Goal: Task Accomplishment & Management: Manage account settings

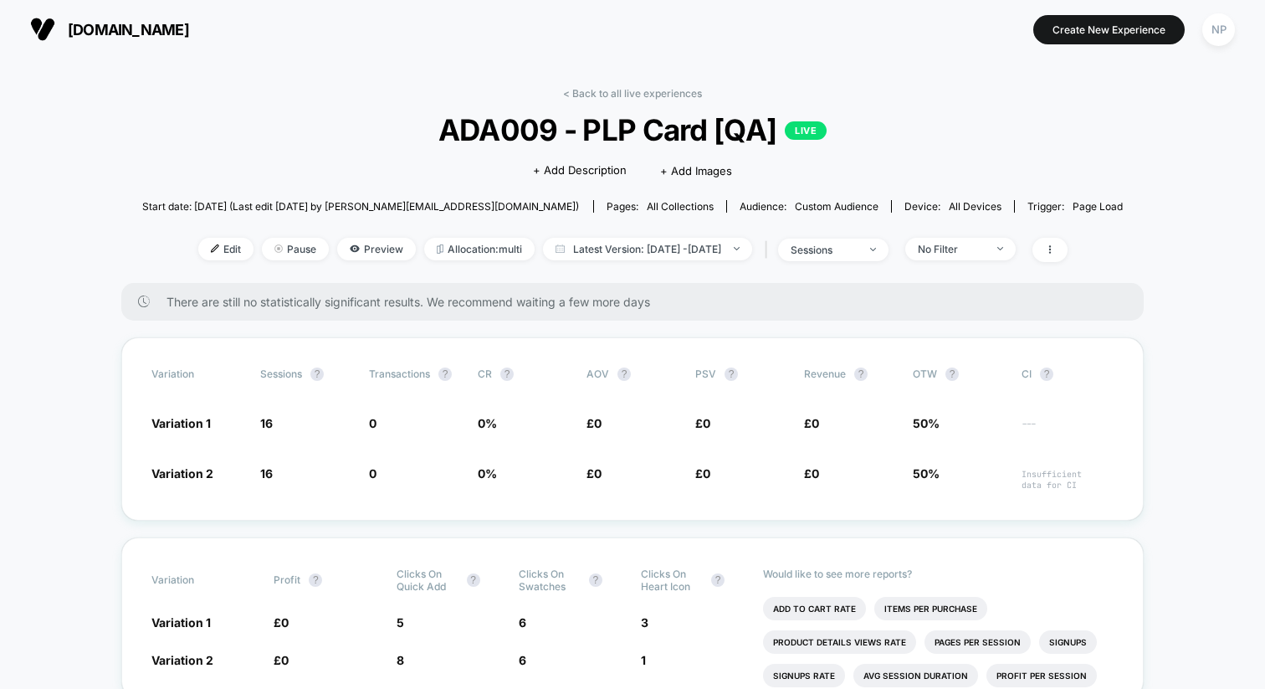
click at [510, 89] on div "< Back to all live experiences ADA009 - PLP Card [QA] LIVE Click to edit experi…" at bounding box center [632, 185] width 981 height 196
click at [602, 96] on link "< Back to all live experiences" at bounding box center [632, 93] width 139 height 13
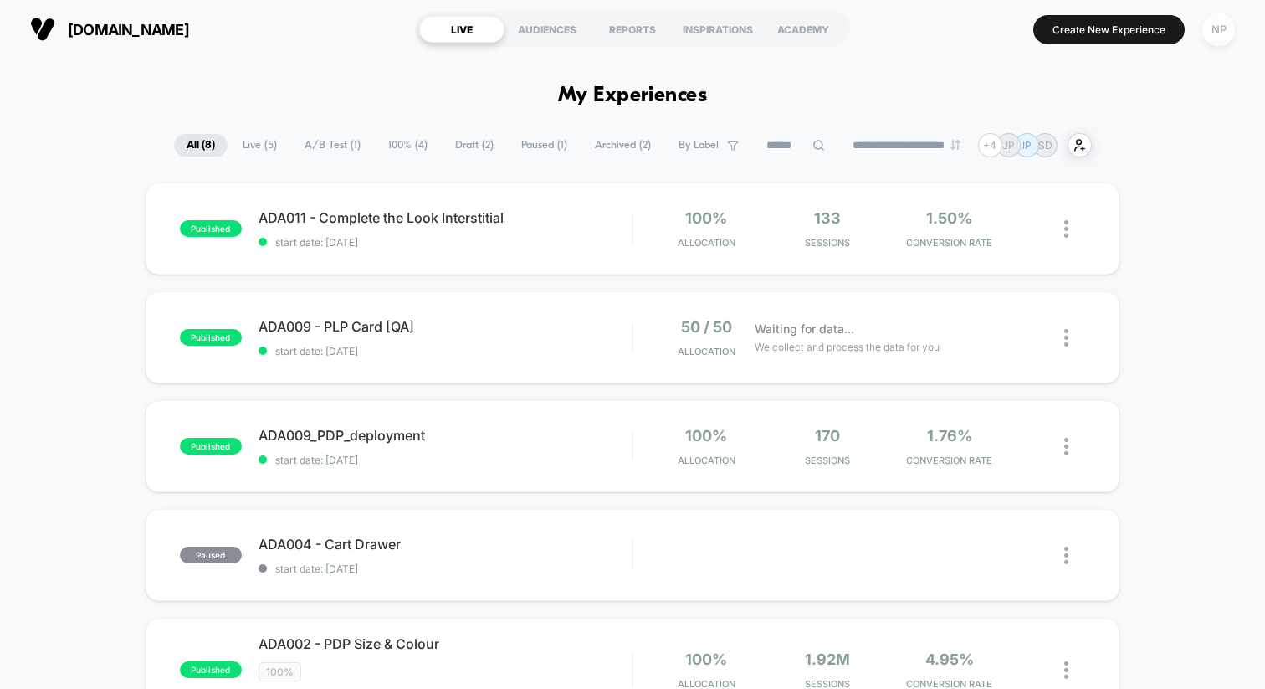
drag, startPoint x: 1216, startPoint y: 27, endPoint x: 1211, endPoint y: 40, distance: 14.3
click at [1217, 27] on div "NP" at bounding box center [1218, 29] width 33 height 33
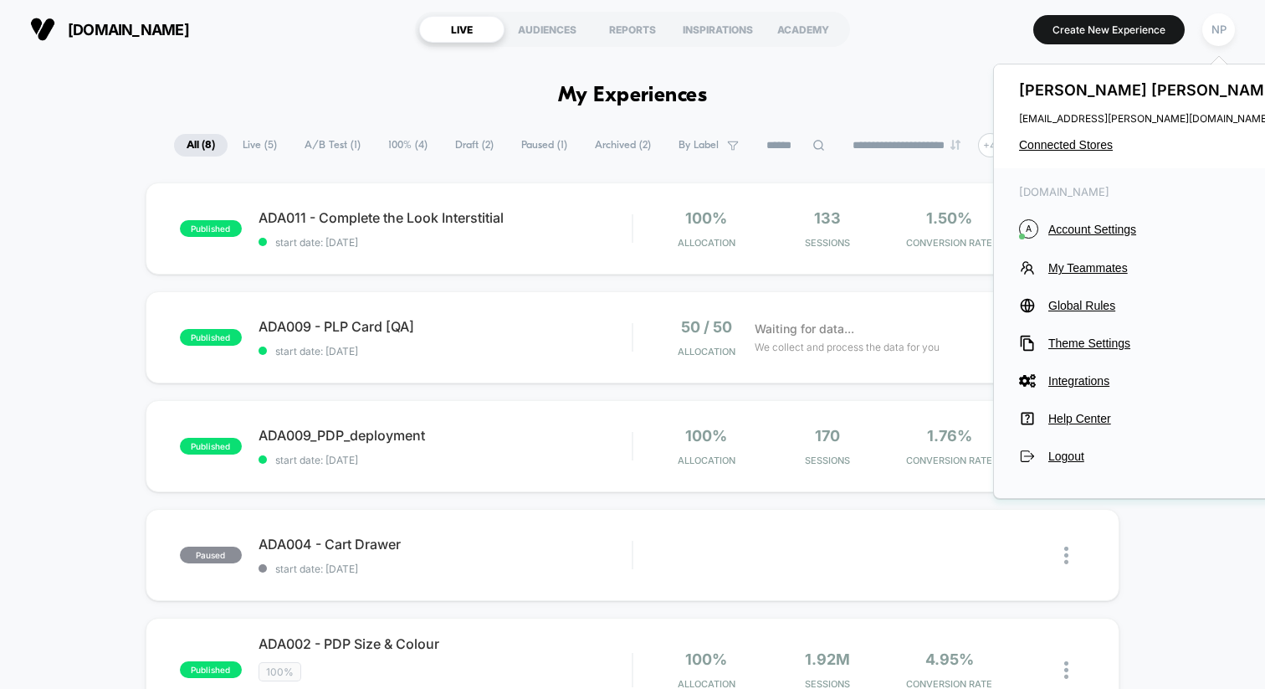
drag, startPoint x: 1072, startPoint y: 142, endPoint x: 1038, endPoint y: 194, distance: 61.7
click at [1071, 142] on span "Connected Stores" at bounding box center [1151, 144] width 264 height 13
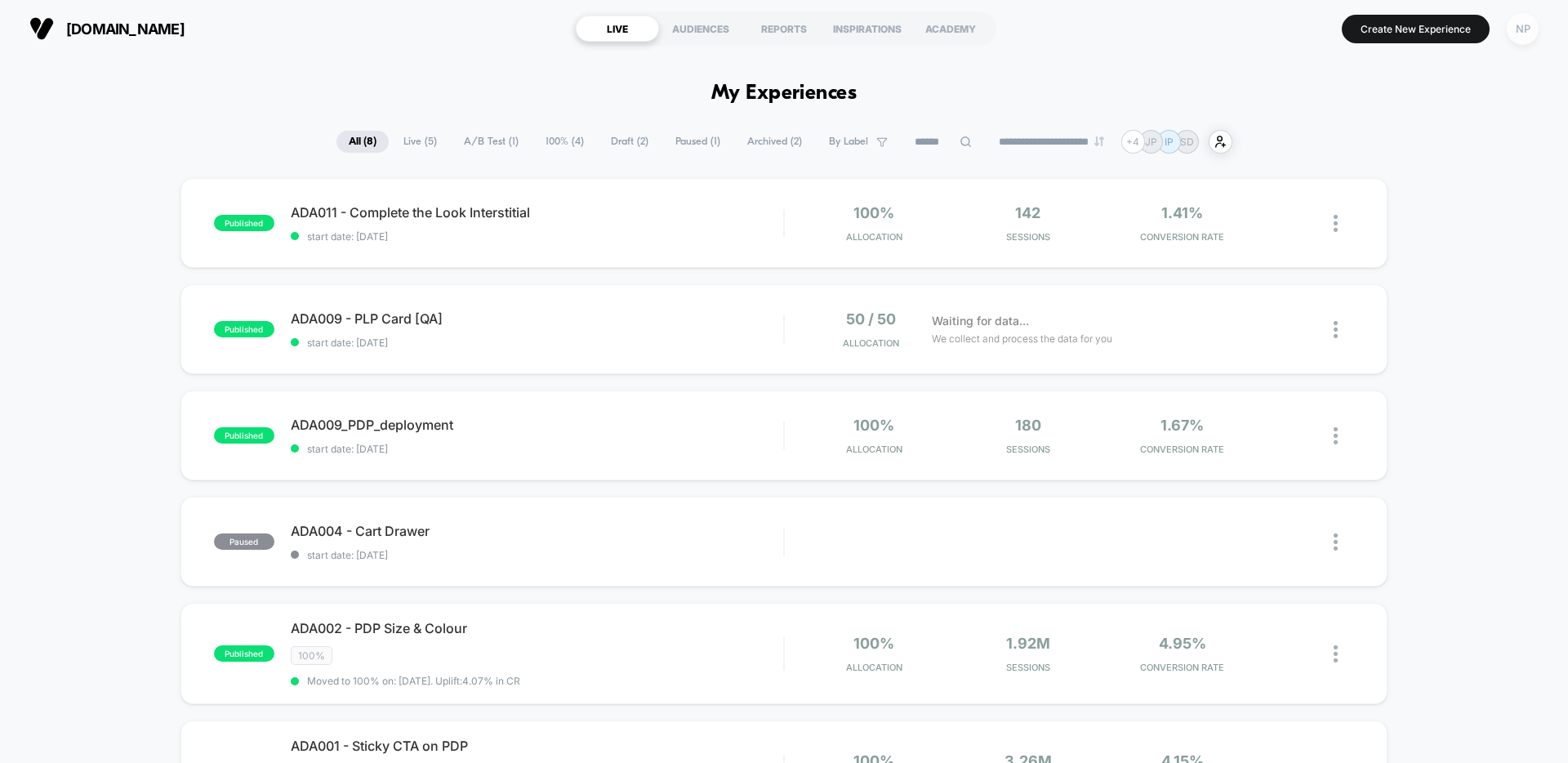
click at [1524, 31] on div "NP" at bounding box center [1523, 28] width 32 height 32
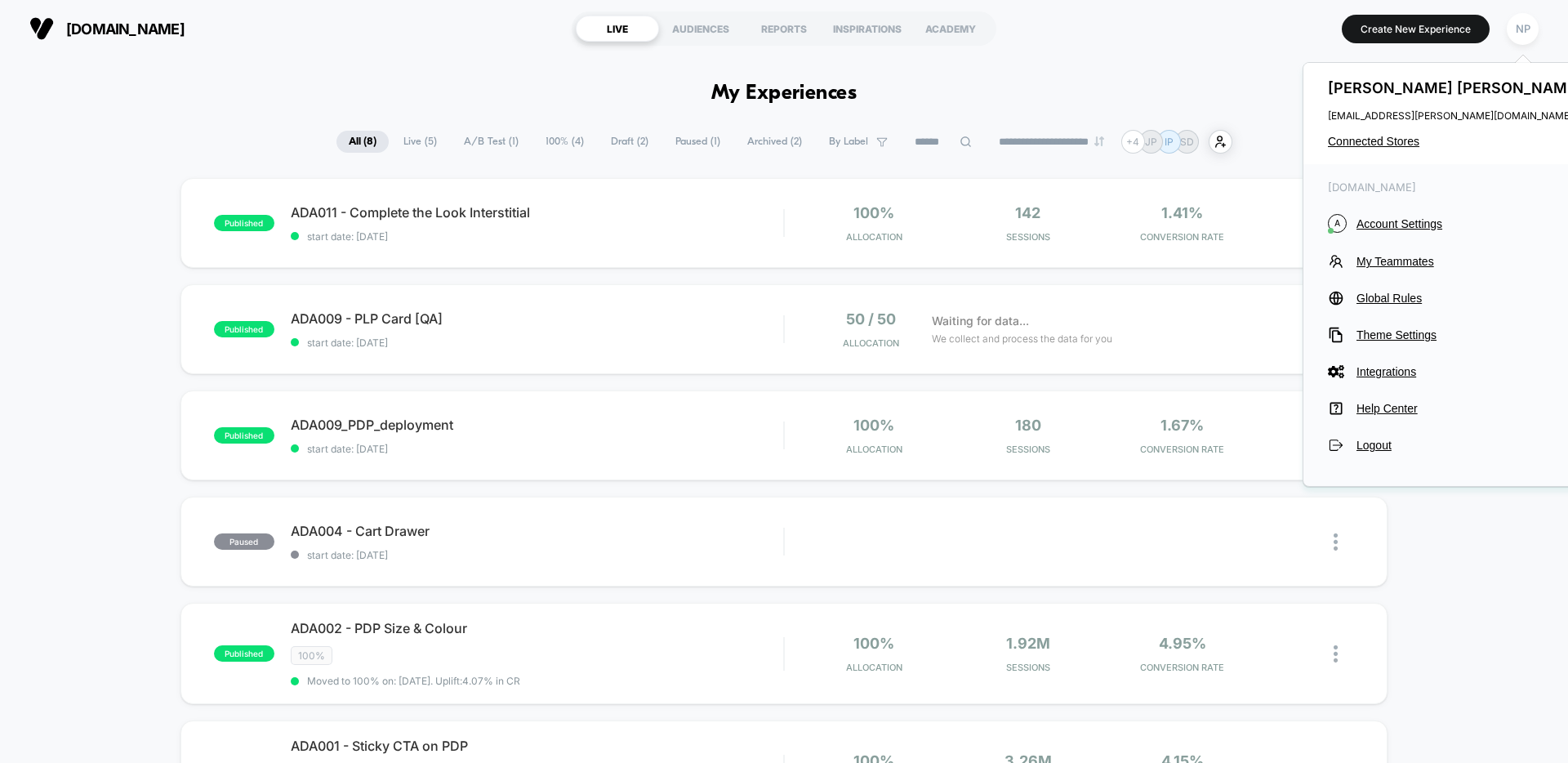
click at [1387, 133] on div "Nick Phipps nick.phipps@vervaunt.com Connected Stores" at bounding box center [1457, 113] width 308 height 102
click at [1379, 148] on div "Nick Phipps nick.phipps@vervaunt.com Connected Stores" at bounding box center [1457, 113] width 308 height 102
click at [1340, 145] on span "Connected Stores" at bounding box center [1457, 141] width 258 height 13
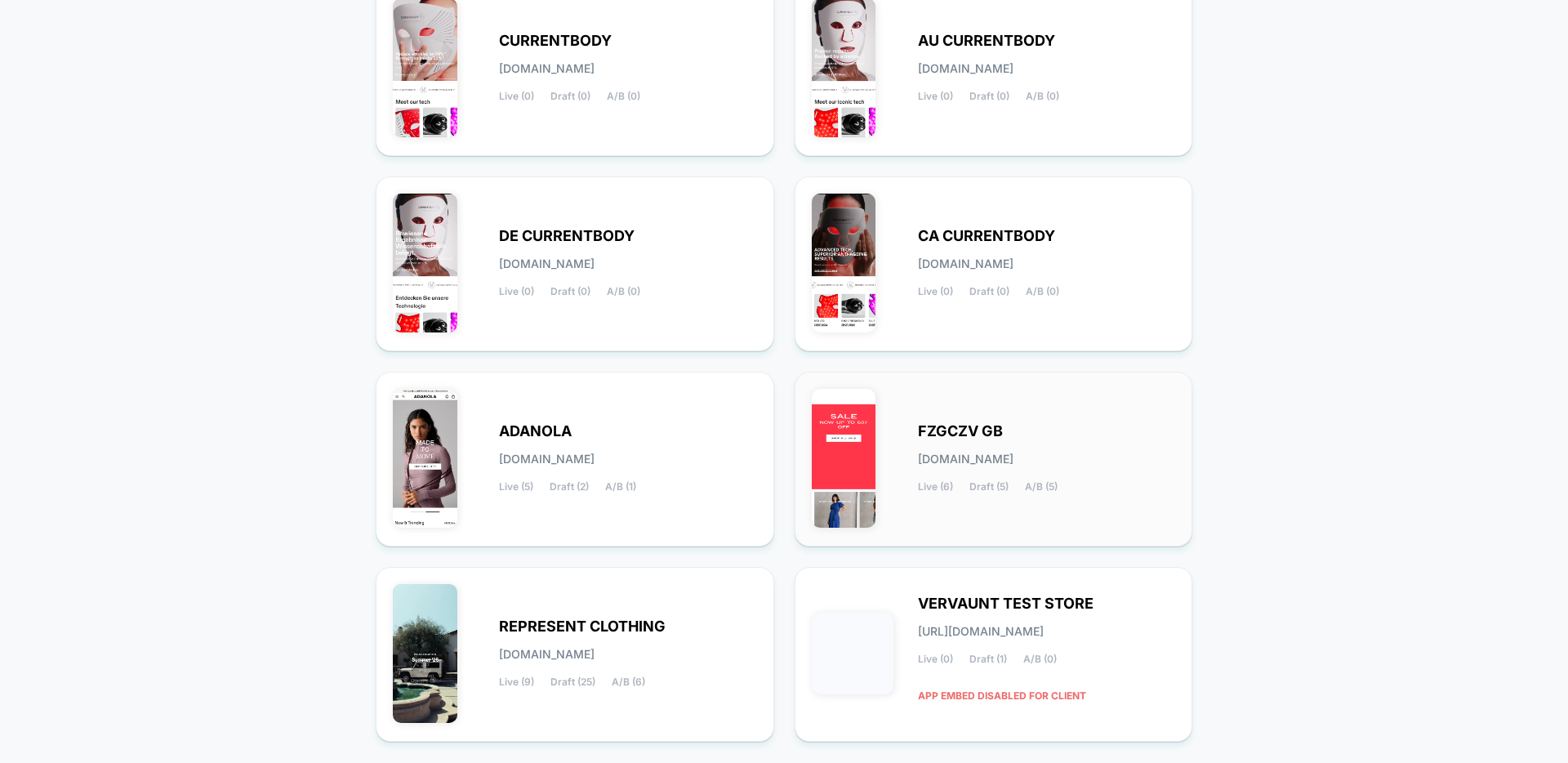
scroll to position [243, 0]
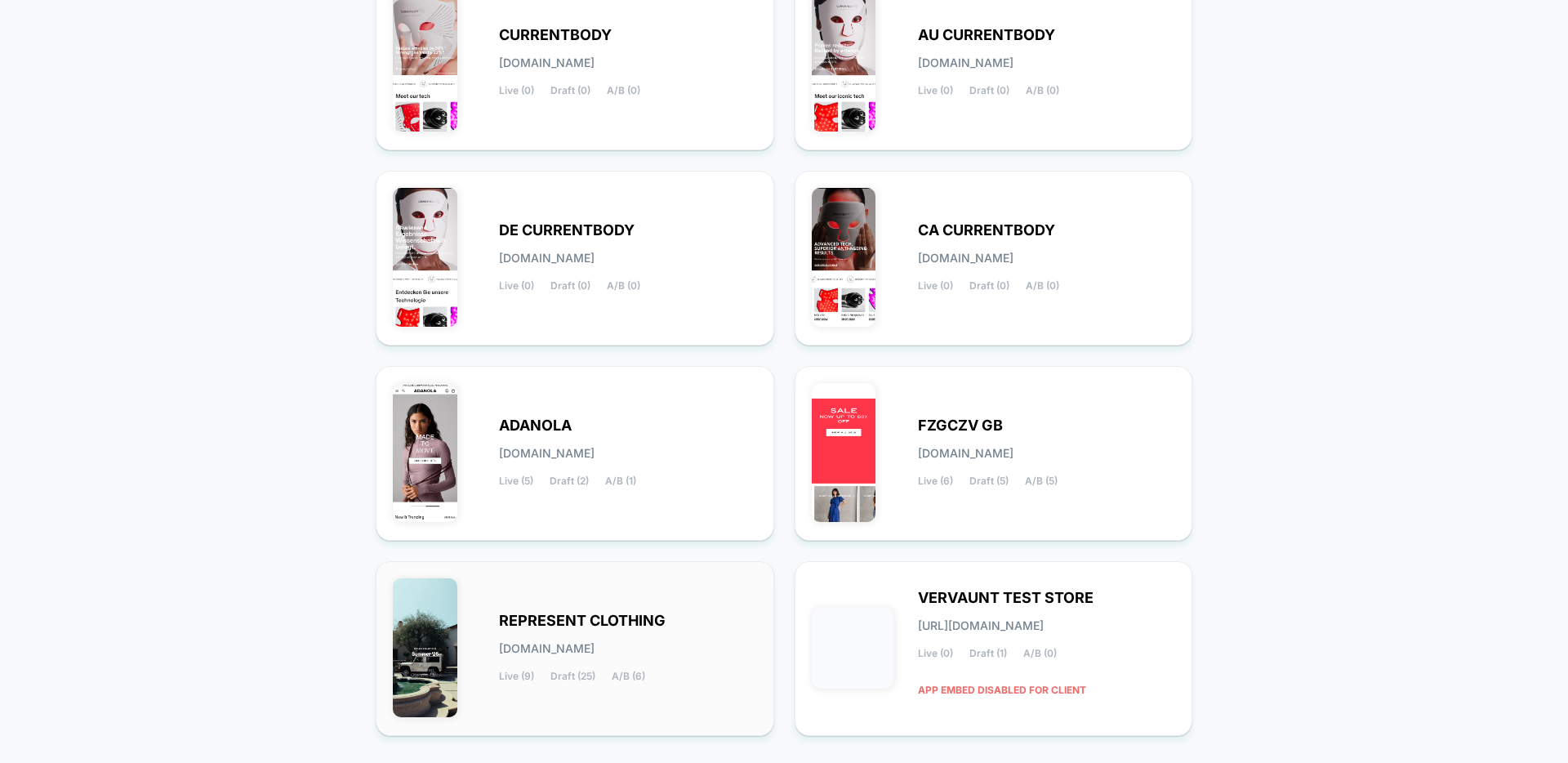
click at [695, 602] on div "REPRESENT CLOTHING represent-clothing.myshopify.com Live (9) Draft (25) A/B (6)" at bounding box center [574, 649] width 364 height 141
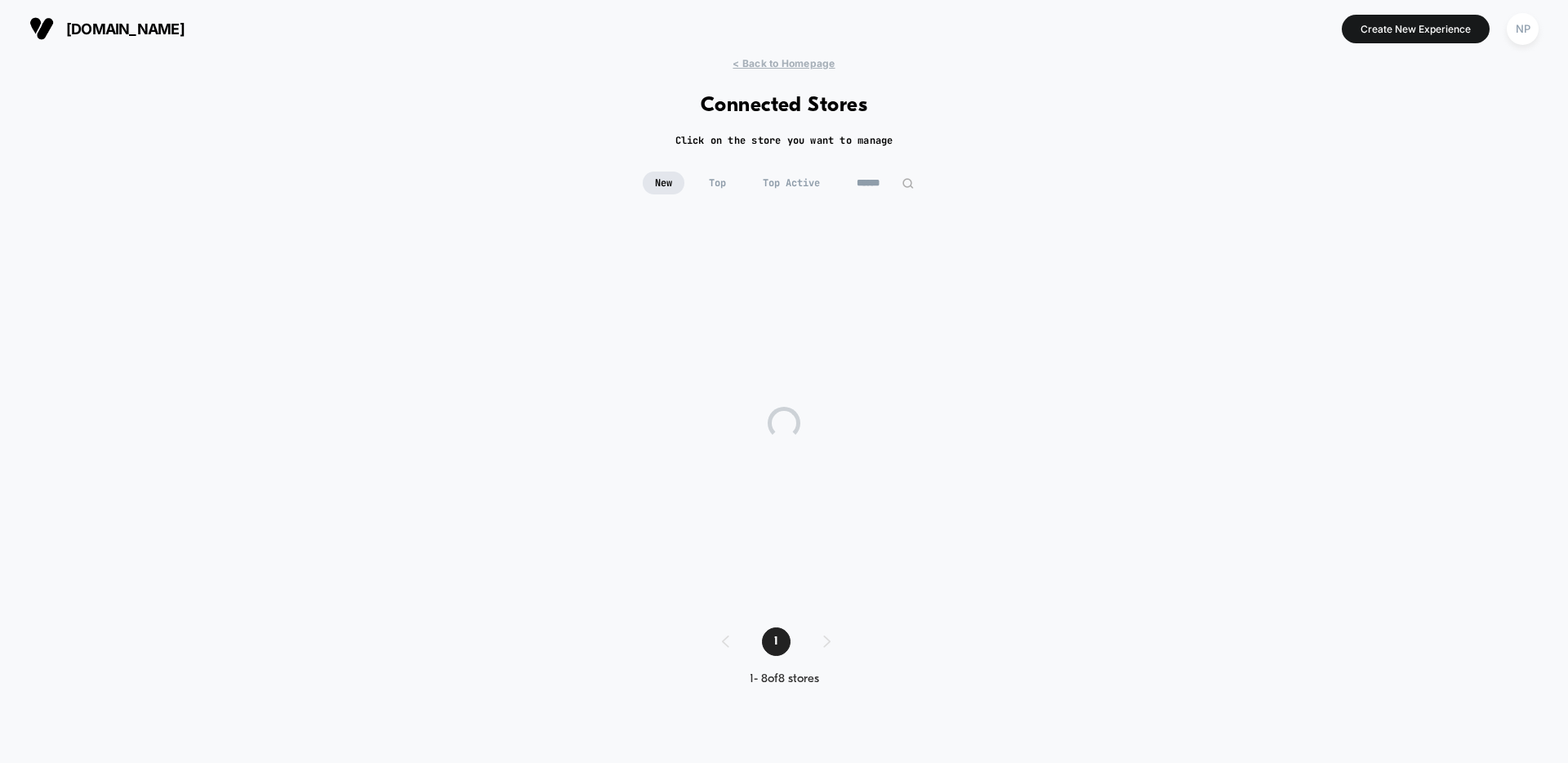
scroll to position [0, 0]
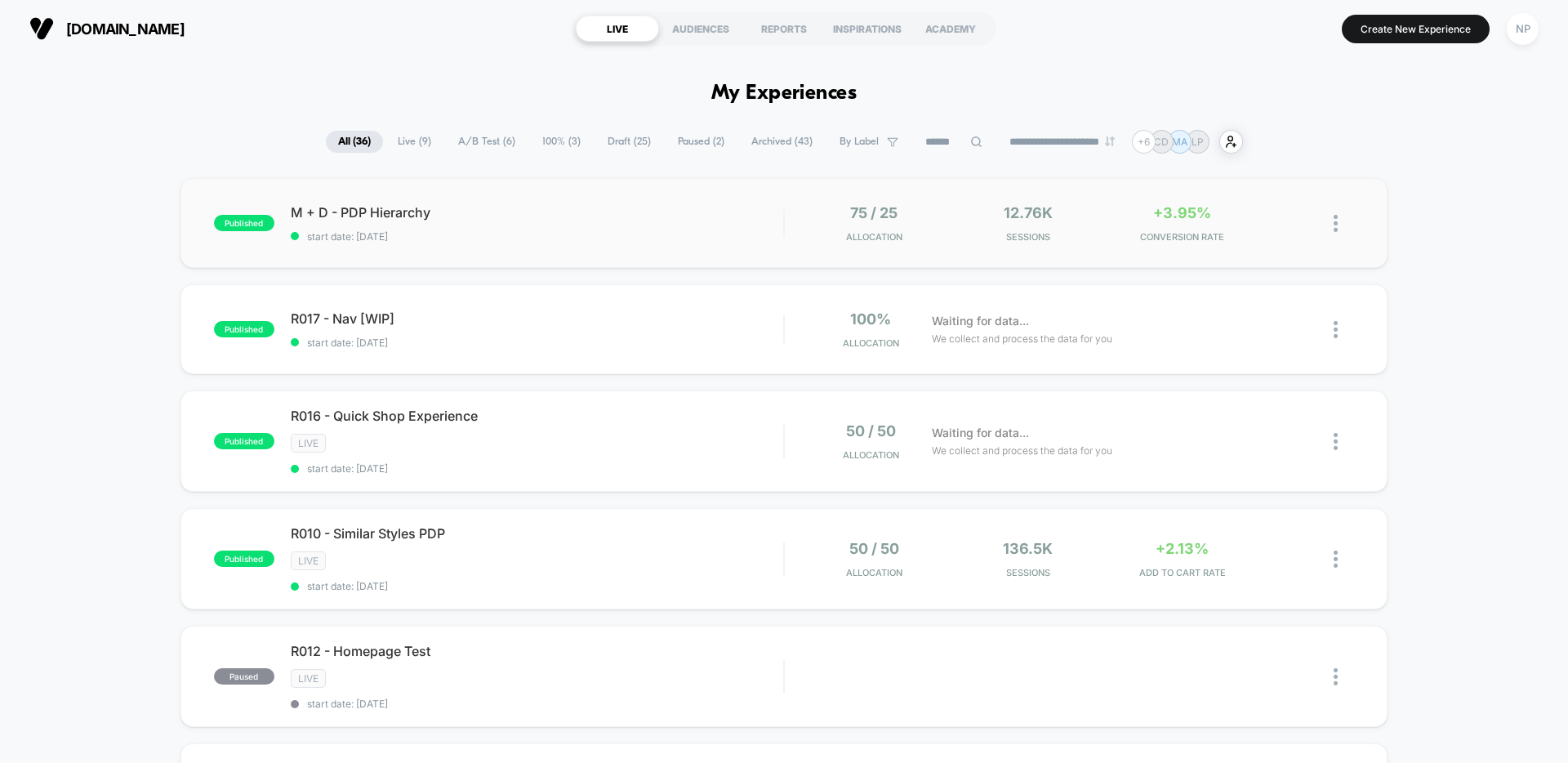
click at [708, 255] on div "published M + D - PDP Hierarchy start date: 02/09/2025 75 / 25 Allocation 12.76…" at bounding box center [784, 223] width 1208 height 90
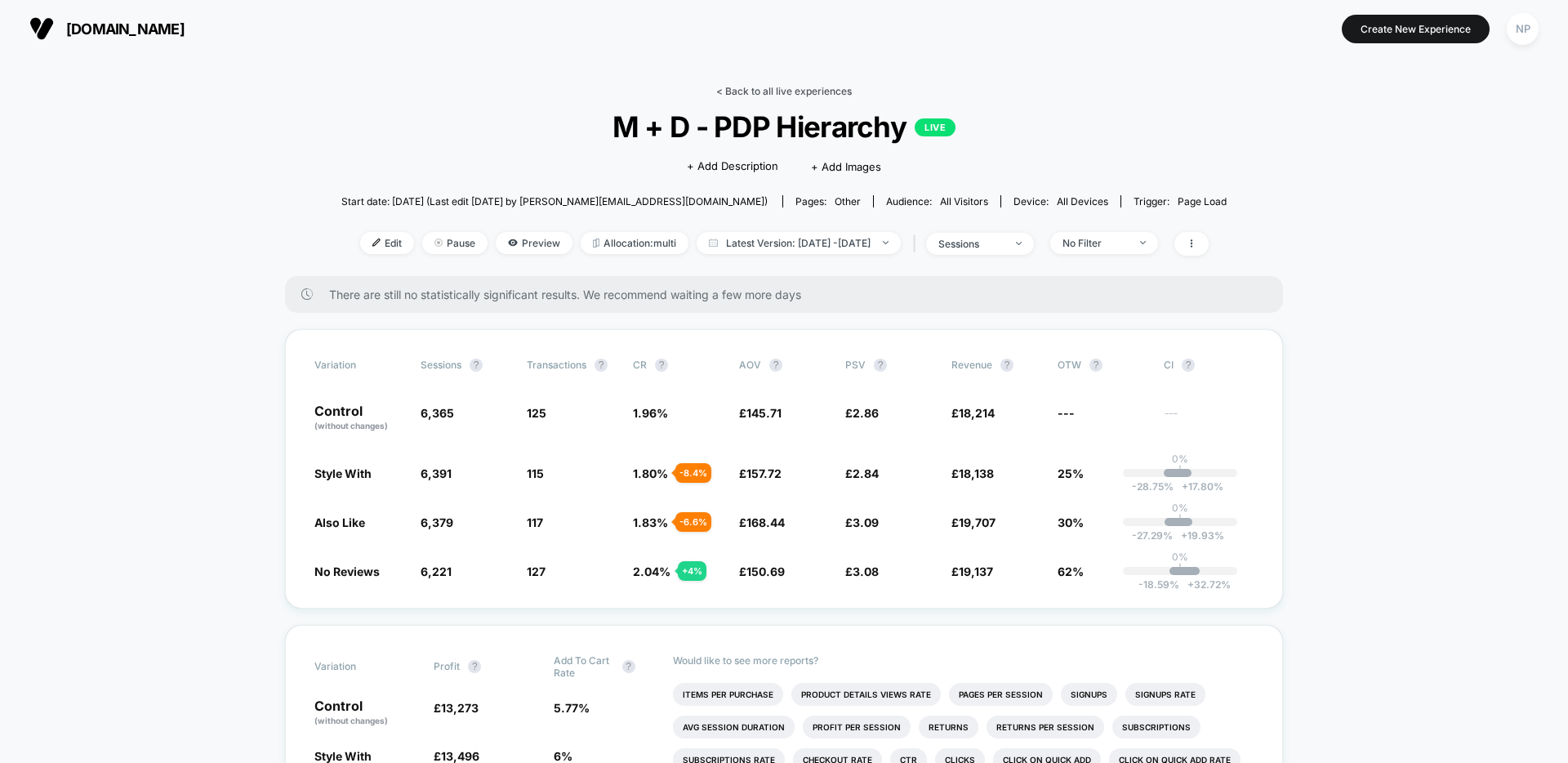
click at [772, 90] on link "< Back to all live experiences" at bounding box center [784, 91] width 136 height 13
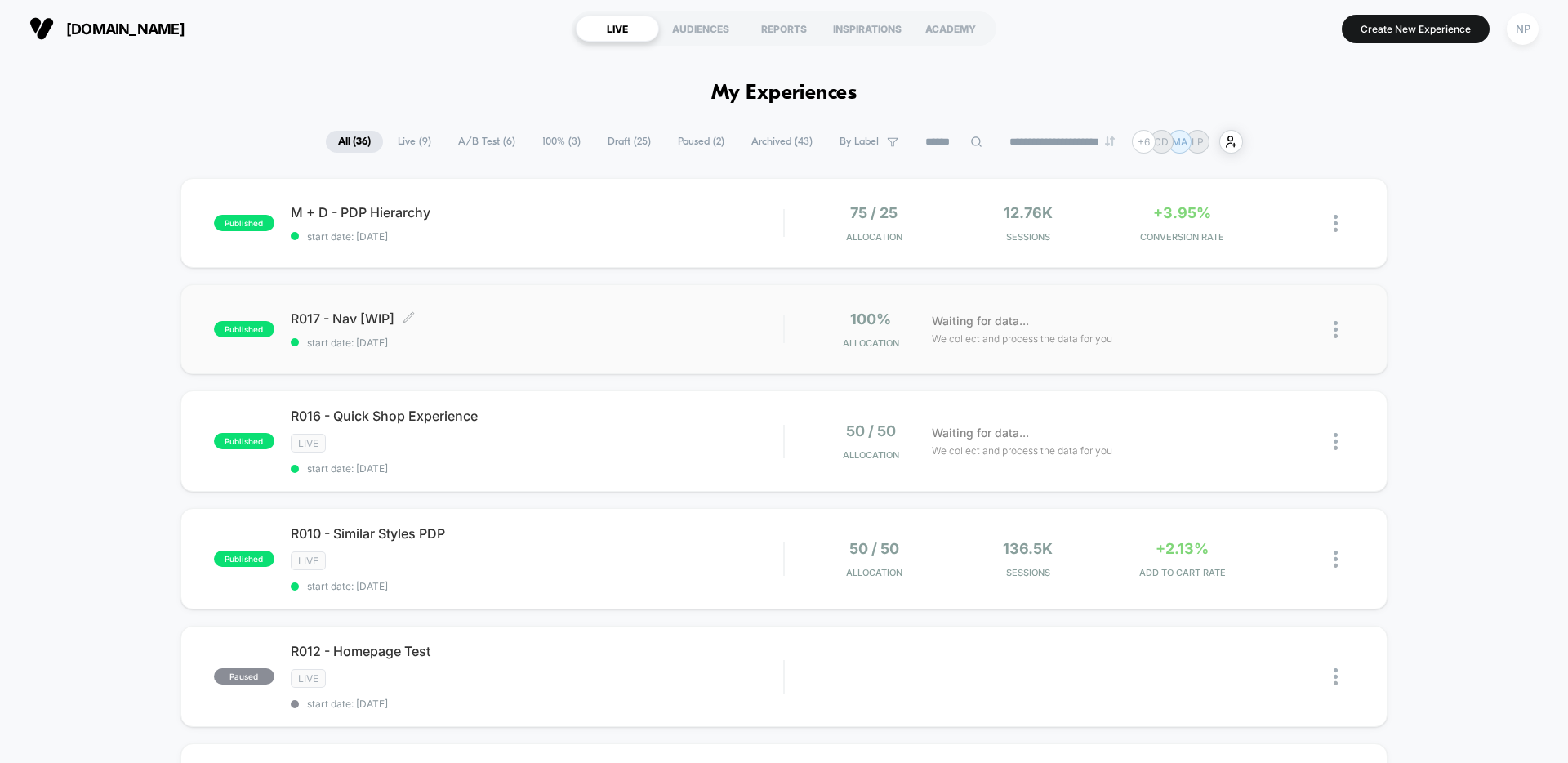
click at [629, 328] on div "R017 - Nav [WIP] Click to edit experience details Click to edit experience deta…" at bounding box center [537, 329] width 492 height 38
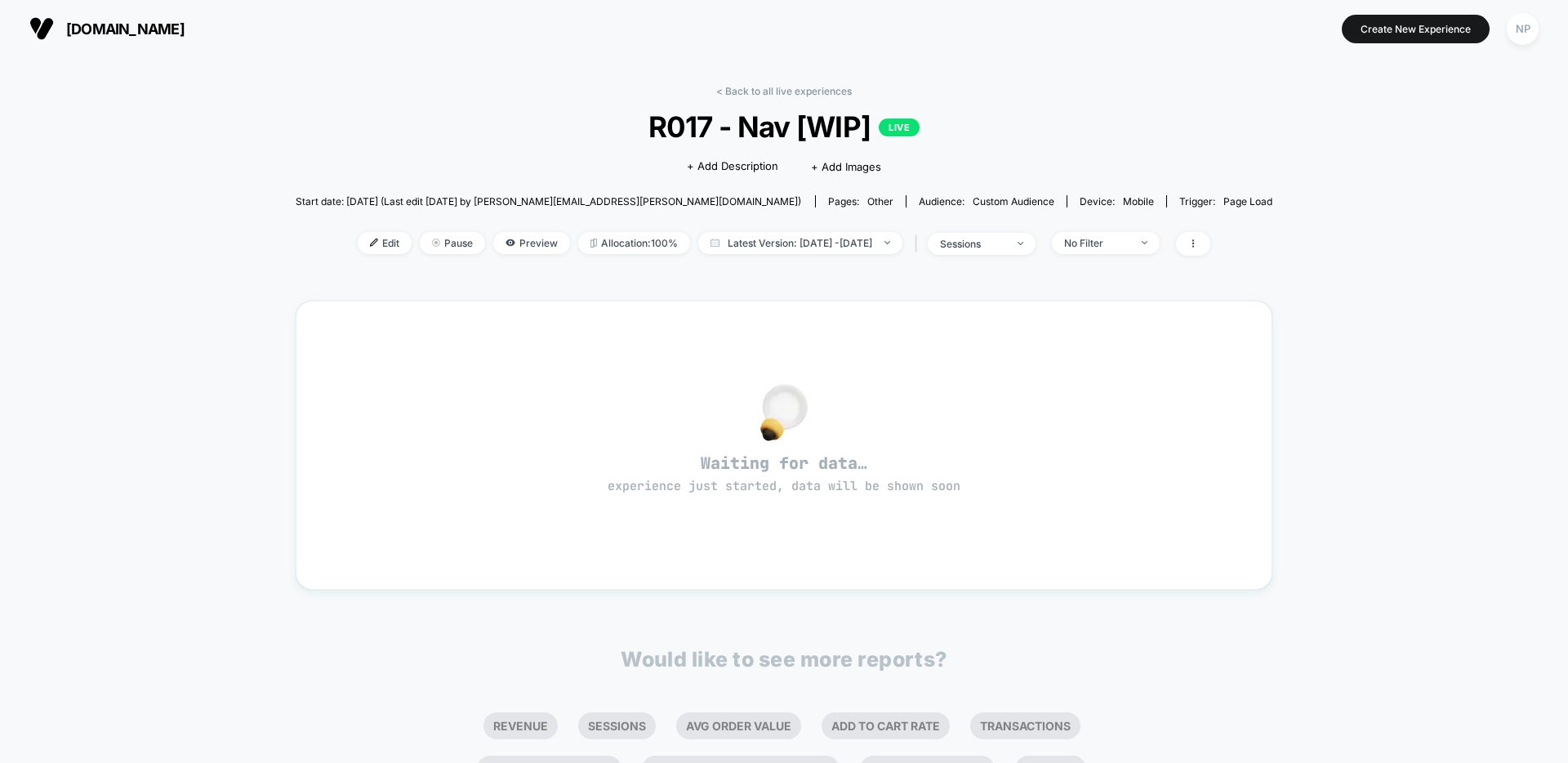
click at [843, 121] on span "R017 - Nav [WIP] LIVE" at bounding box center [784, 126] width 880 height 34
click at [768, 85] on link "< Back to all live experiences" at bounding box center [784, 91] width 136 height 13
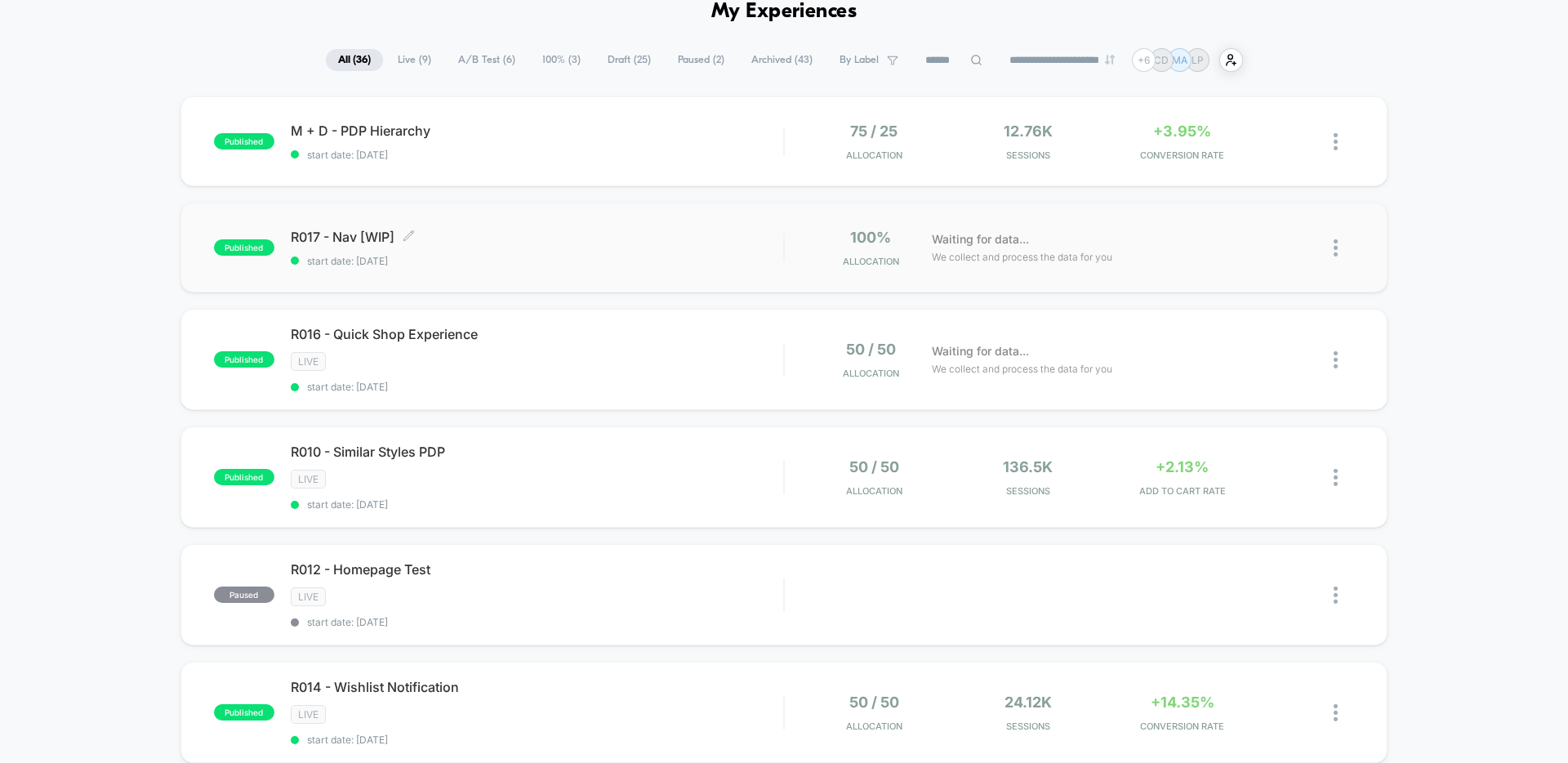
scroll to position [86, 0]
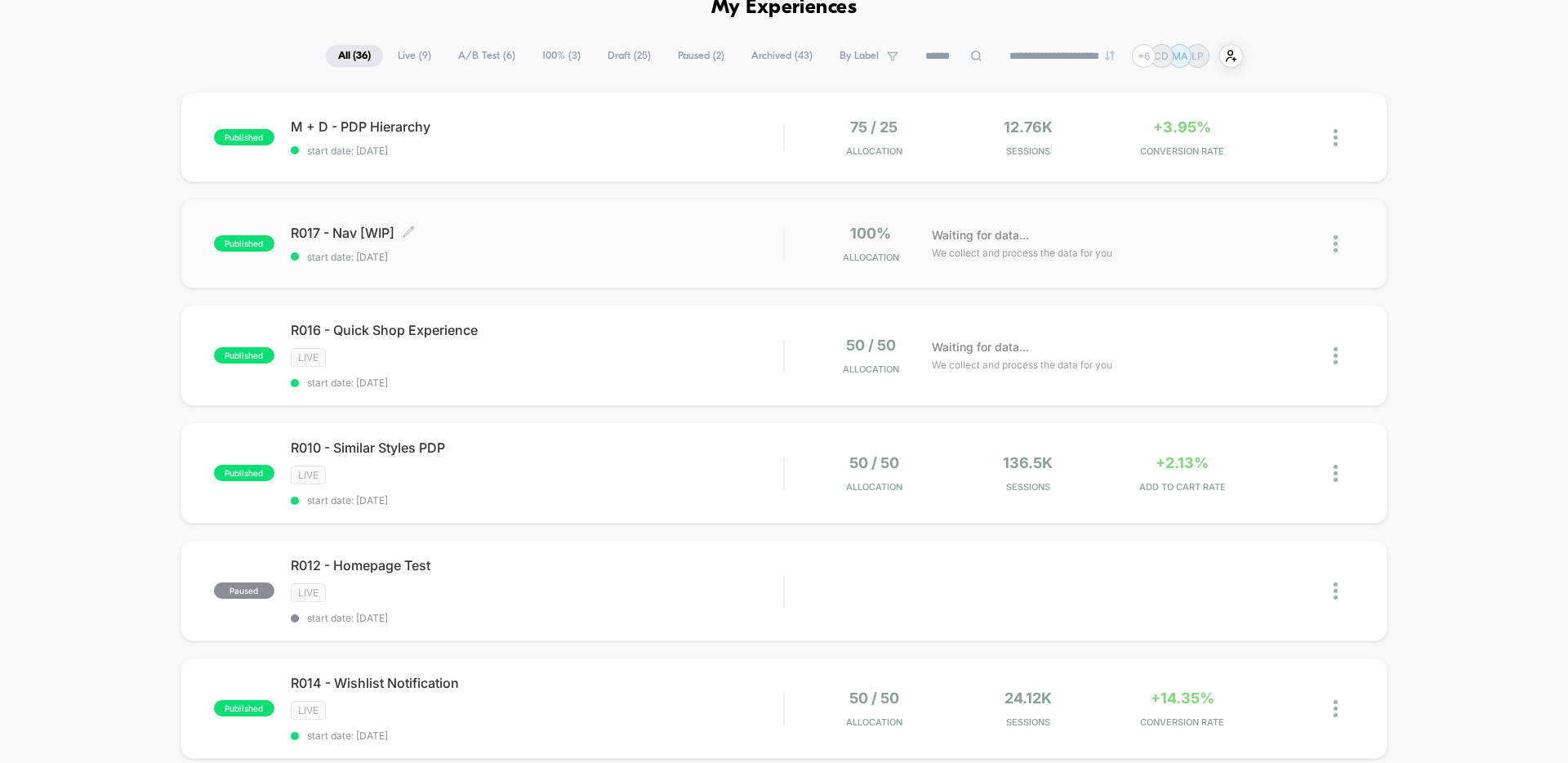
click at [624, 244] on div "R017 - Nav [WIP] Click to edit experience details Click to edit experience deta…" at bounding box center [537, 243] width 492 height 38
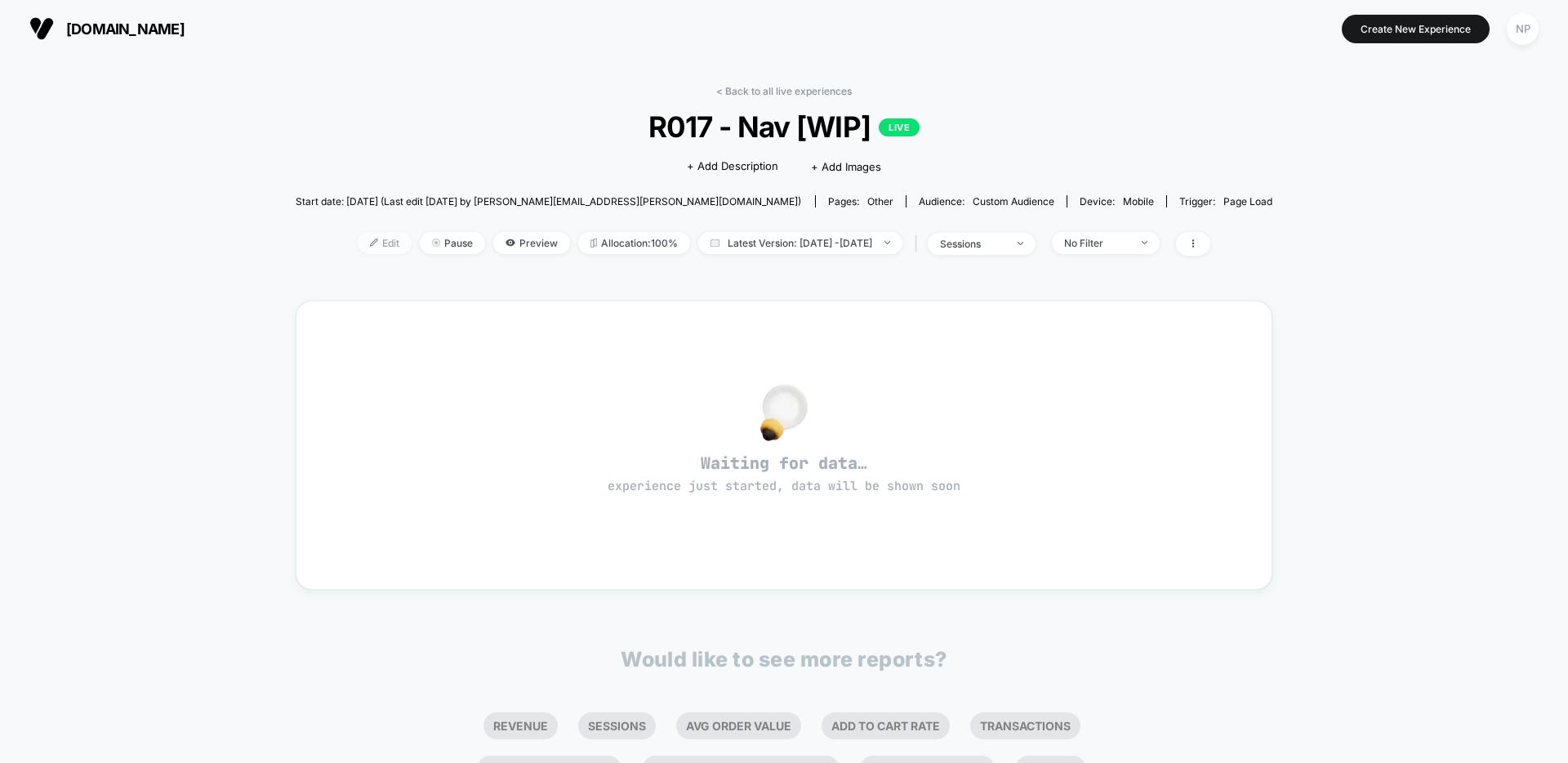
click at [361, 244] on span "Edit" at bounding box center [384, 243] width 54 height 22
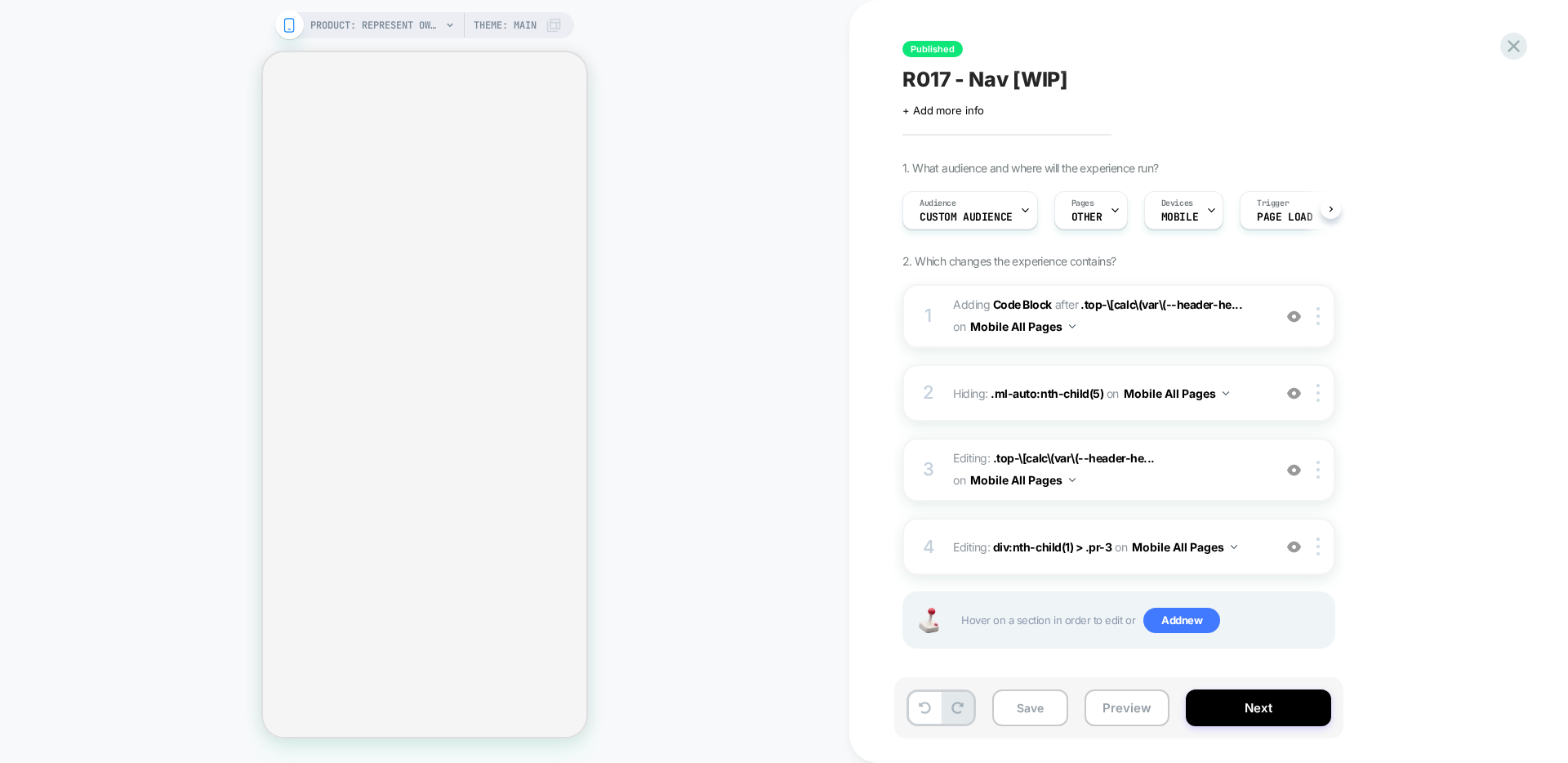
scroll to position [0, 1]
click at [1041, 78] on span "R017 - Nav [WIP]" at bounding box center [985, 79] width 166 height 24
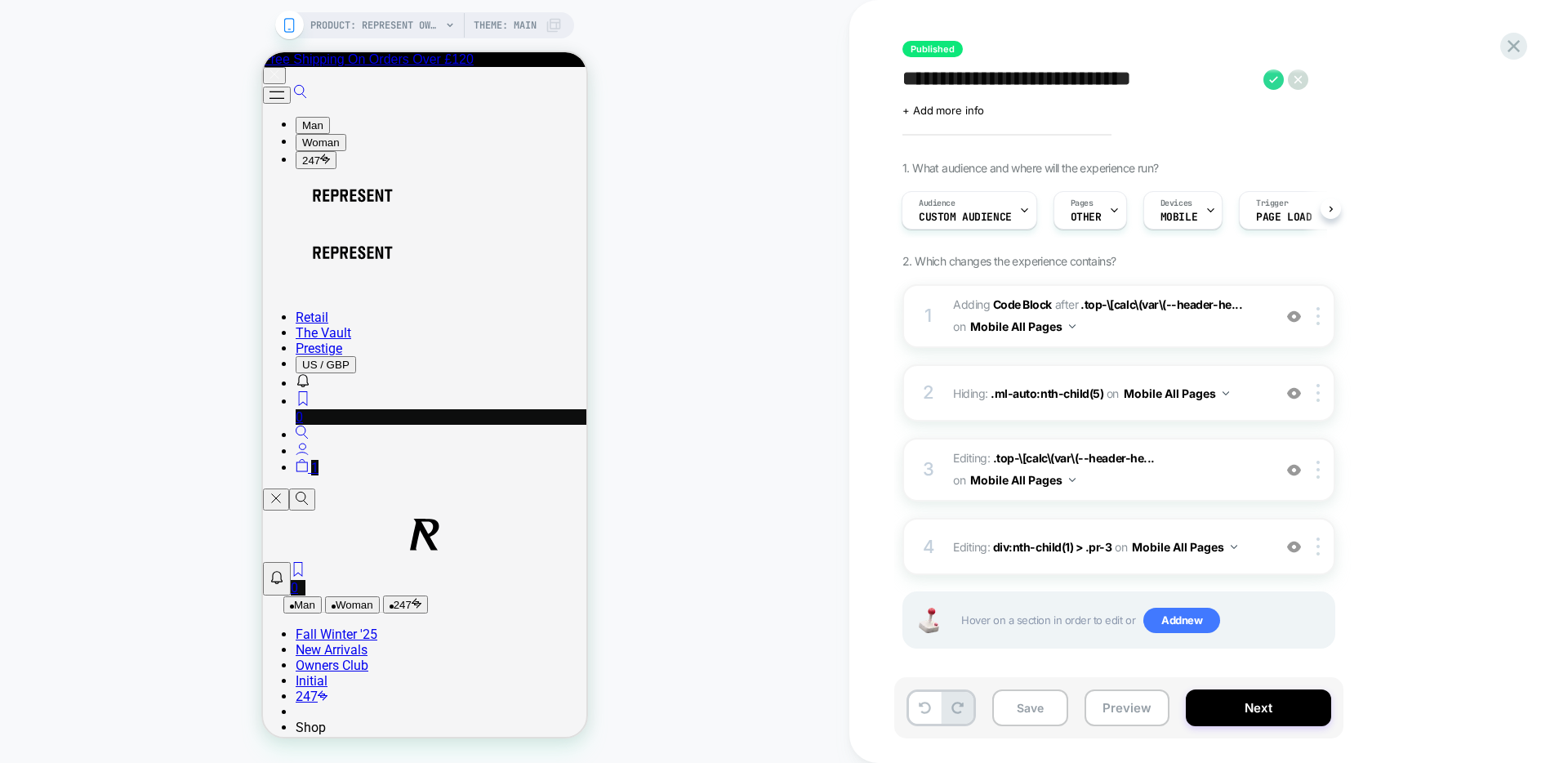
scroll to position [0, 0]
click at [999, 81] on textarea "**********" at bounding box center [1106, 79] width 409 height 24
type textarea "**********"
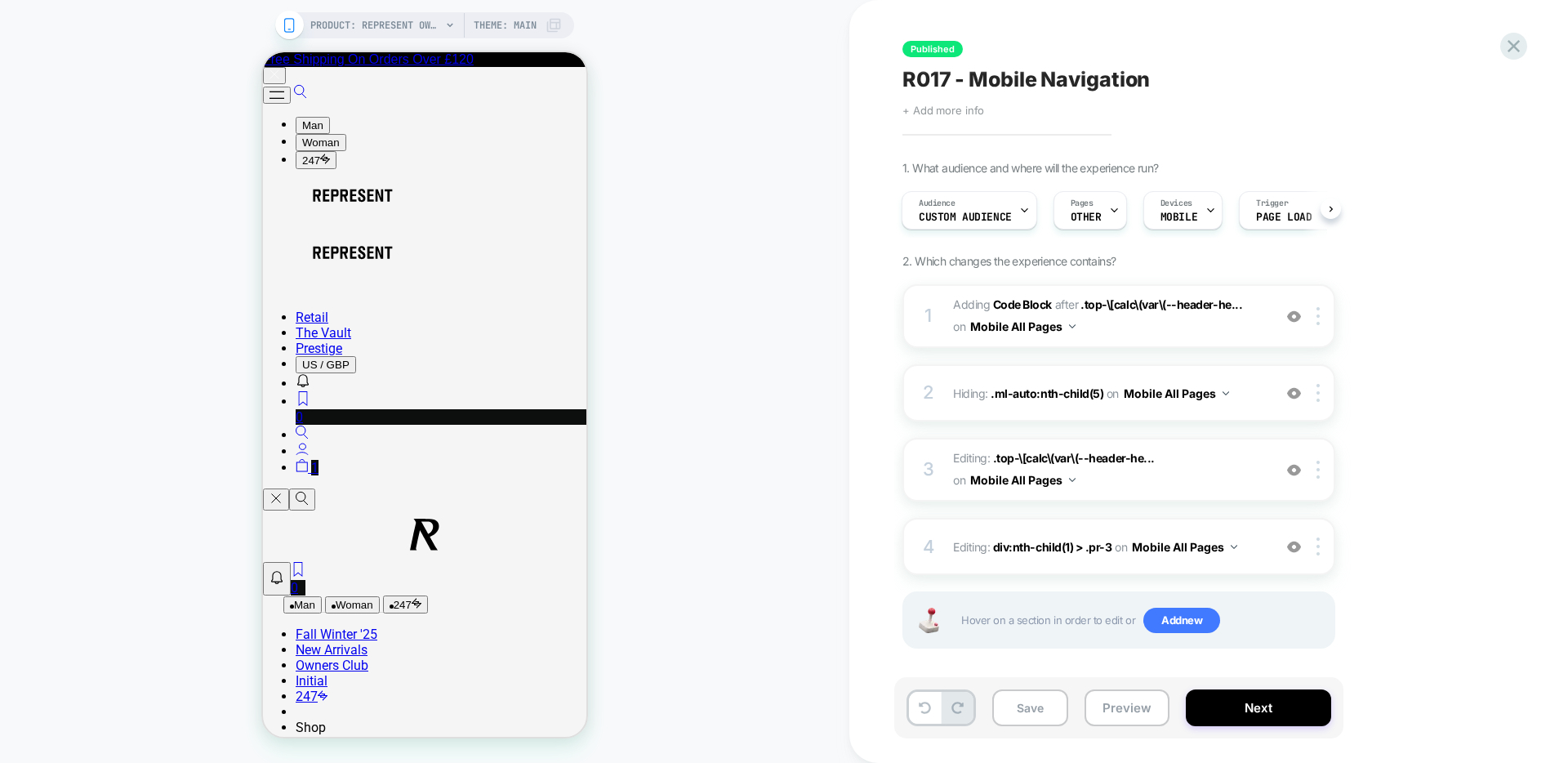
click at [963, 112] on span "+ Add more info" at bounding box center [943, 109] width 82 height 13
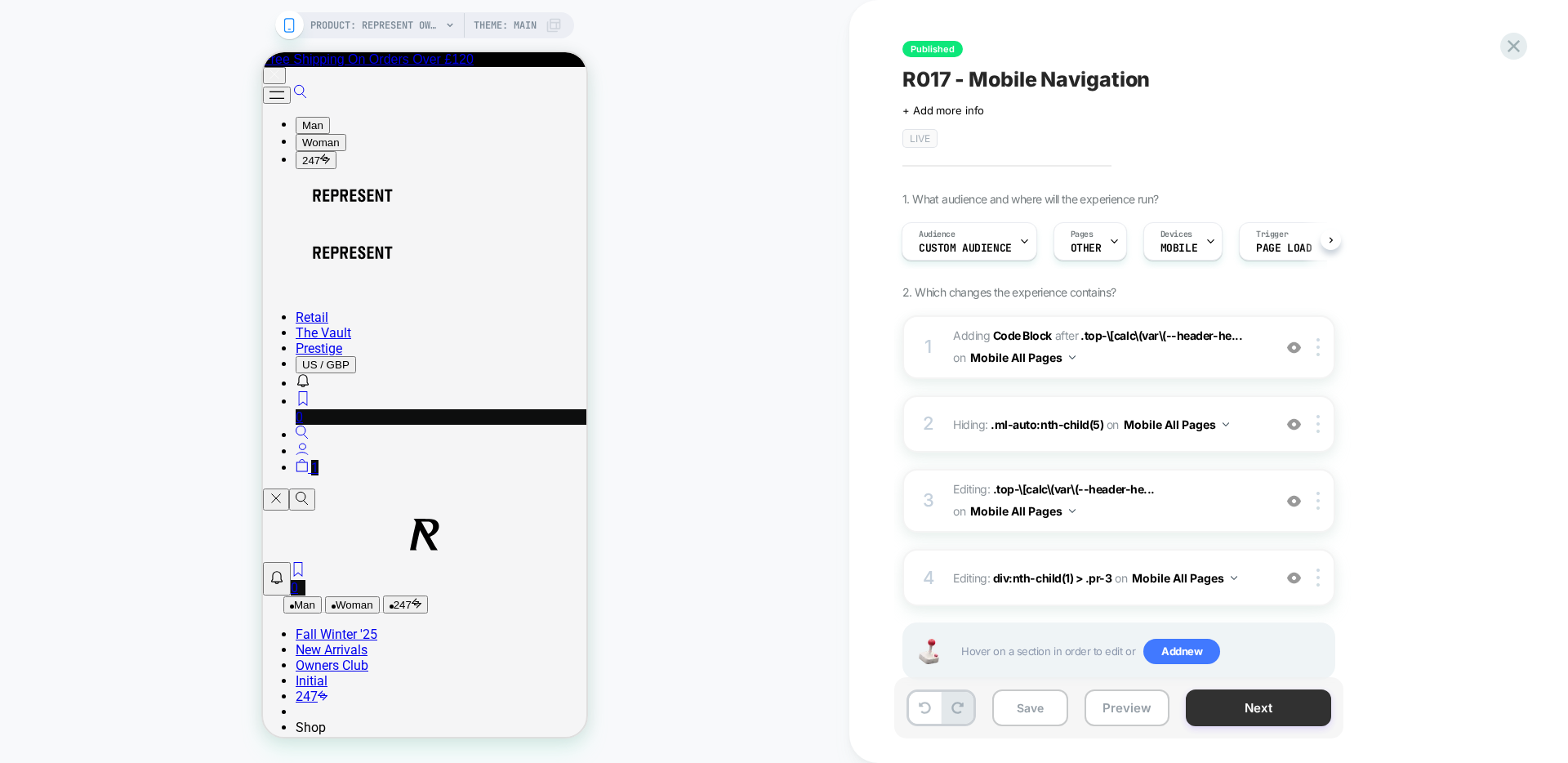
click at [1233, 714] on button "Next" at bounding box center [1259, 708] width 145 height 37
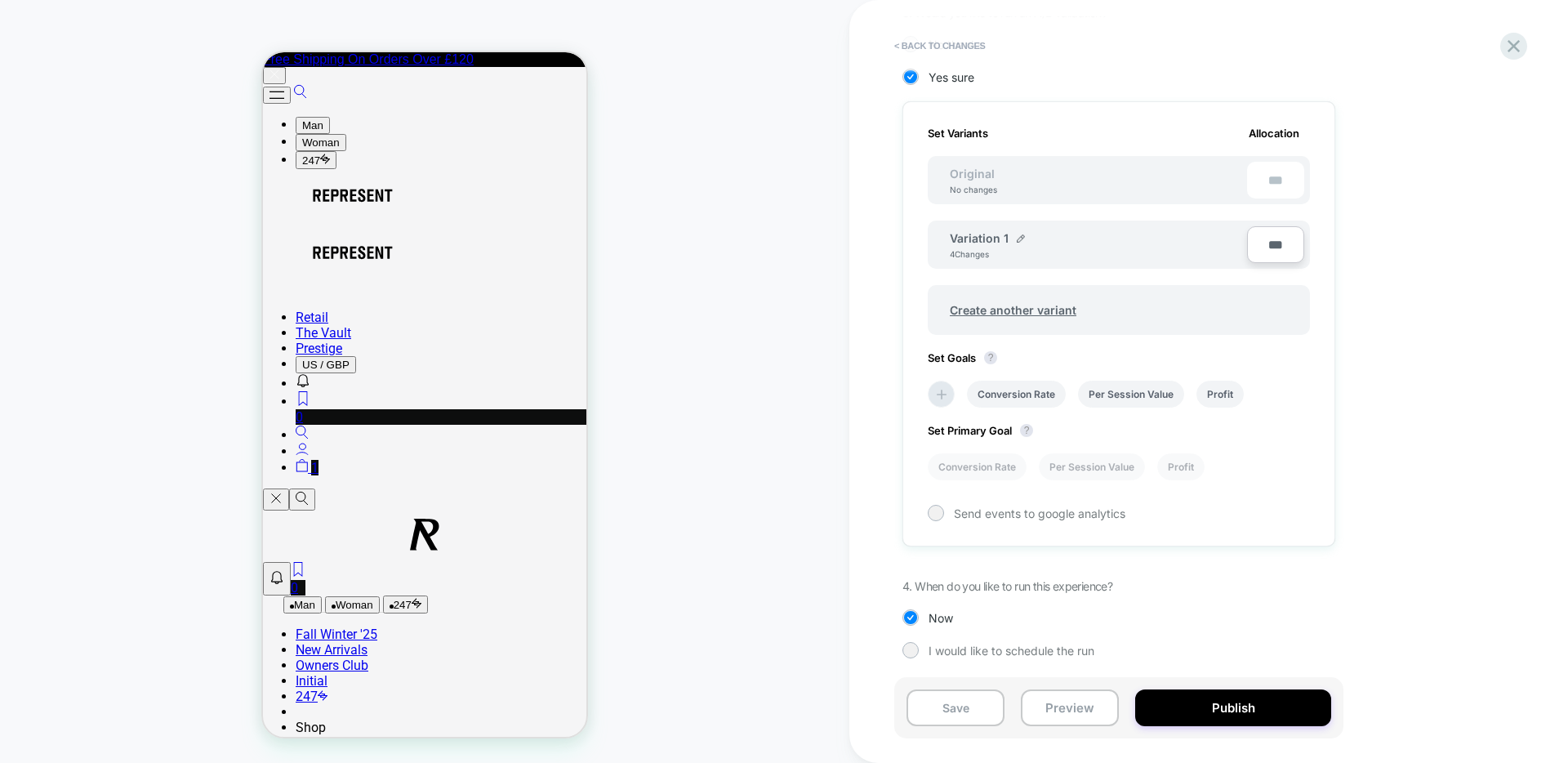
scroll to position [445, 0]
drag, startPoint x: 990, startPoint y: 461, endPoint x: 1003, endPoint y: 452, distance: 15.8
click at [991, 461] on li "Conversion Rate" at bounding box center [976, 466] width 99 height 27
click at [1029, 396] on li "Conversion Rate" at bounding box center [1016, 393] width 99 height 27
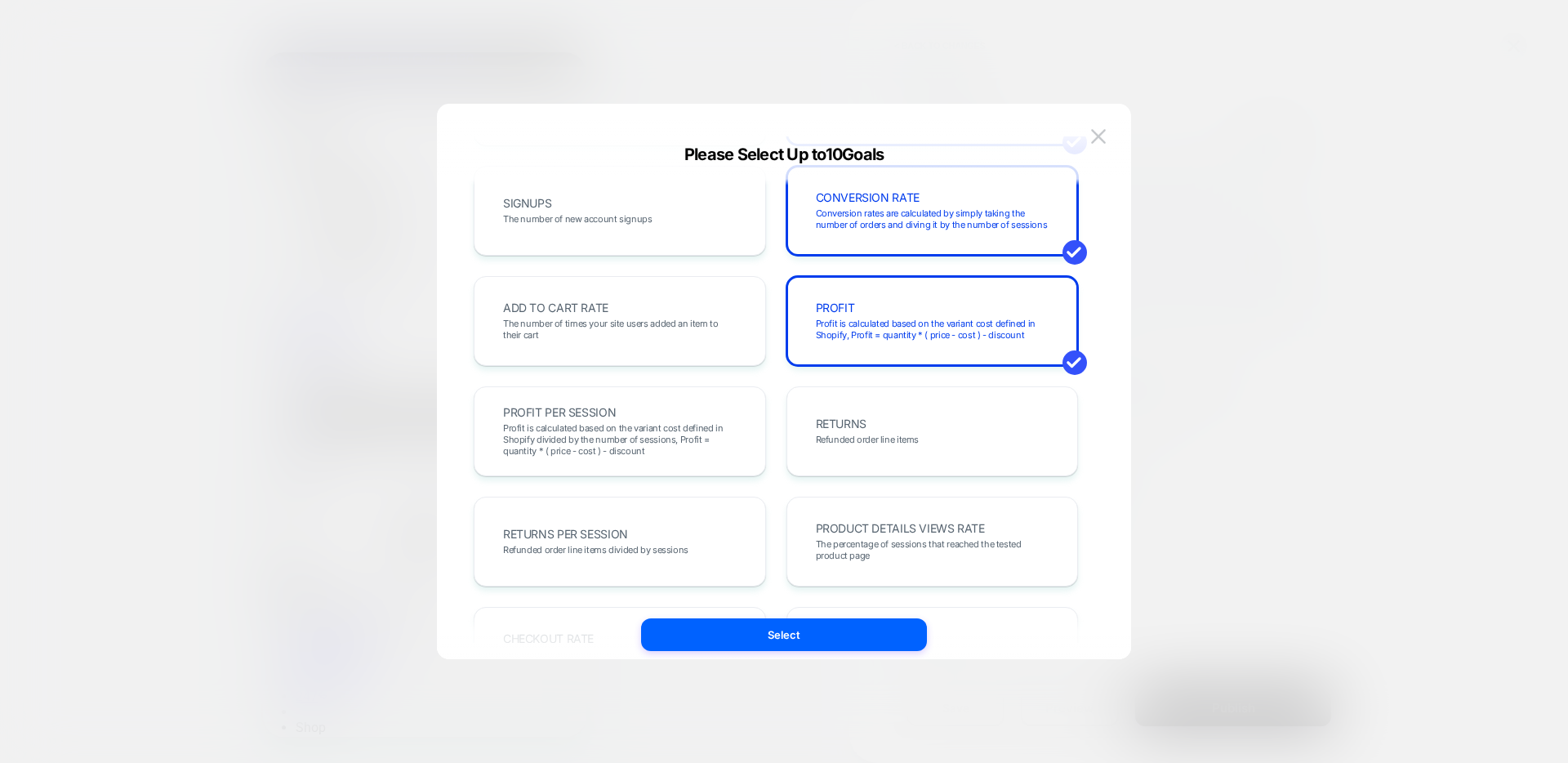
scroll to position [266, 0]
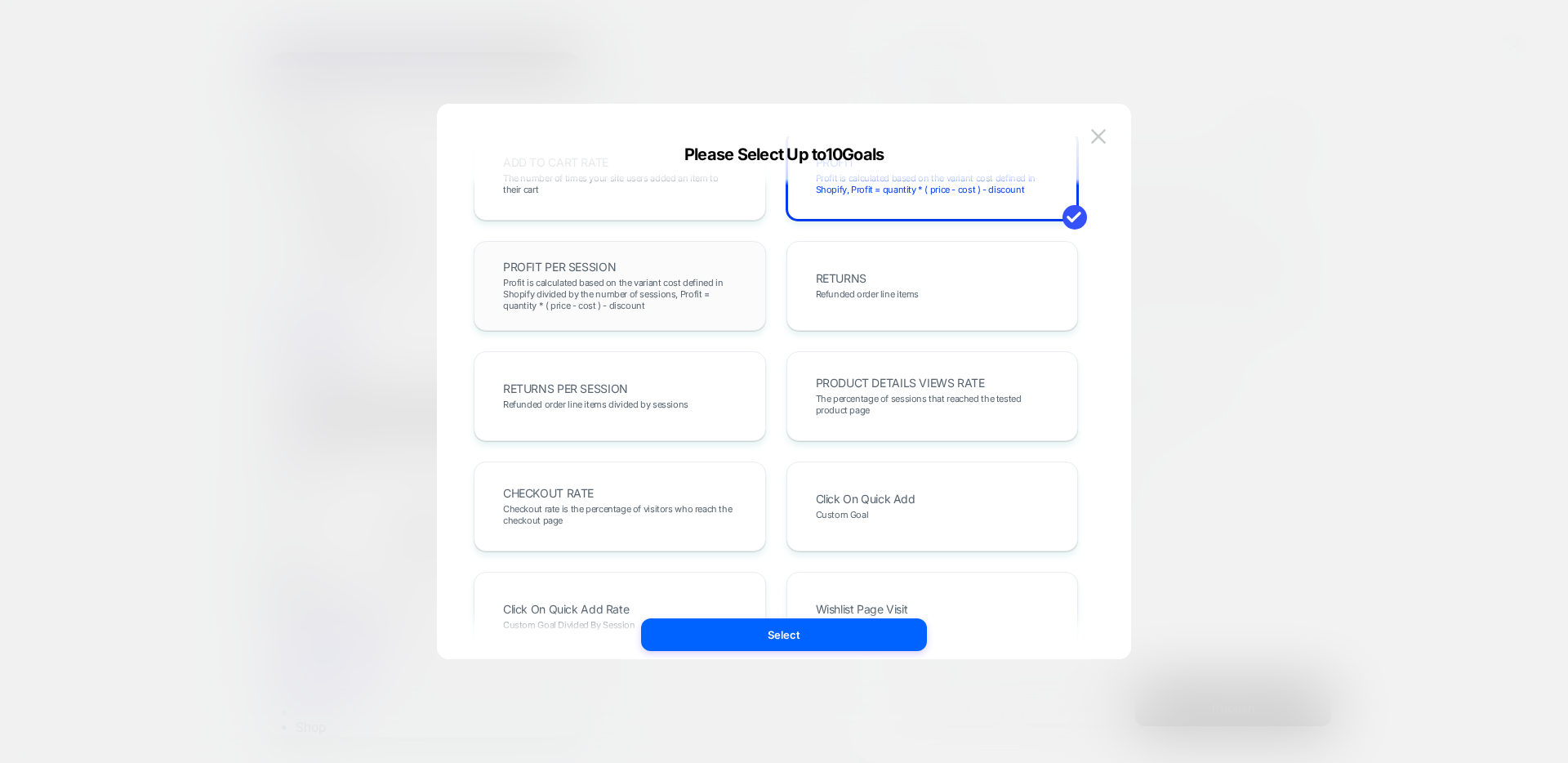
scroll to position [402, 0]
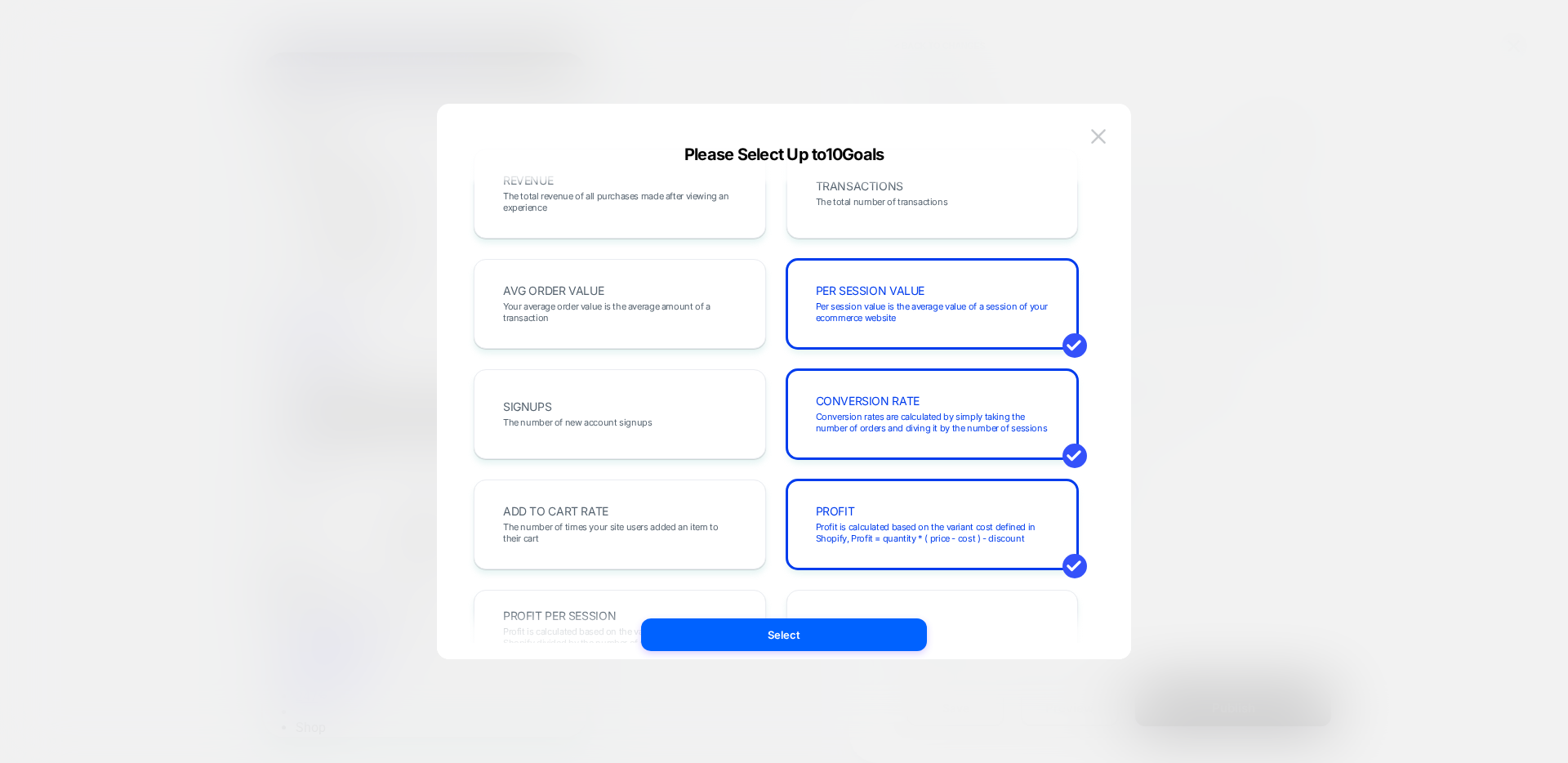
scroll to position [0, 0]
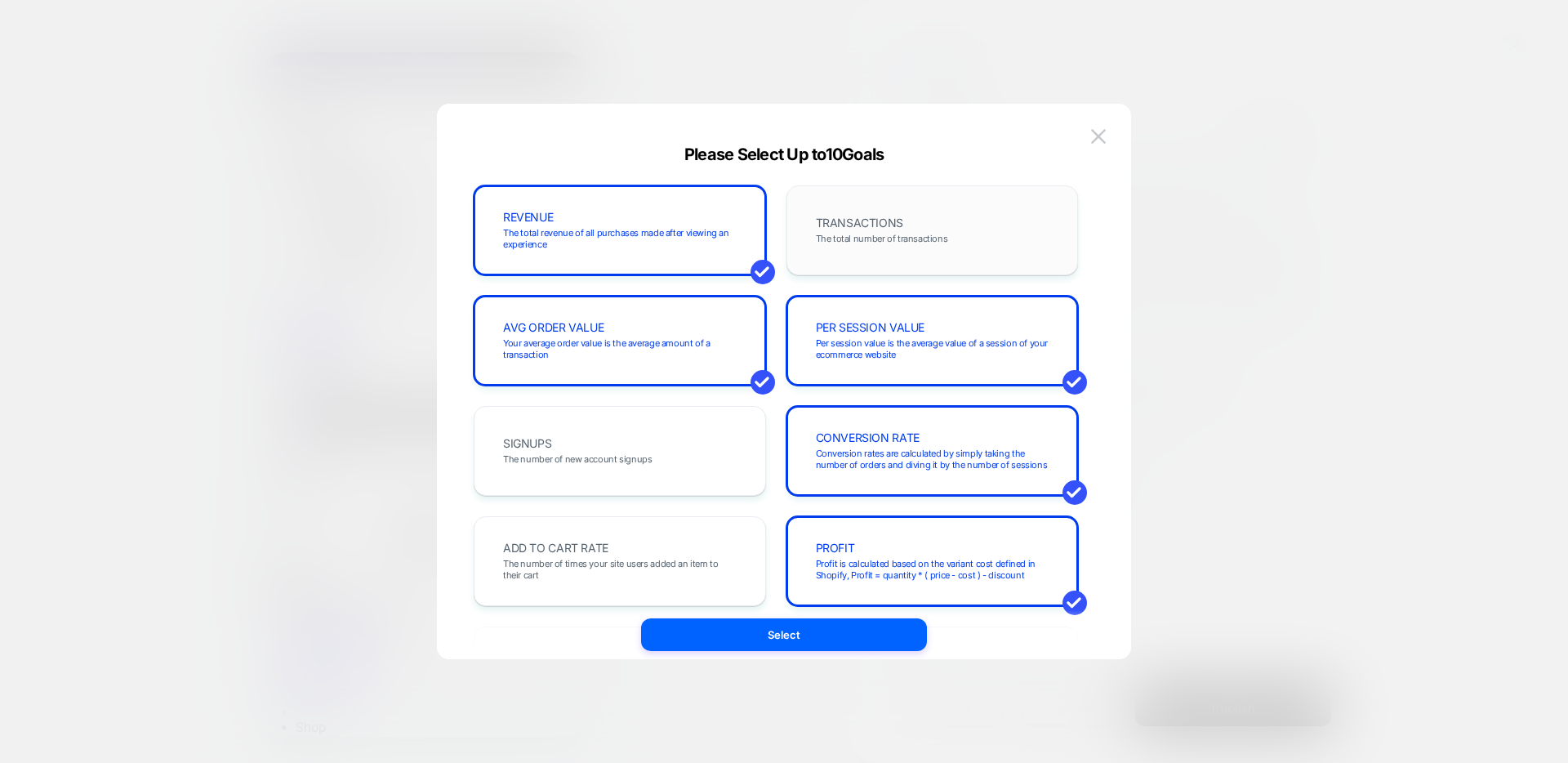
click at [862, 228] on span "TRANSACTIONS" at bounding box center [860, 224] width 88 height 12
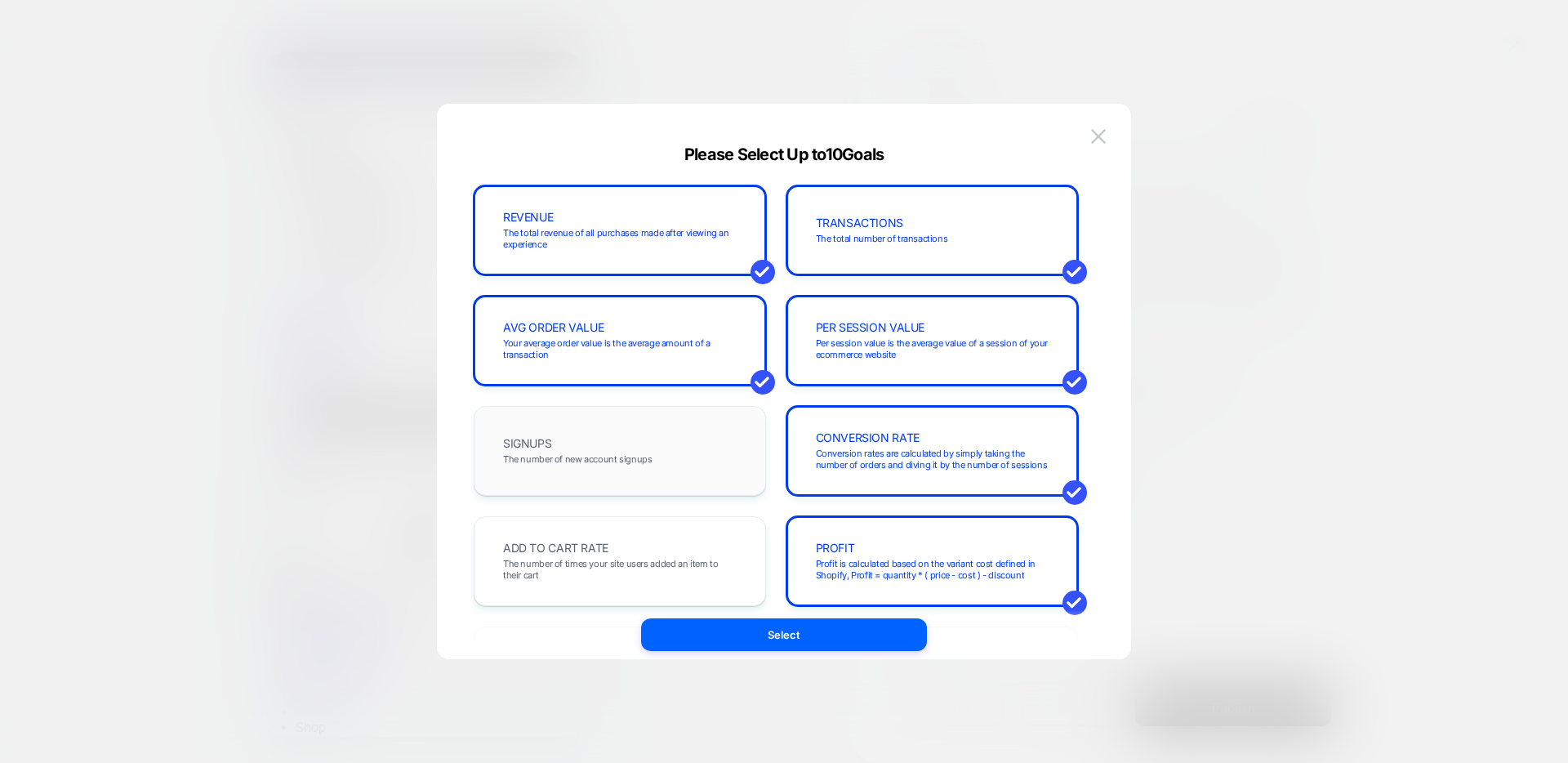
click at [682, 476] on div "SIGNUPS The number of new account signups" at bounding box center [620, 450] width 258 height 56
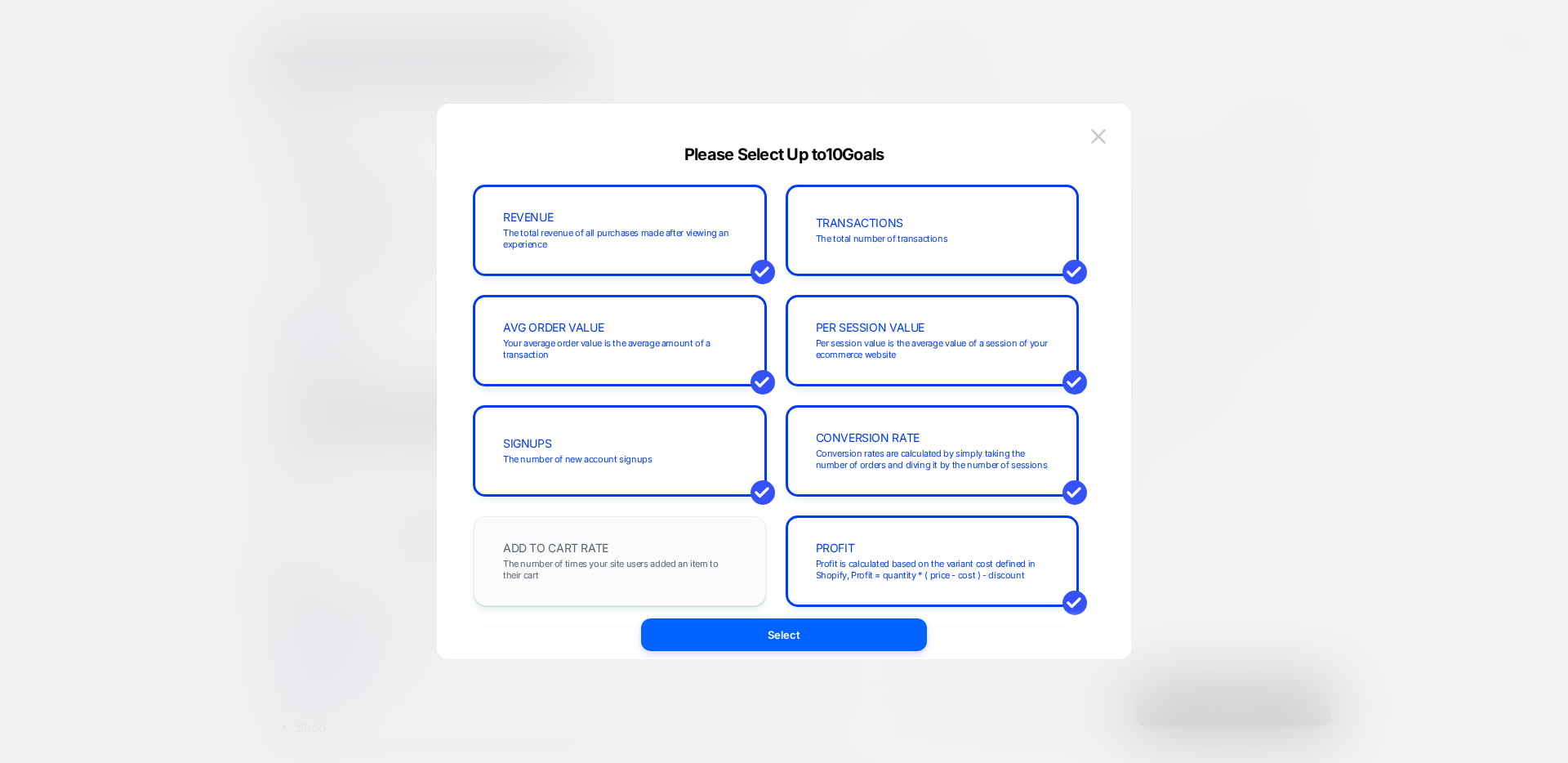
click at [693, 549] on div "ADD TO CART RATE The number of times your site users added an item to their cart" at bounding box center [620, 561] width 258 height 56
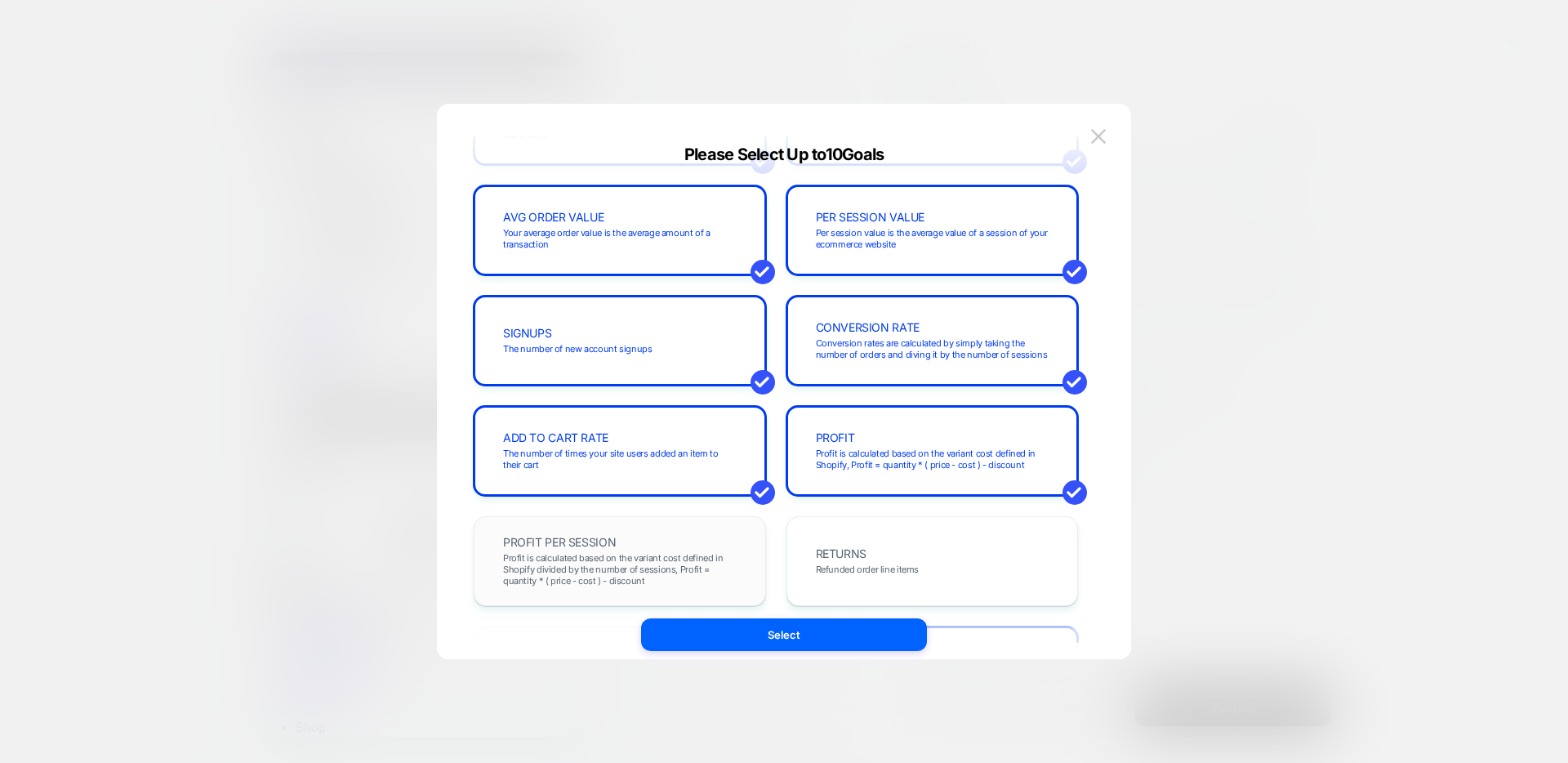
scroll to position [162, 0]
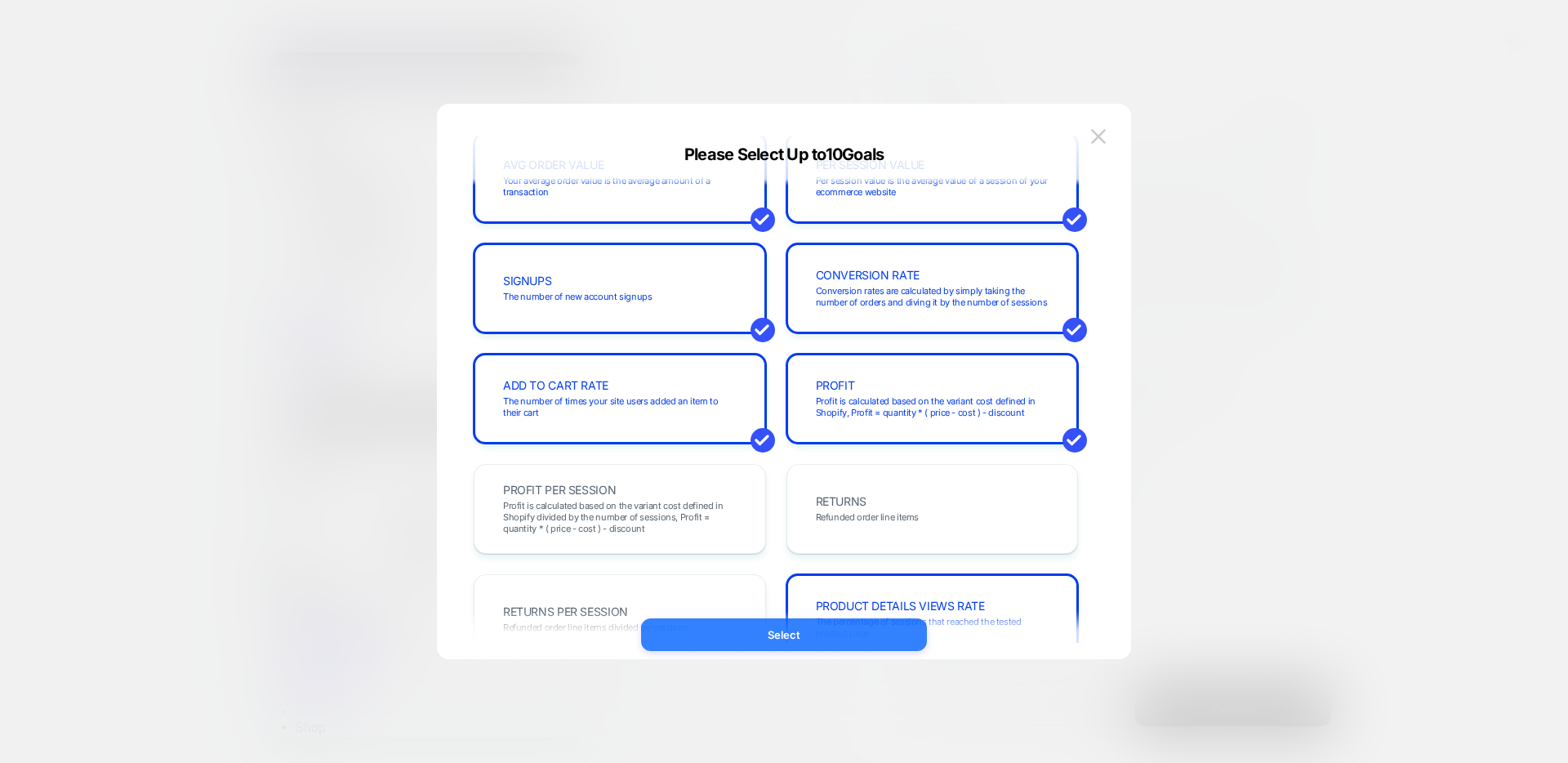
click at [751, 632] on button "Select" at bounding box center [784, 634] width 286 height 32
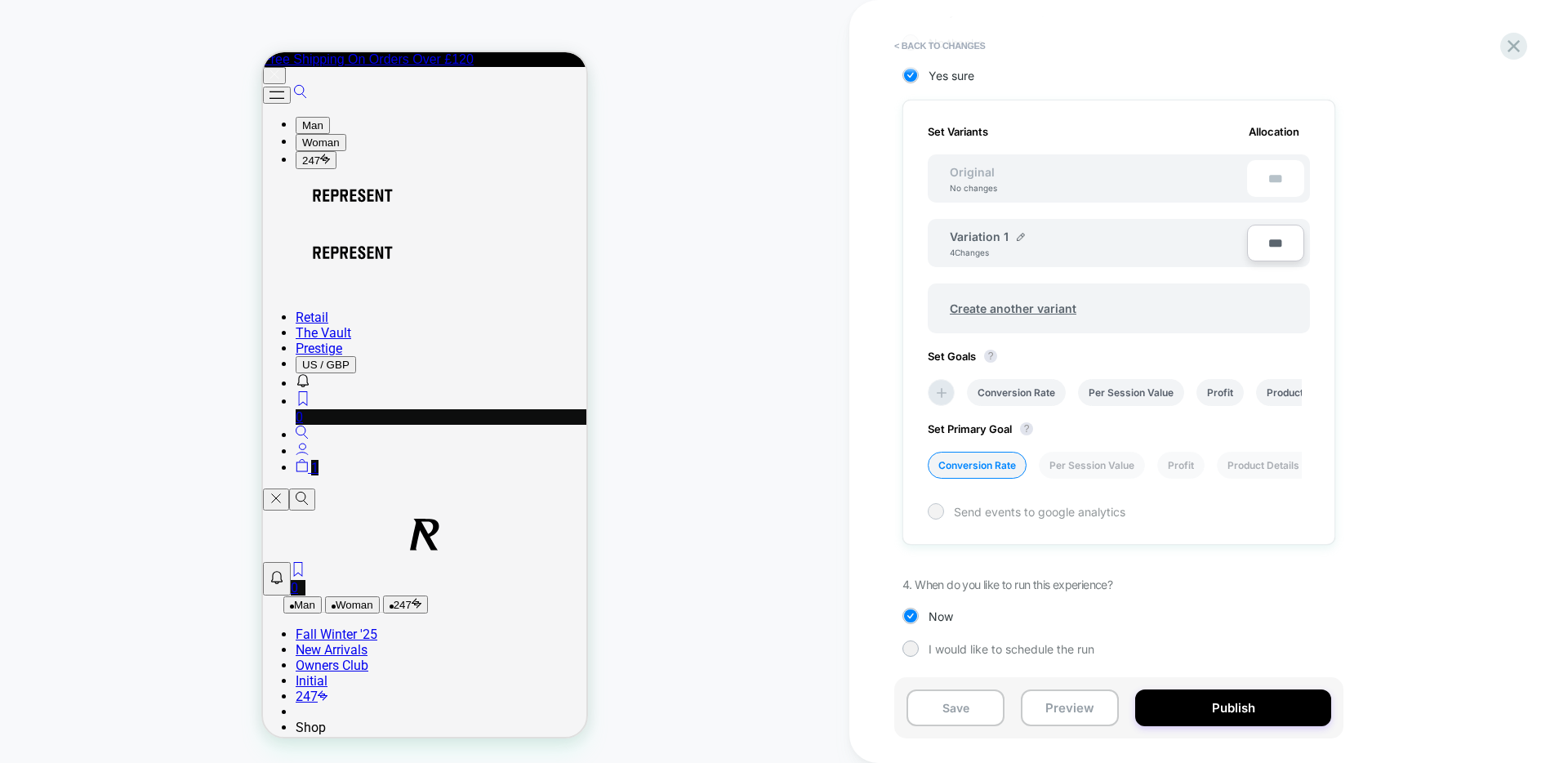
click at [1017, 513] on span "Send events to google analytics" at bounding box center [1040, 512] width 172 height 14
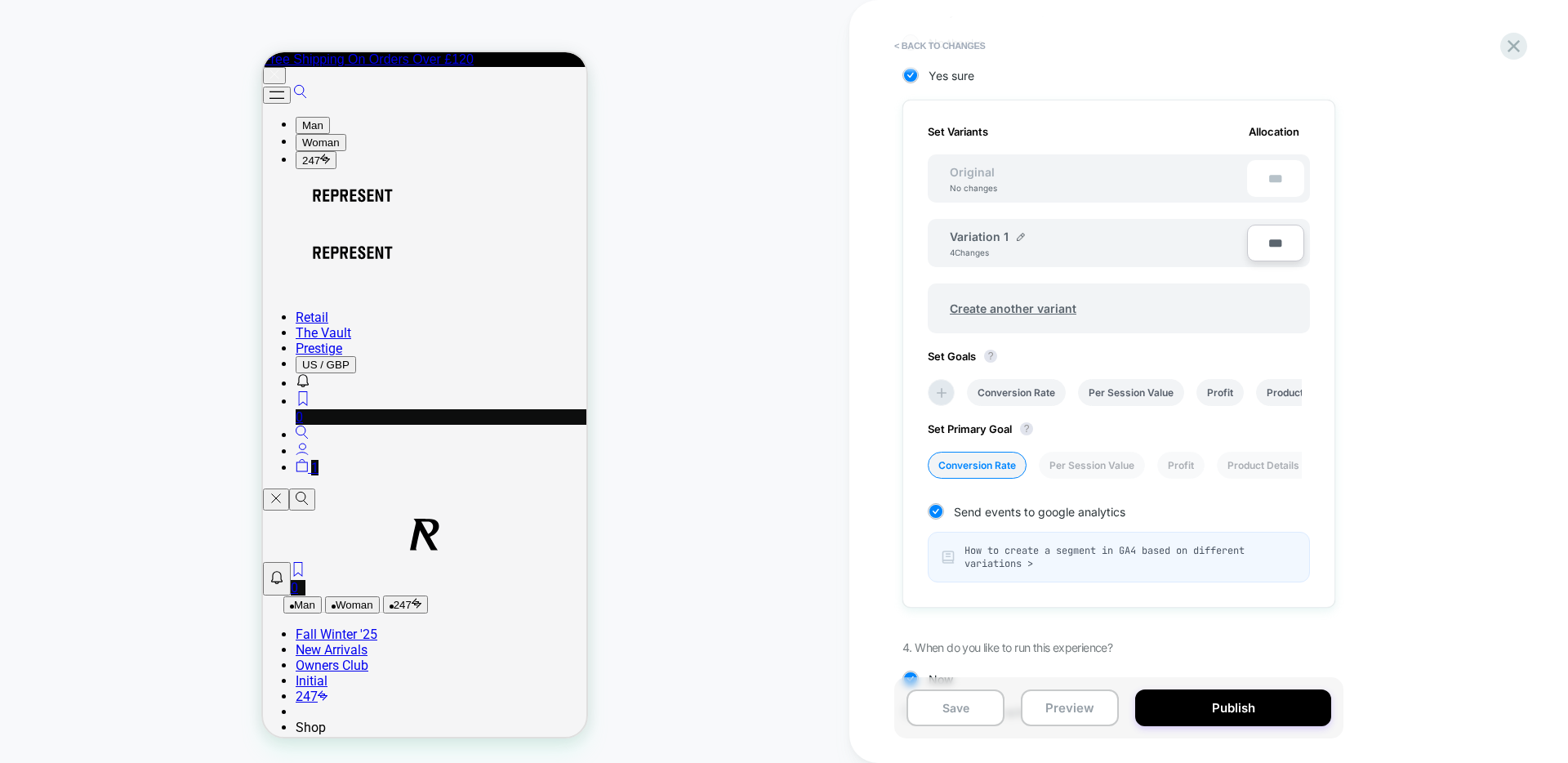
scroll to position [508, 0]
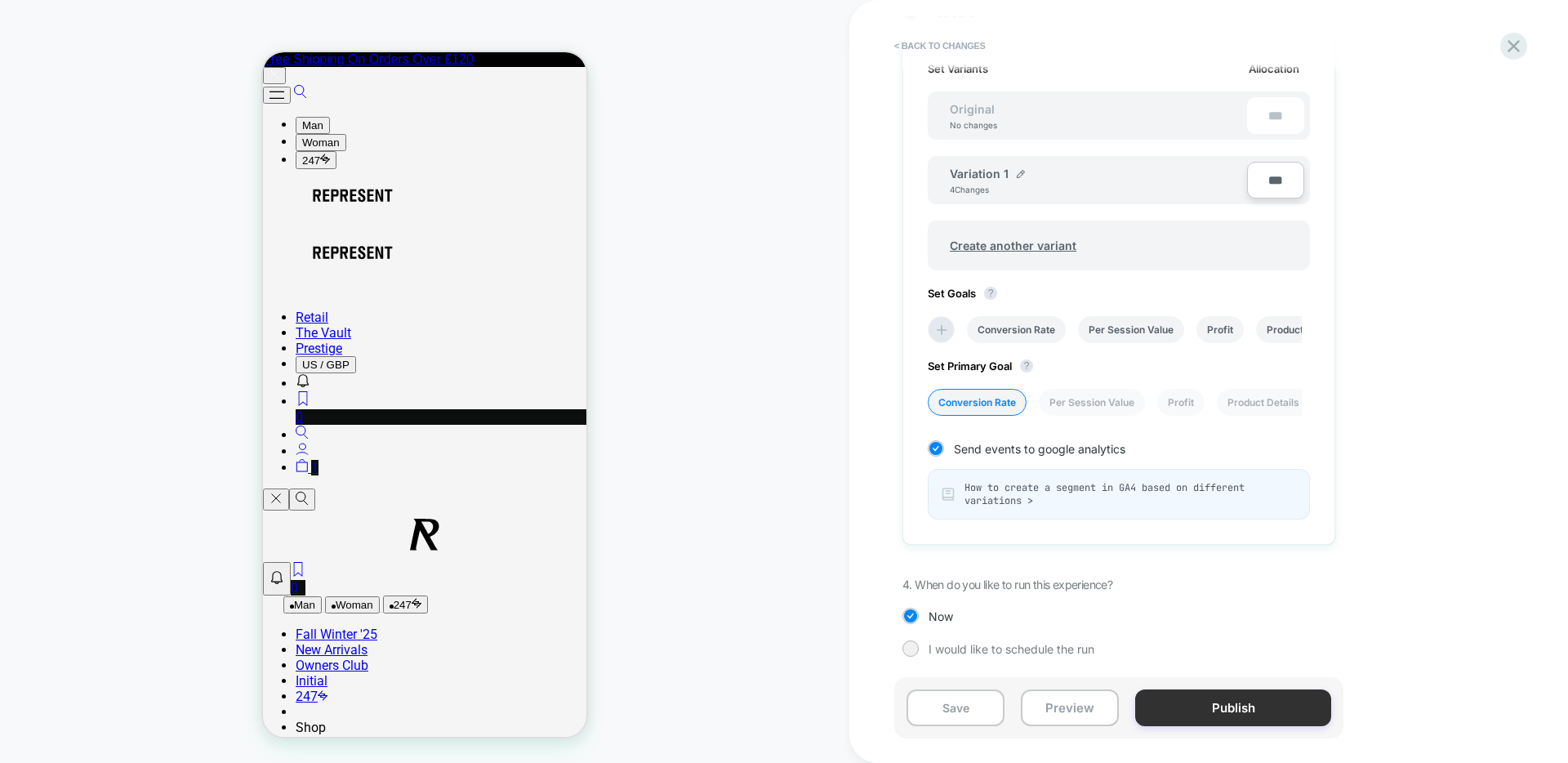
click at [1212, 707] on button "Publish" at bounding box center [1233, 708] width 196 height 37
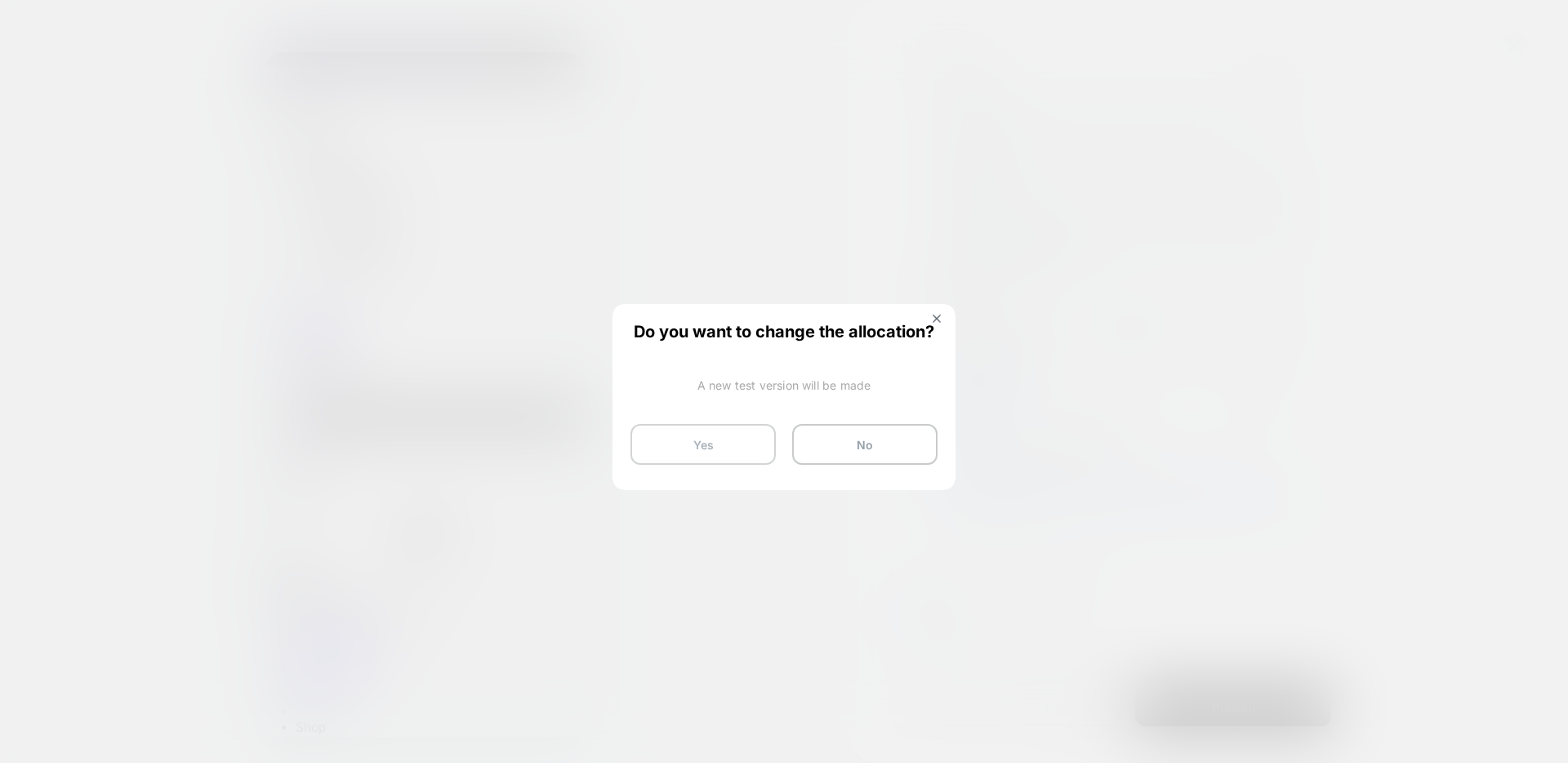
drag, startPoint x: 723, startPoint y: 438, endPoint x: 681, endPoint y: 434, distance: 42.2
click at [723, 438] on button "Yes" at bounding box center [703, 445] width 145 height 41
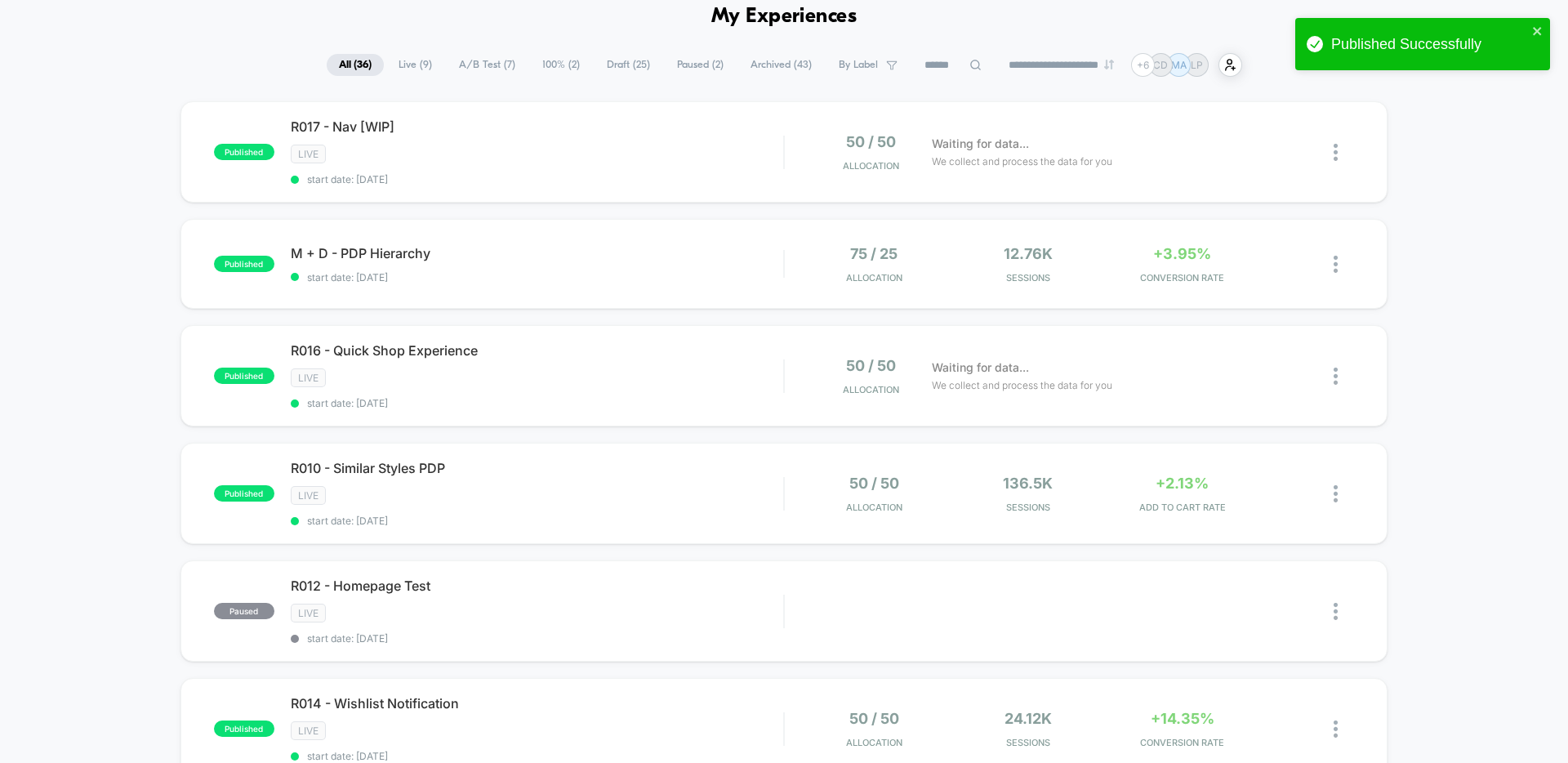
scroll to position [81, 0]
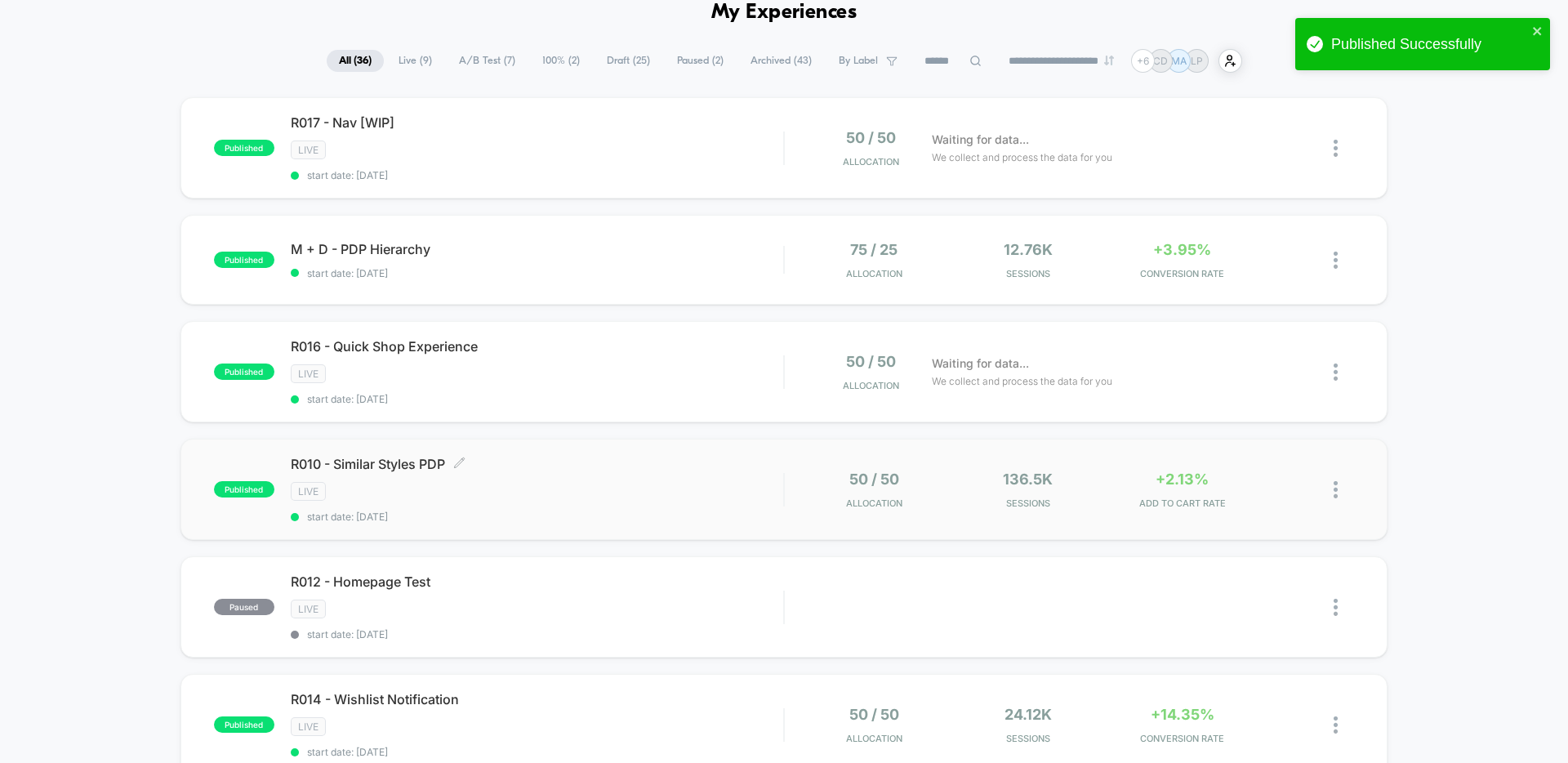
click at [617, 478] on div "R010 - Similar Styles PDP Click to edit experience details Click to edit experi…" at bounding box center [537, 489] width 492 height 67
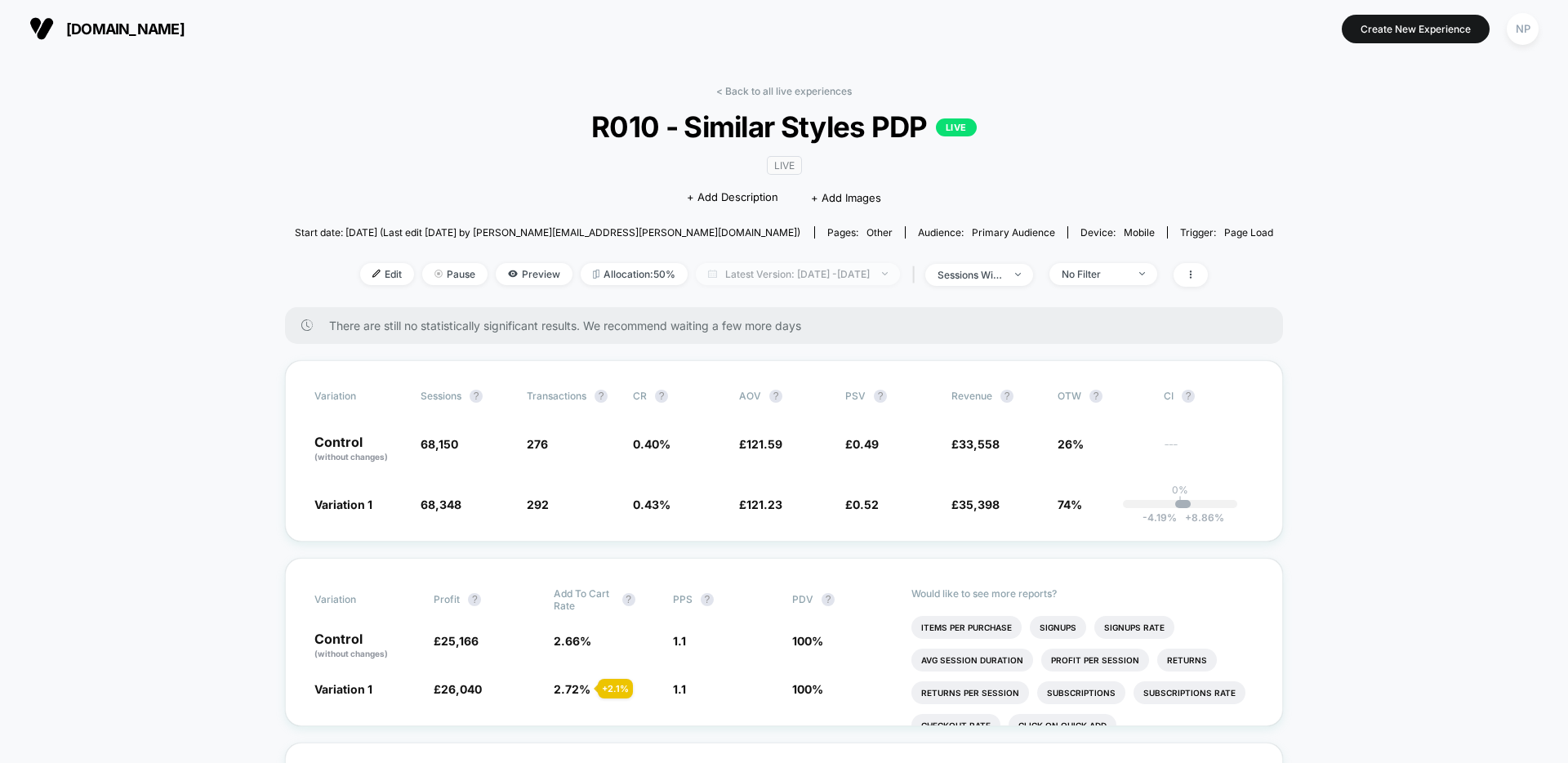
click at [797, 273] on span "Latest Version: Aug 4, 2025 - Sep 4, 2025" at bounding box center [798, 274] width 204 height 22
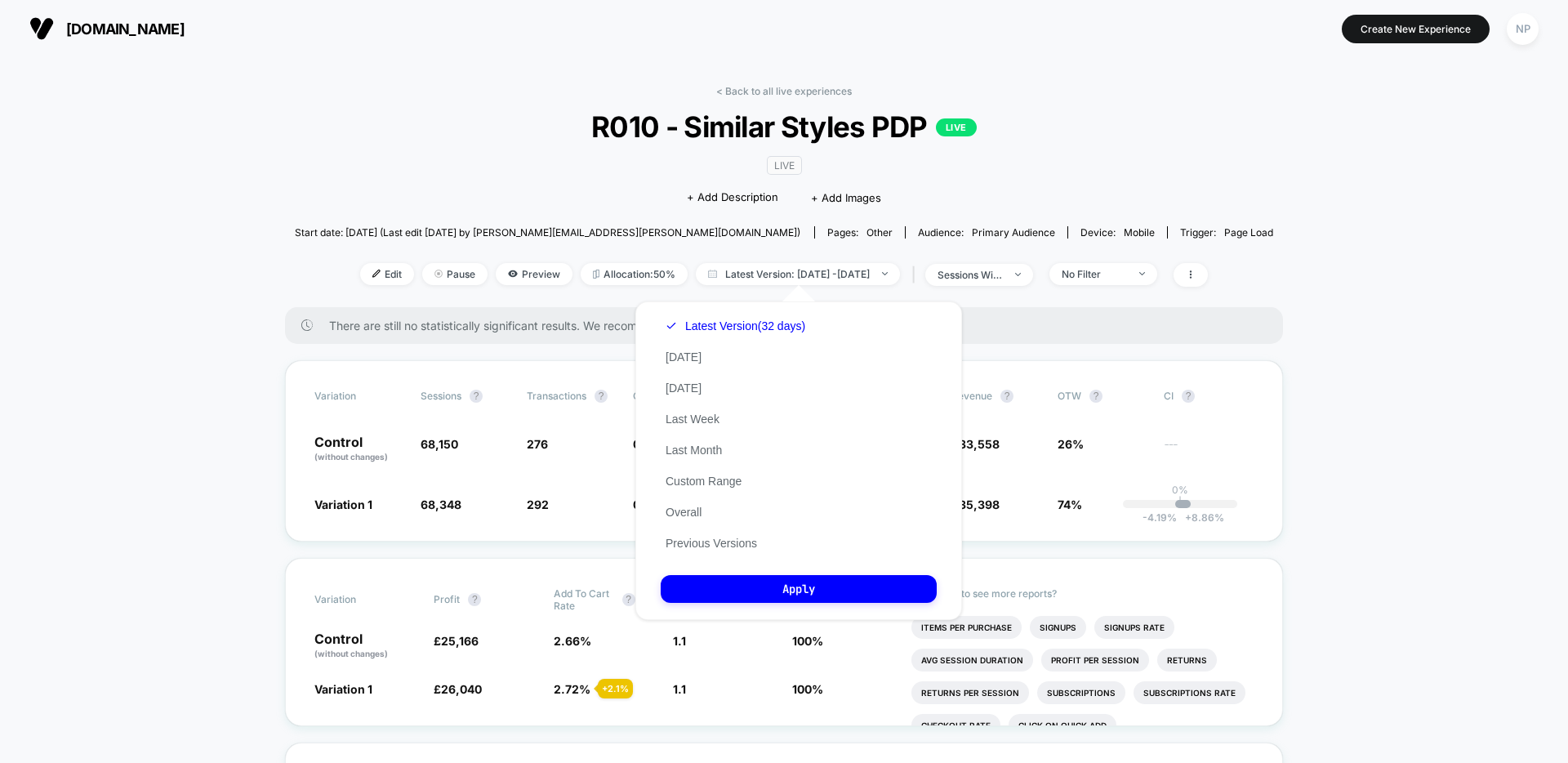
click at [515, 183] on div "LIVE Click to edit experience details + Add Description + Add Images" at bounding box center [784, 181] width 588 height 74
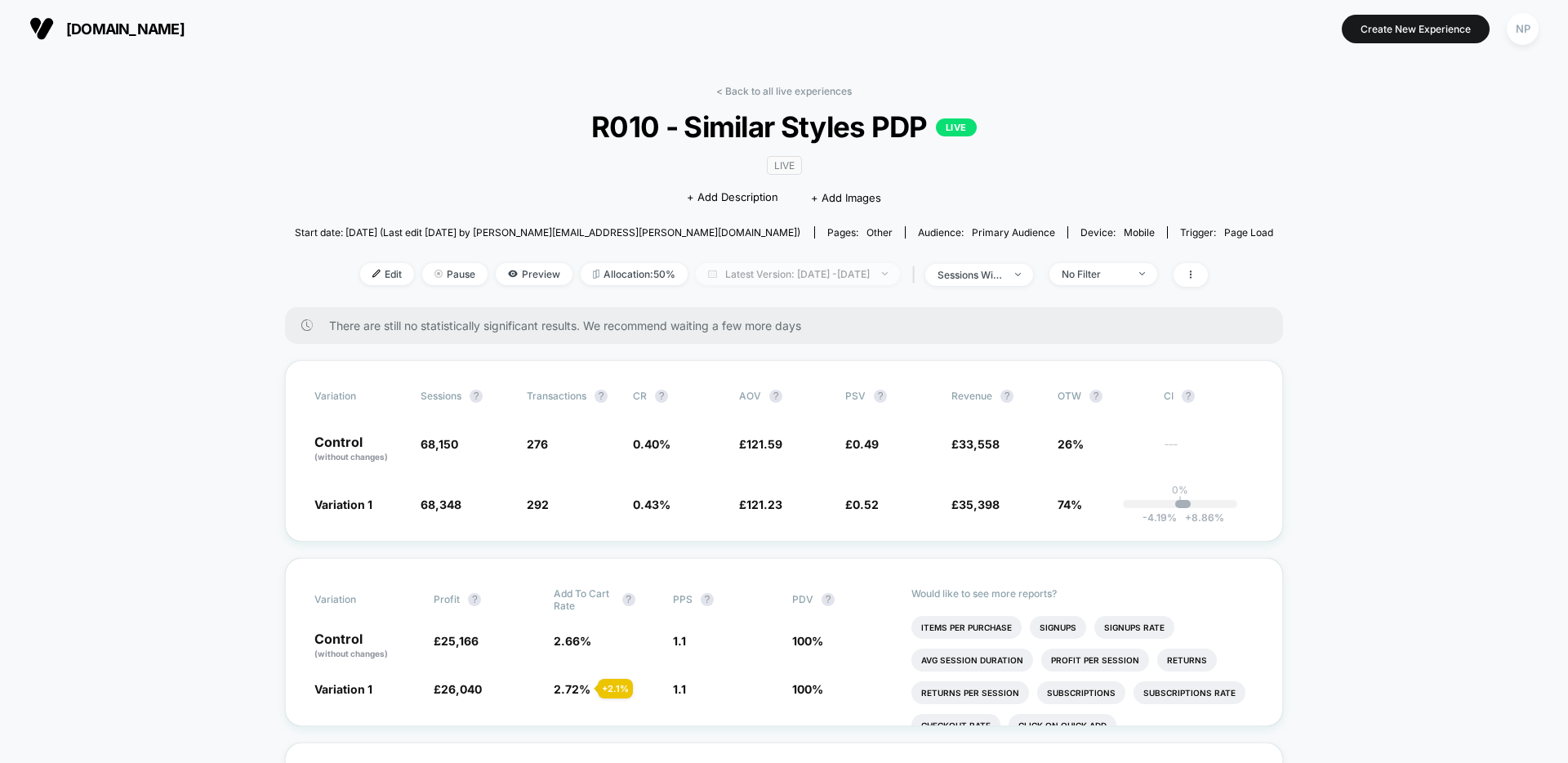
click at [728, 270] on span "Latest Version: Aug 4, 2025 - Sep 4, 2025" at bounding box center [798, 274] width 204 height 22
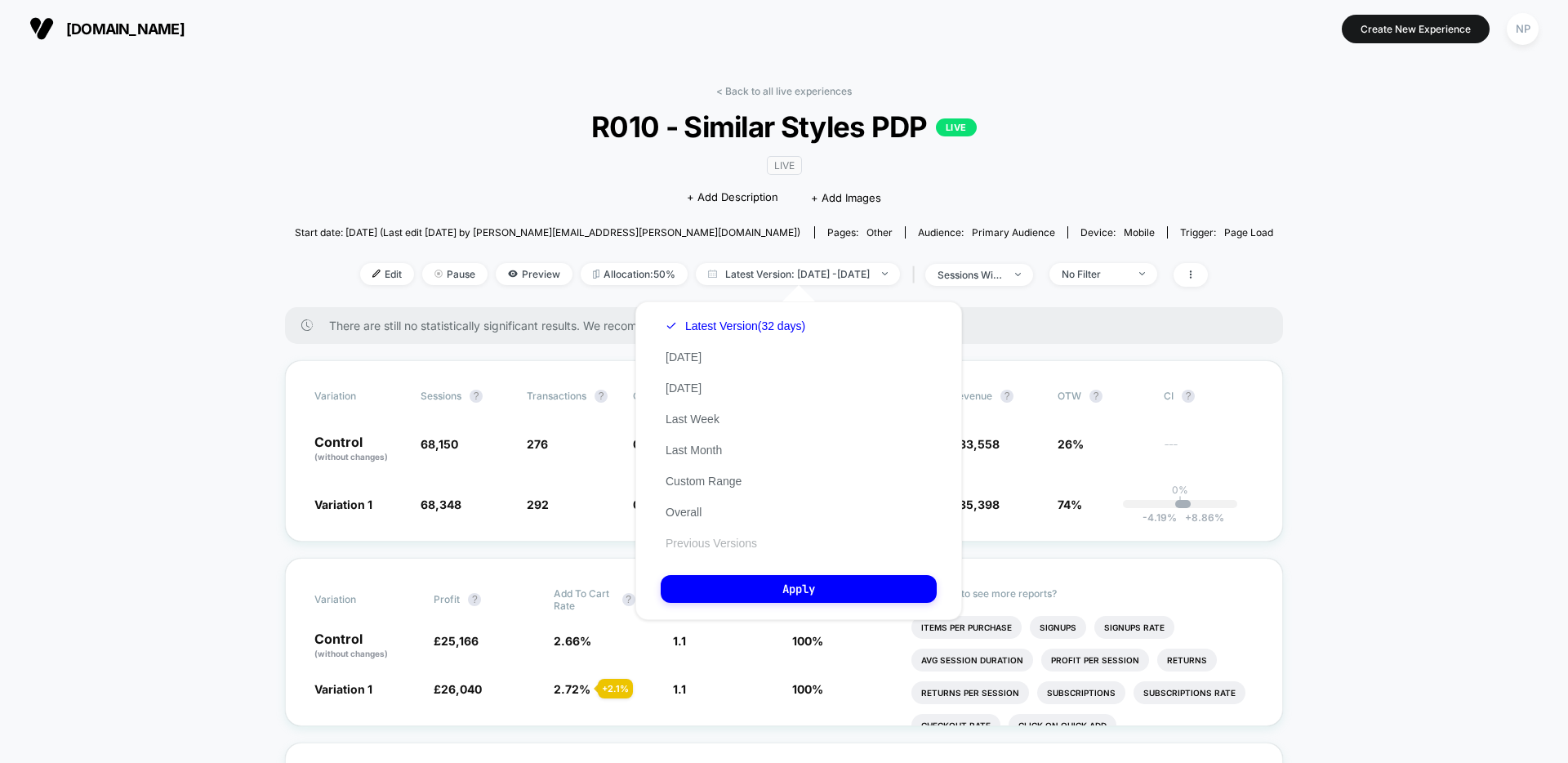
click at [708, 543] on button "Previous Versions" at bounding box center [712, 543] width 102 height 15
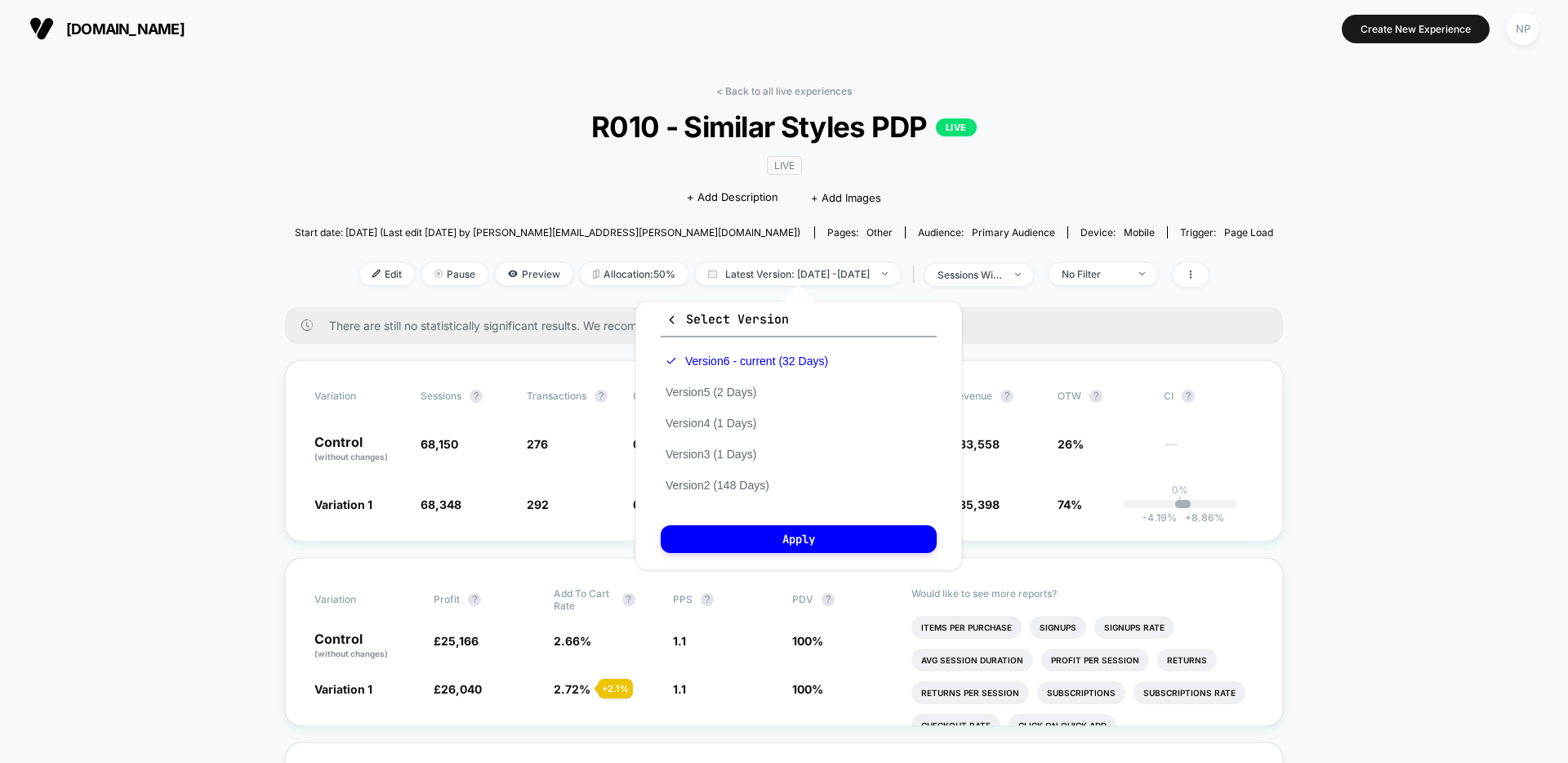
click at [594, 184] on div "LIVE Click to edit experience details + Add Description + Add Images" at bounding box center [784, 181] width 588 height 74
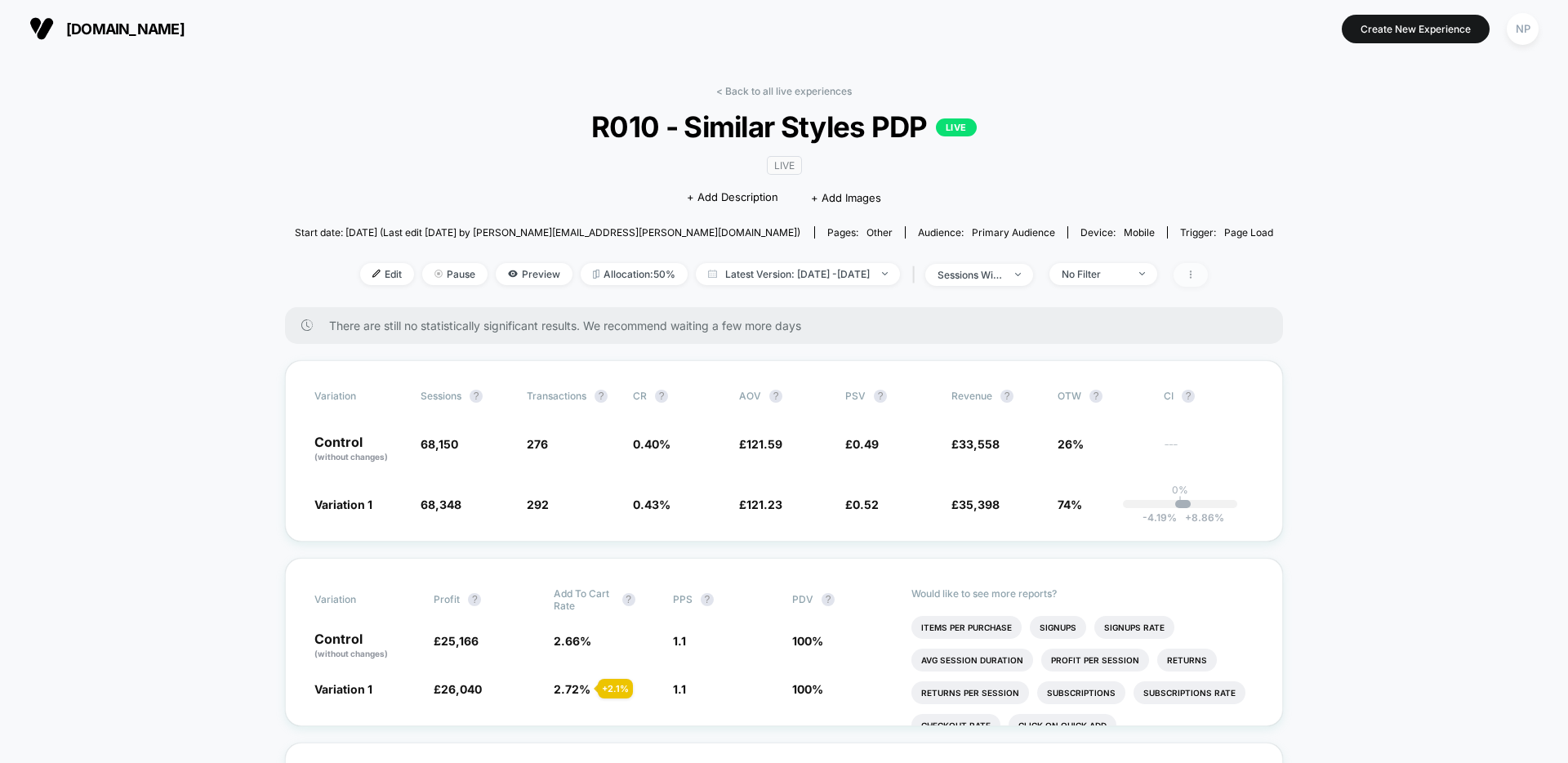
click at [1208, 268] on span at bounding box center [1190, 275] width 34 height 23
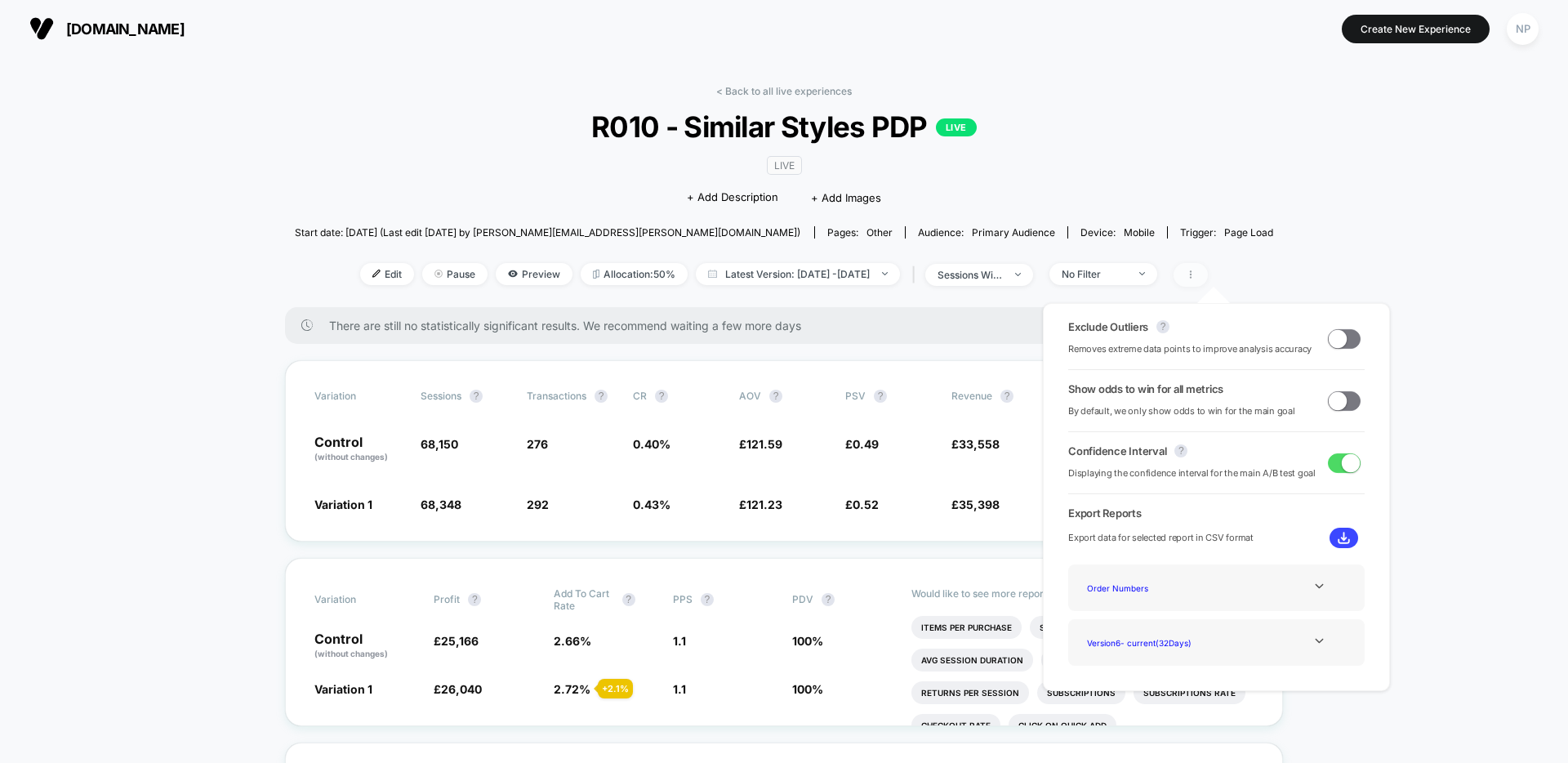
click at [1208, 268] on span at bounding box center [1190, 275] width 34 height 23
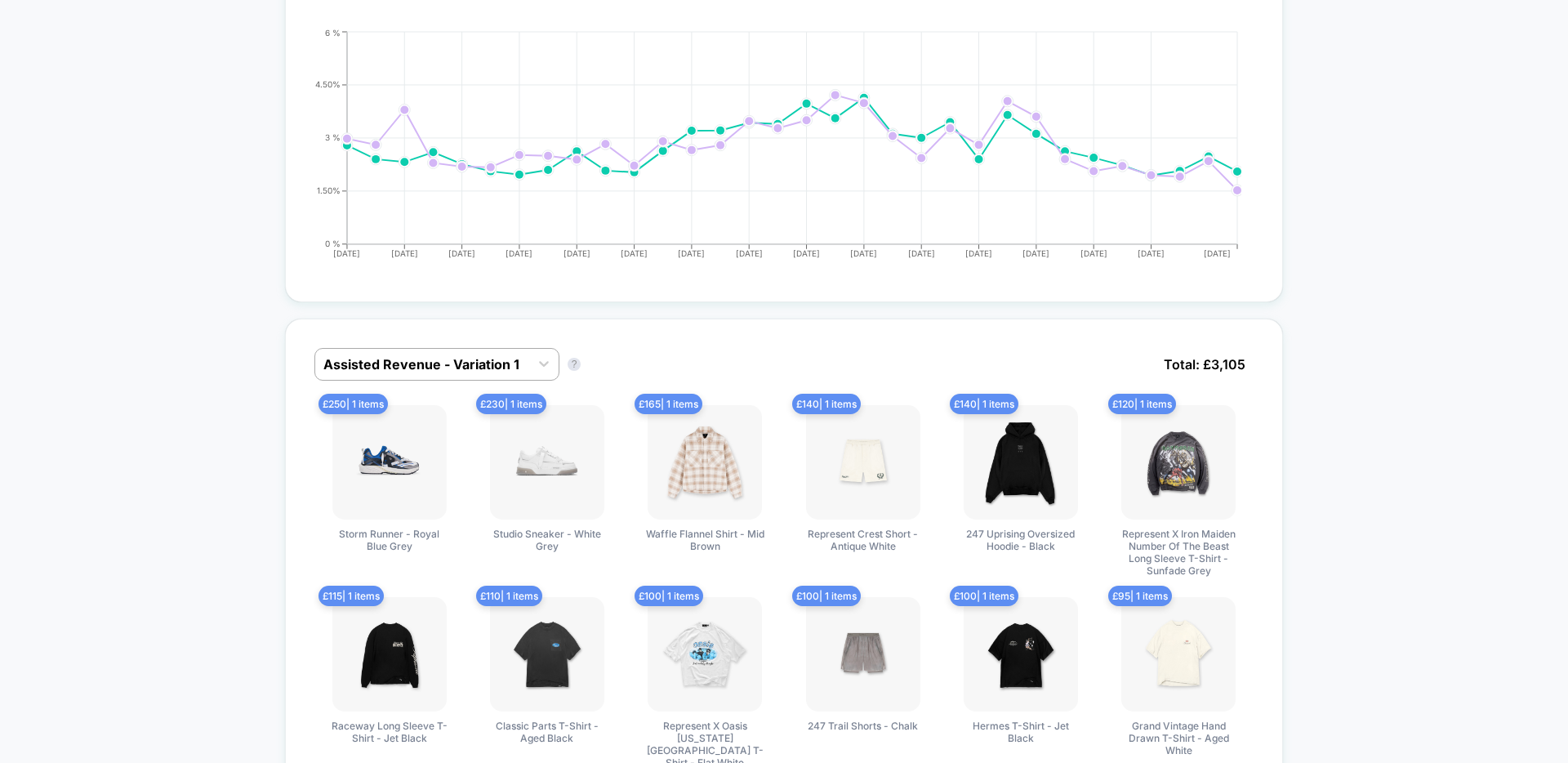
scroll to position [841, 0]
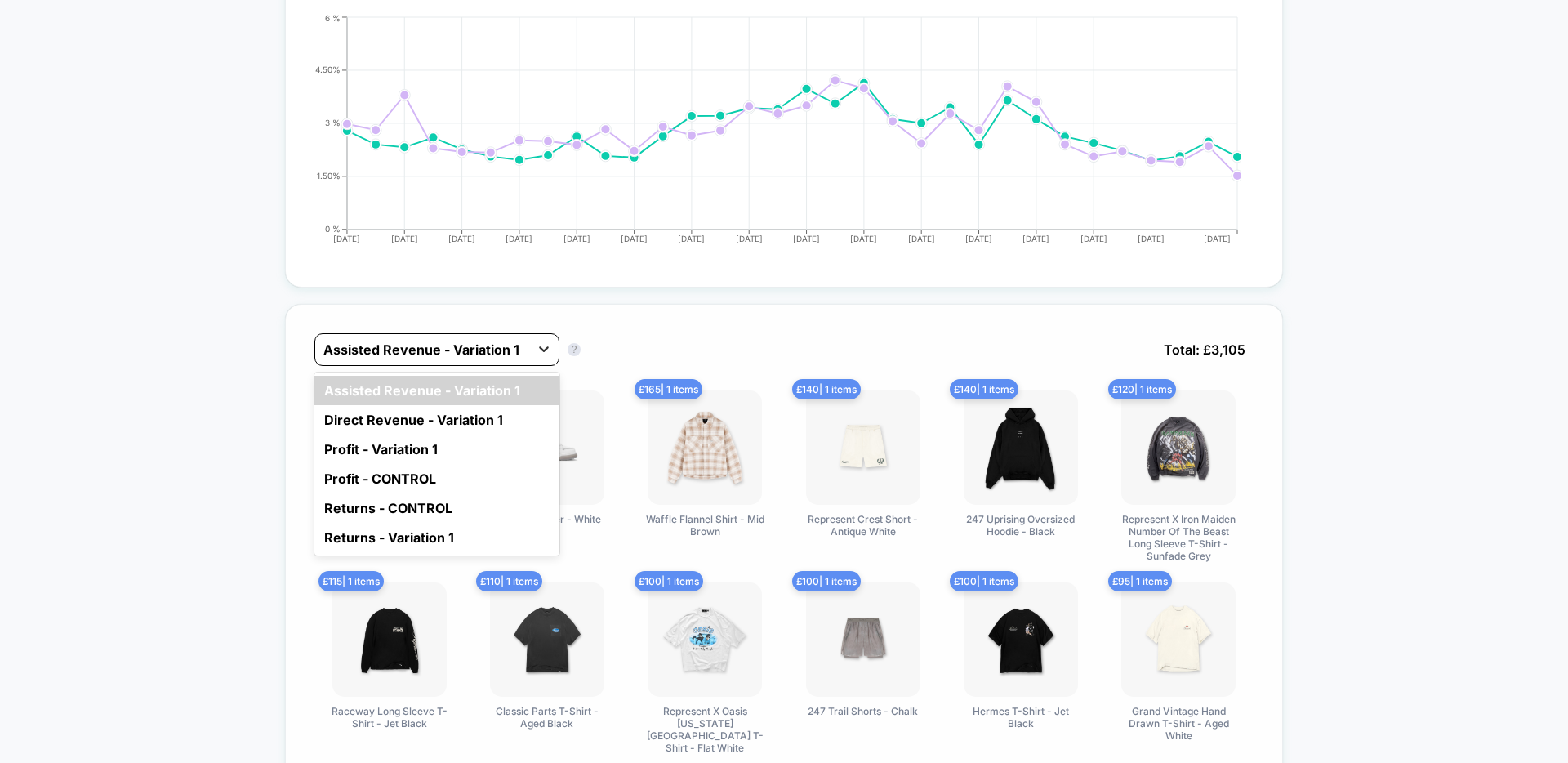
click at [536, 354] on icon at bounding box center [544, 349] width 17 height 17
click at [516, 414] on div "Direct Revenue - Variation 1" at bounding box center [436, 420] width 245 height 29
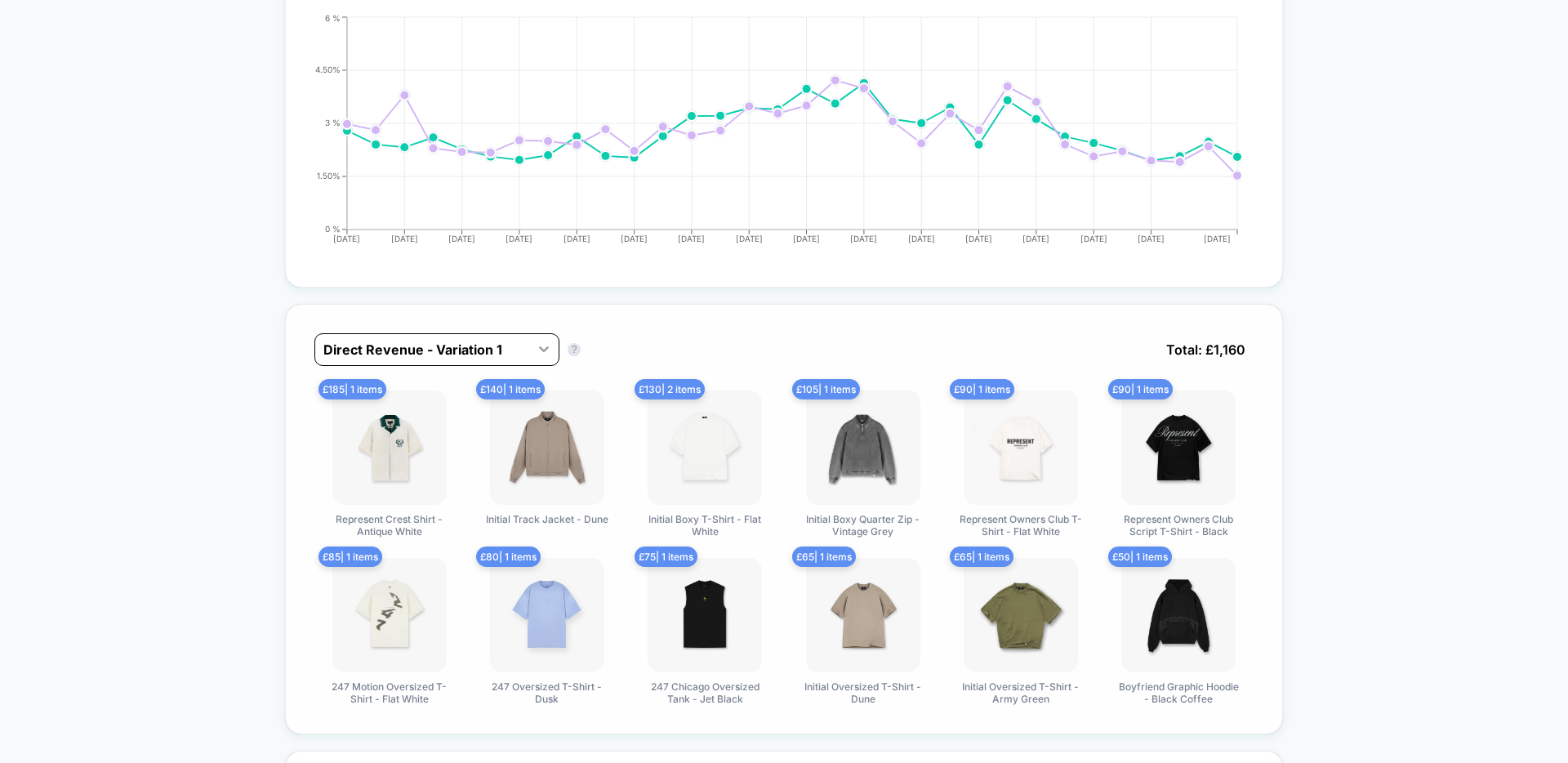
click at [536, 353] on icon at bounding box center [544, 349] width 17 height 17
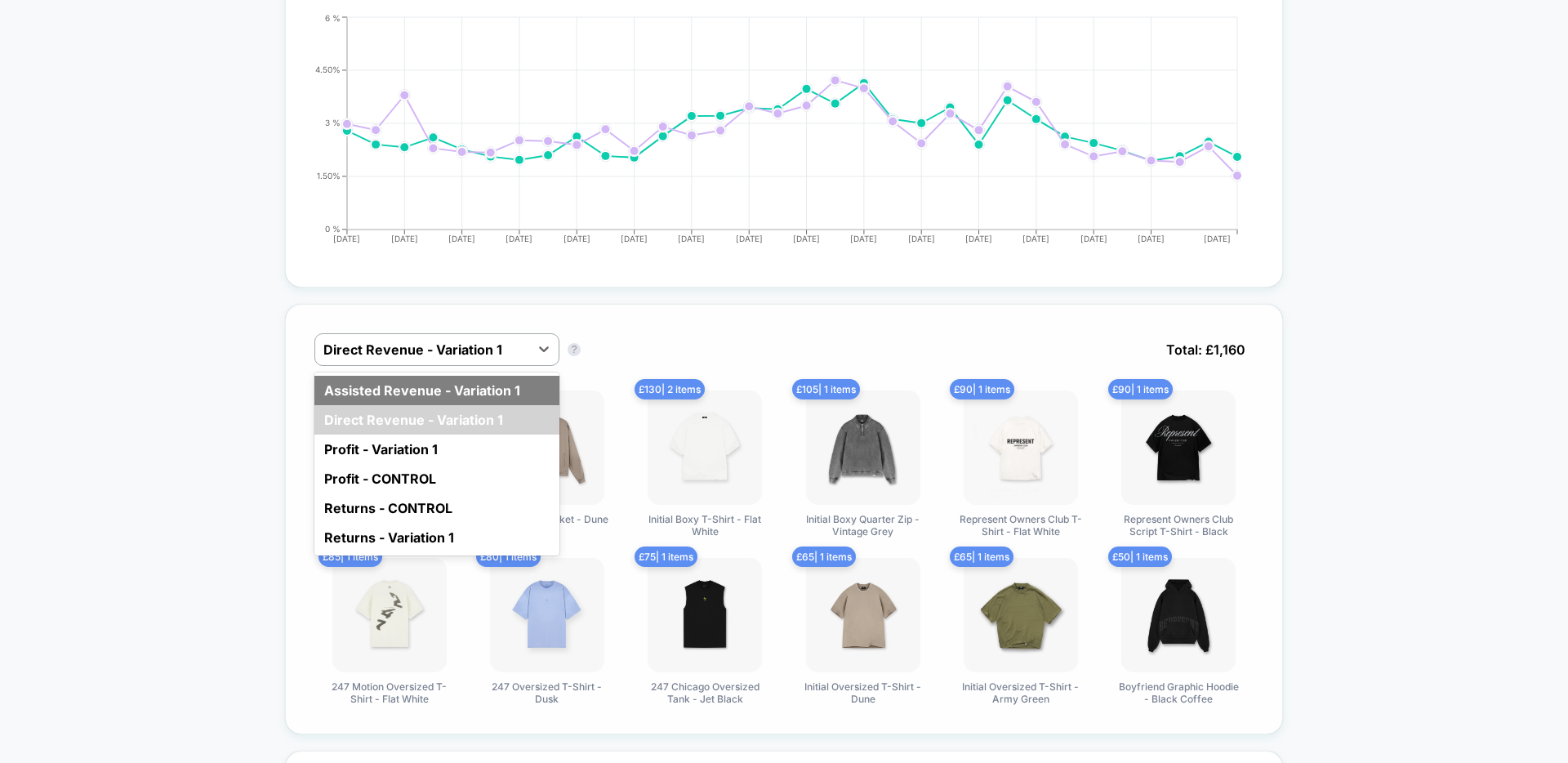
click at [517, 388] on div "Assisted Revenue - Variation 1" at bounding box center [436, 391] width 245 height 29
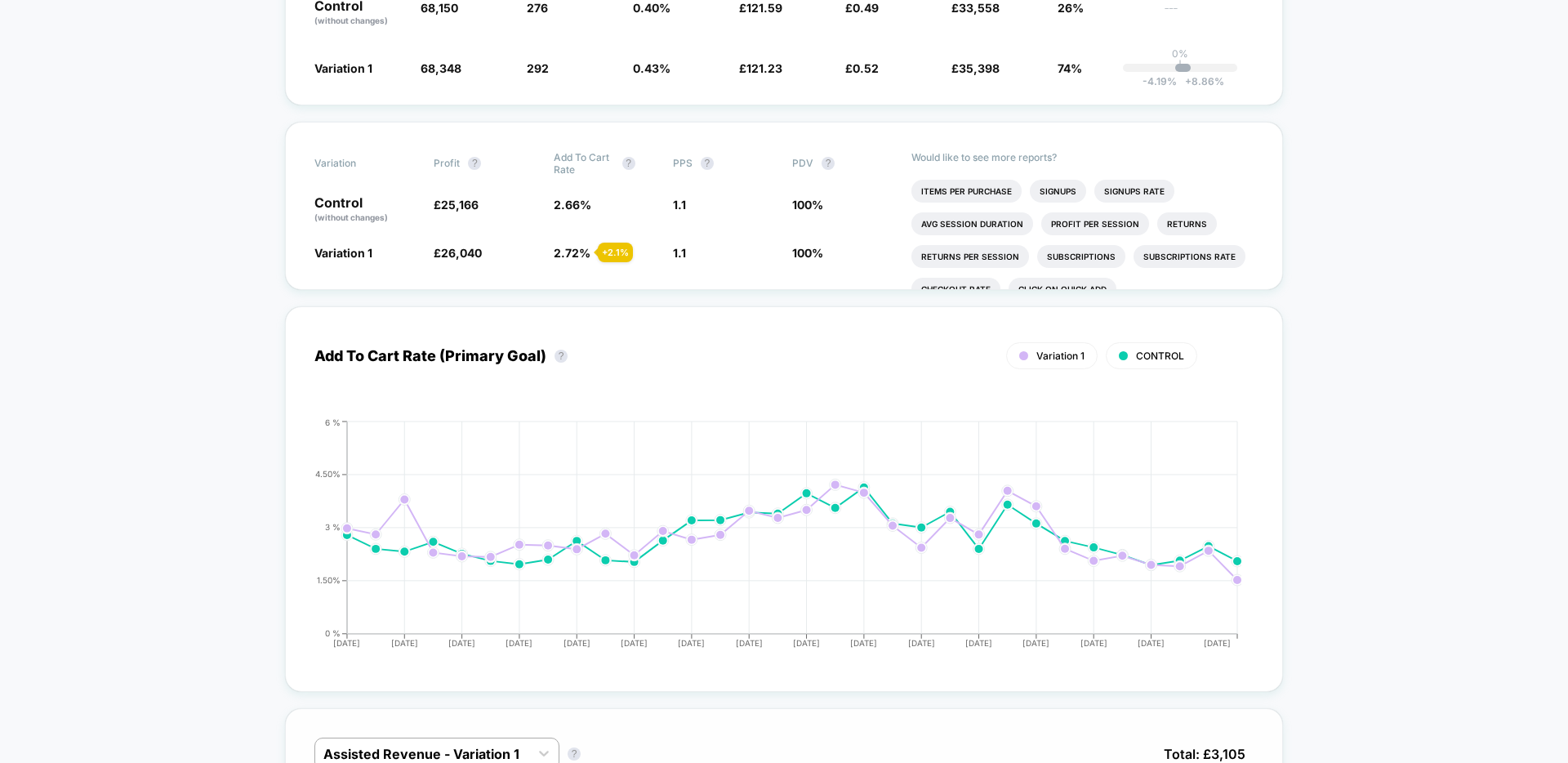
scroll to position [0, 0]
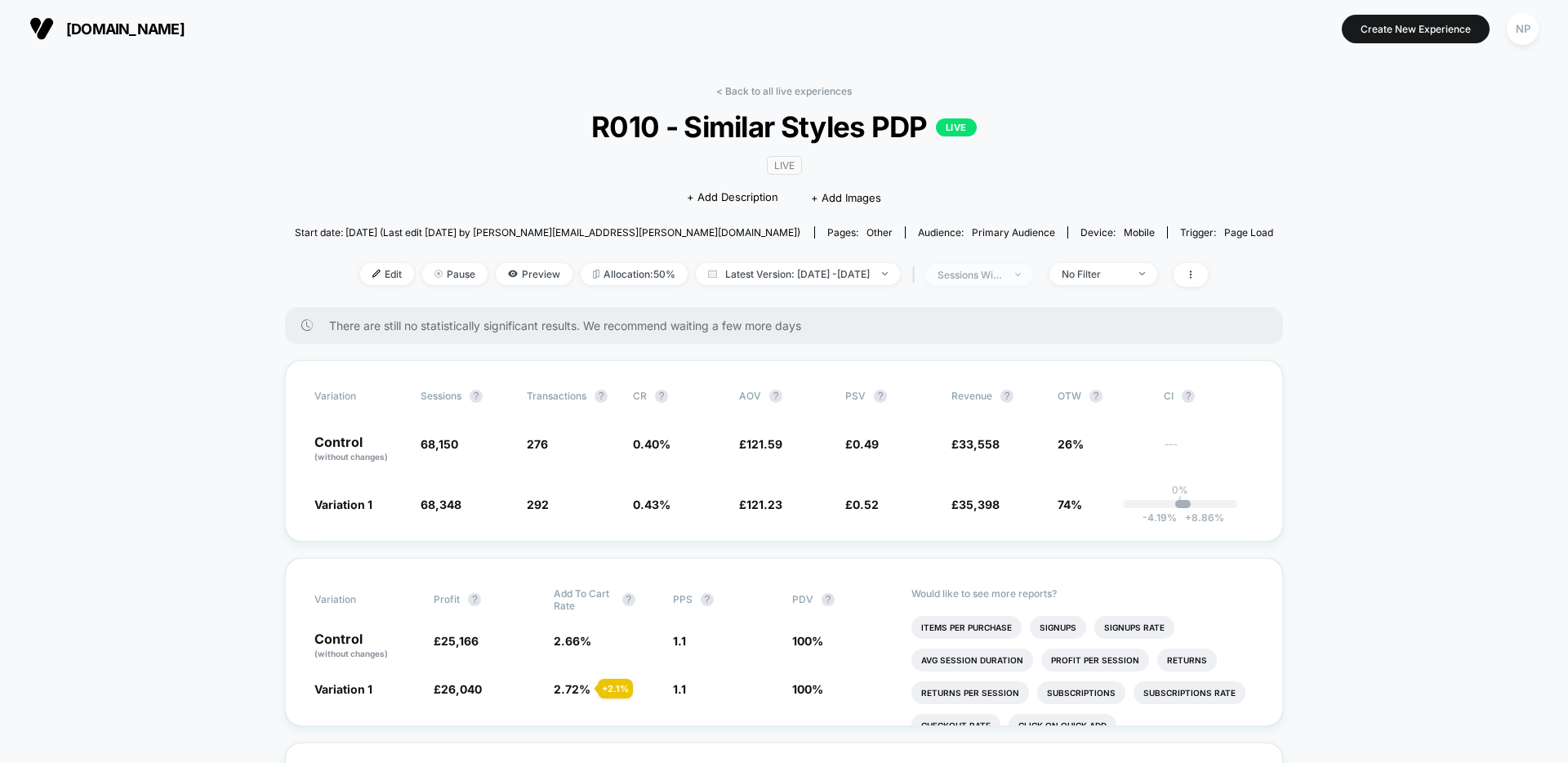
click at [1033, 268] on span "sessions with impression" at bounding box center [979, 275] width 107 height 22
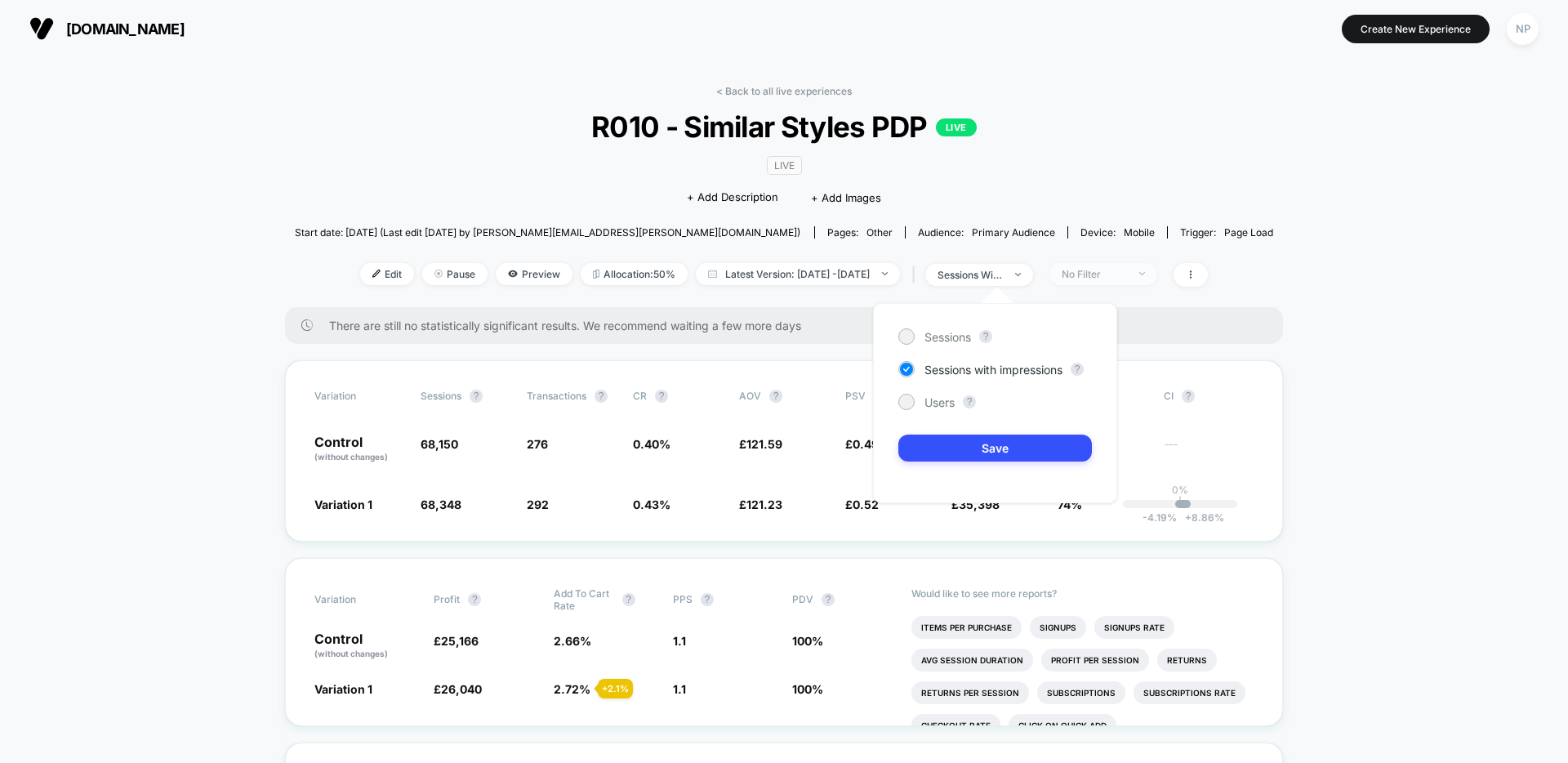
click at [1128, 276] on div "No Filter" at bounding box center [1094, 274] width 65 height 13
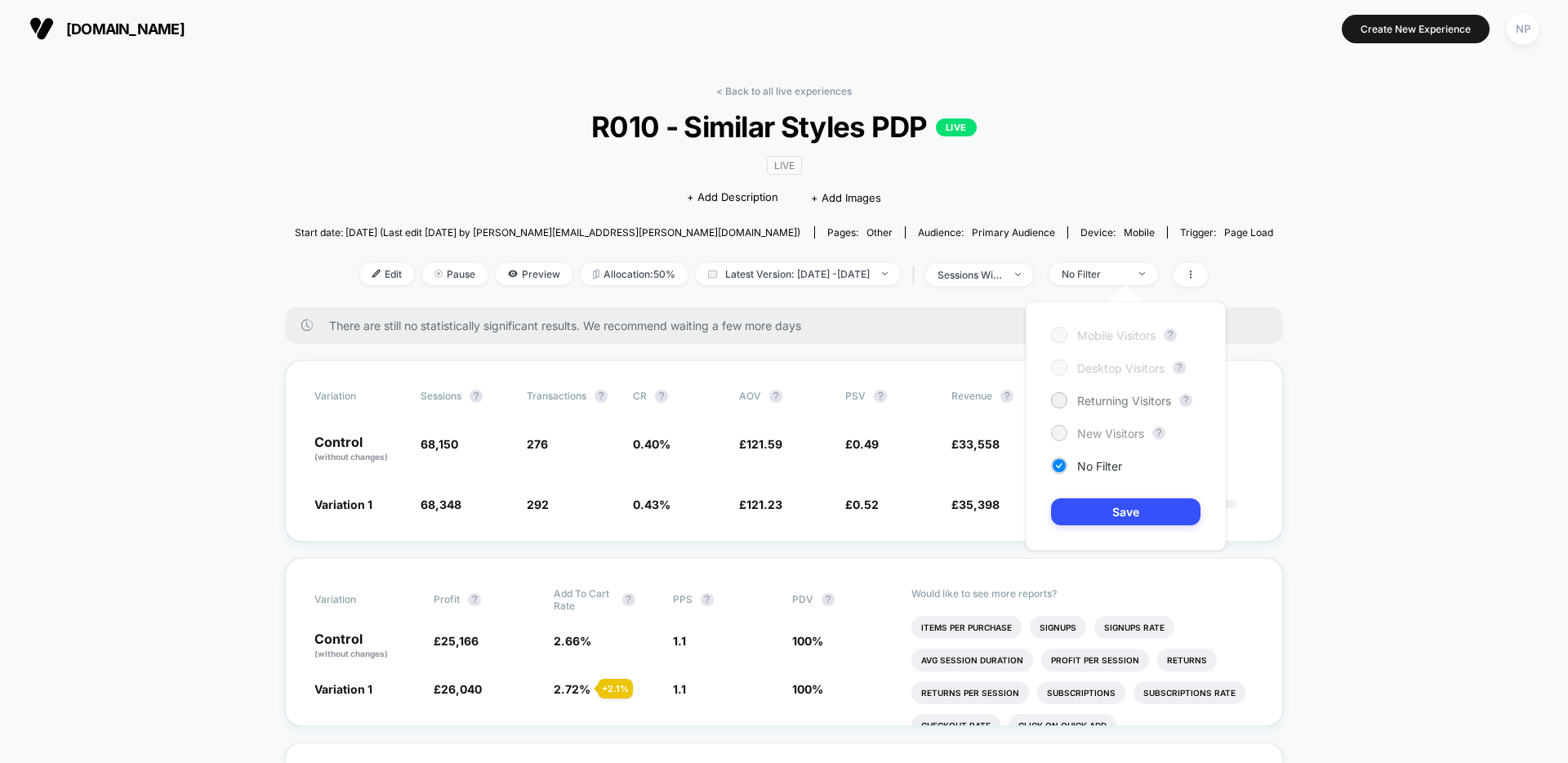
click at [1112, 429] on span "New Visitors" at bounding box center [1111, 434] width 67 height 14
click at [1101, 517] on button "Save" at bounding box center [1126, 512] width 149 height 27
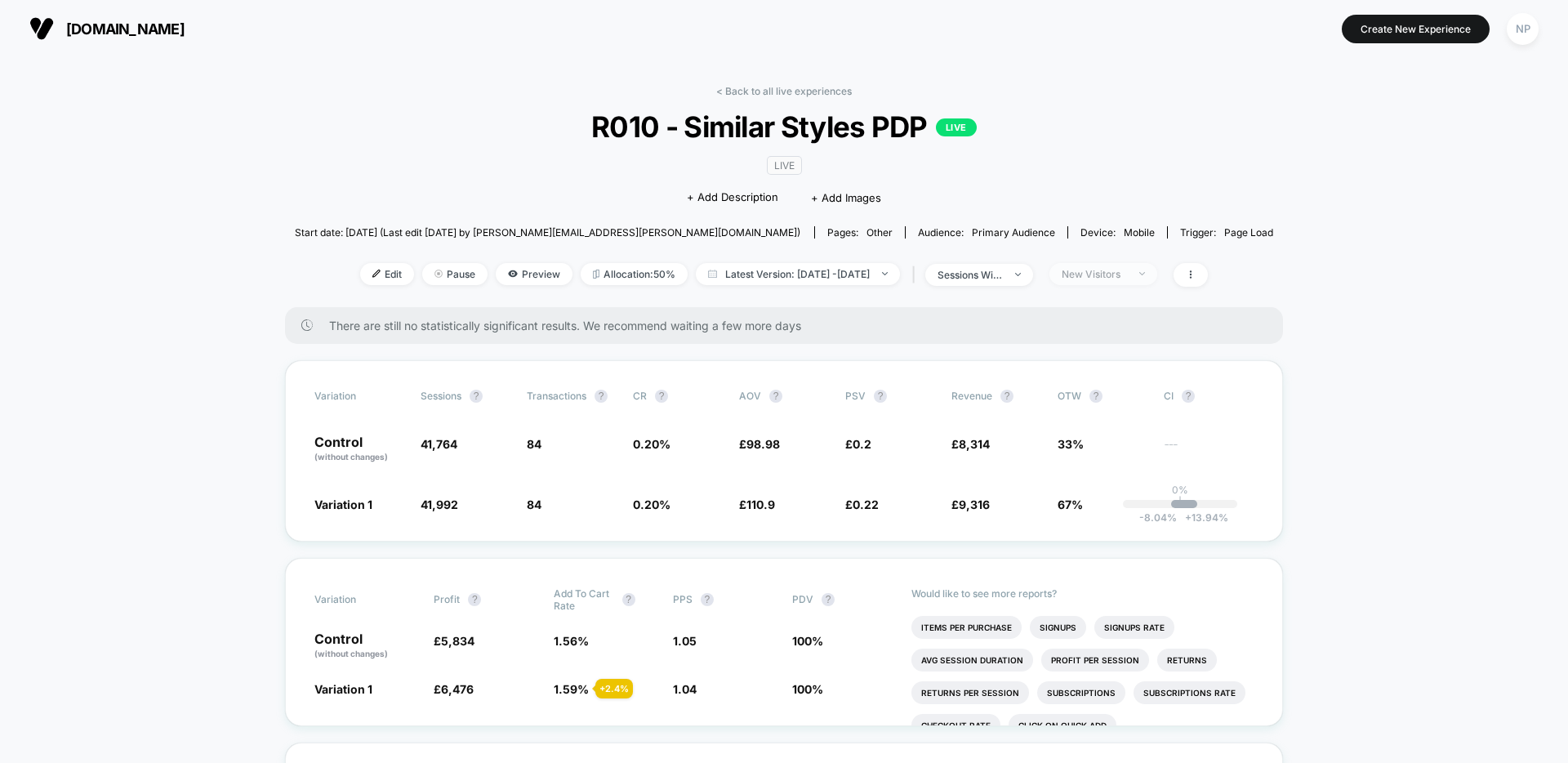
click at [1154, 271] on span "New Visitors" at bounding box center [1103, 274] width 107 height 22
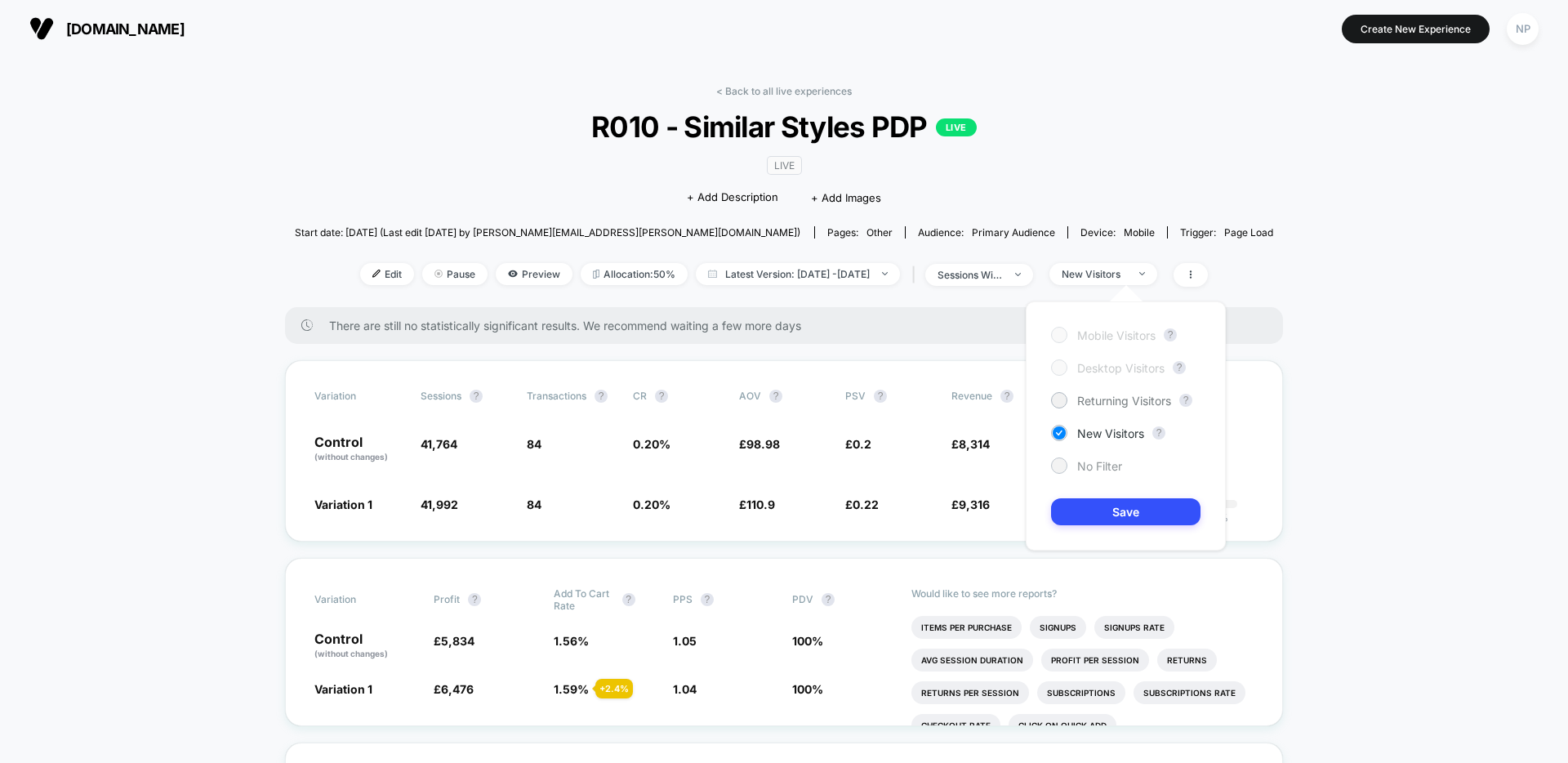
click at [1108, 470] on span "No Filter" at bounding box center [1100, 466] width 45 height 14
click at [1110, 508] on button "Save" at bounding box center [1126, 512] width 149 height 27
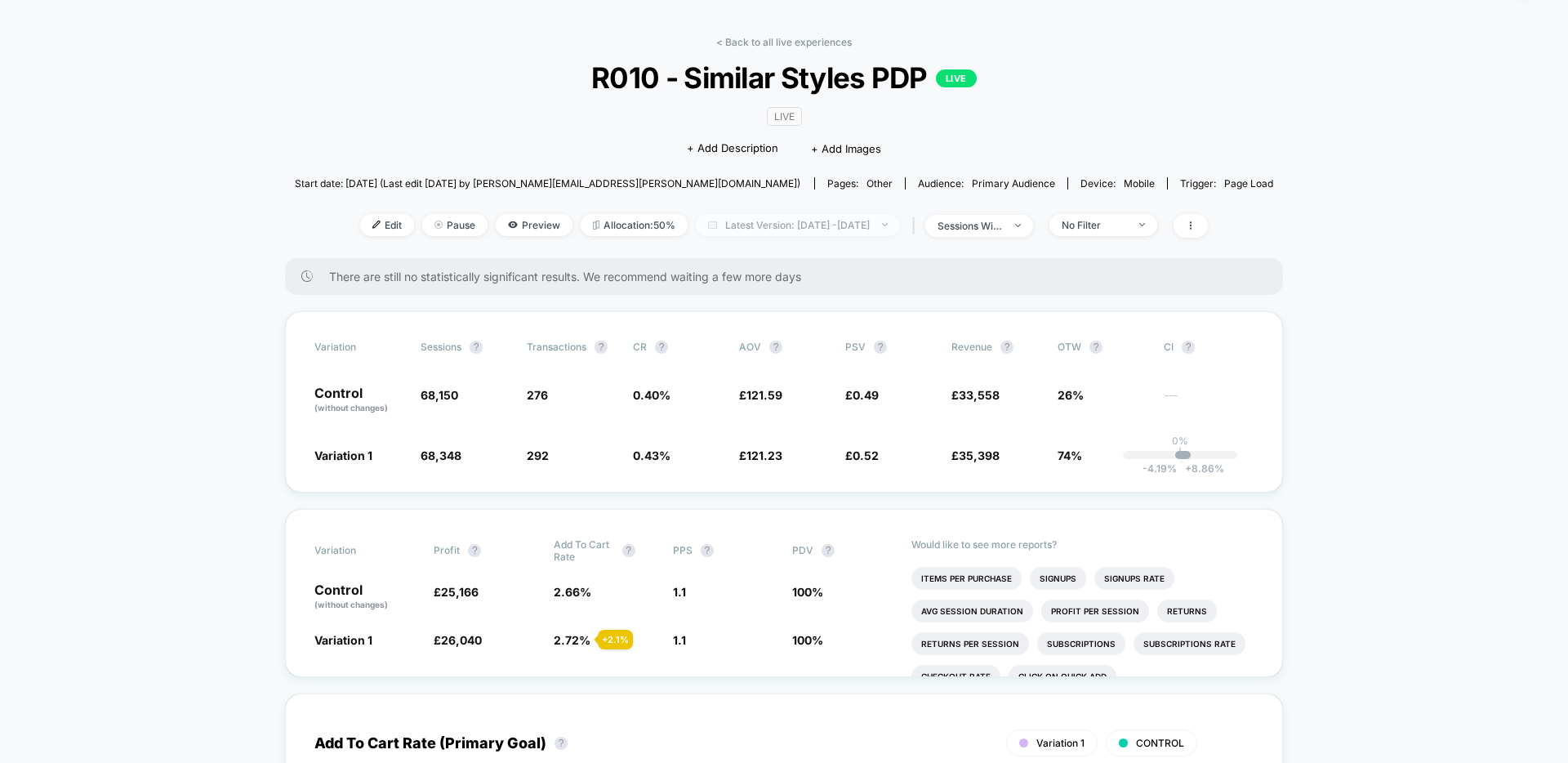
scroll to position [51, 0]
click at [753, 43] on link "< Back to all live experiences" at bounding box center [784, 40] width 136 height 13
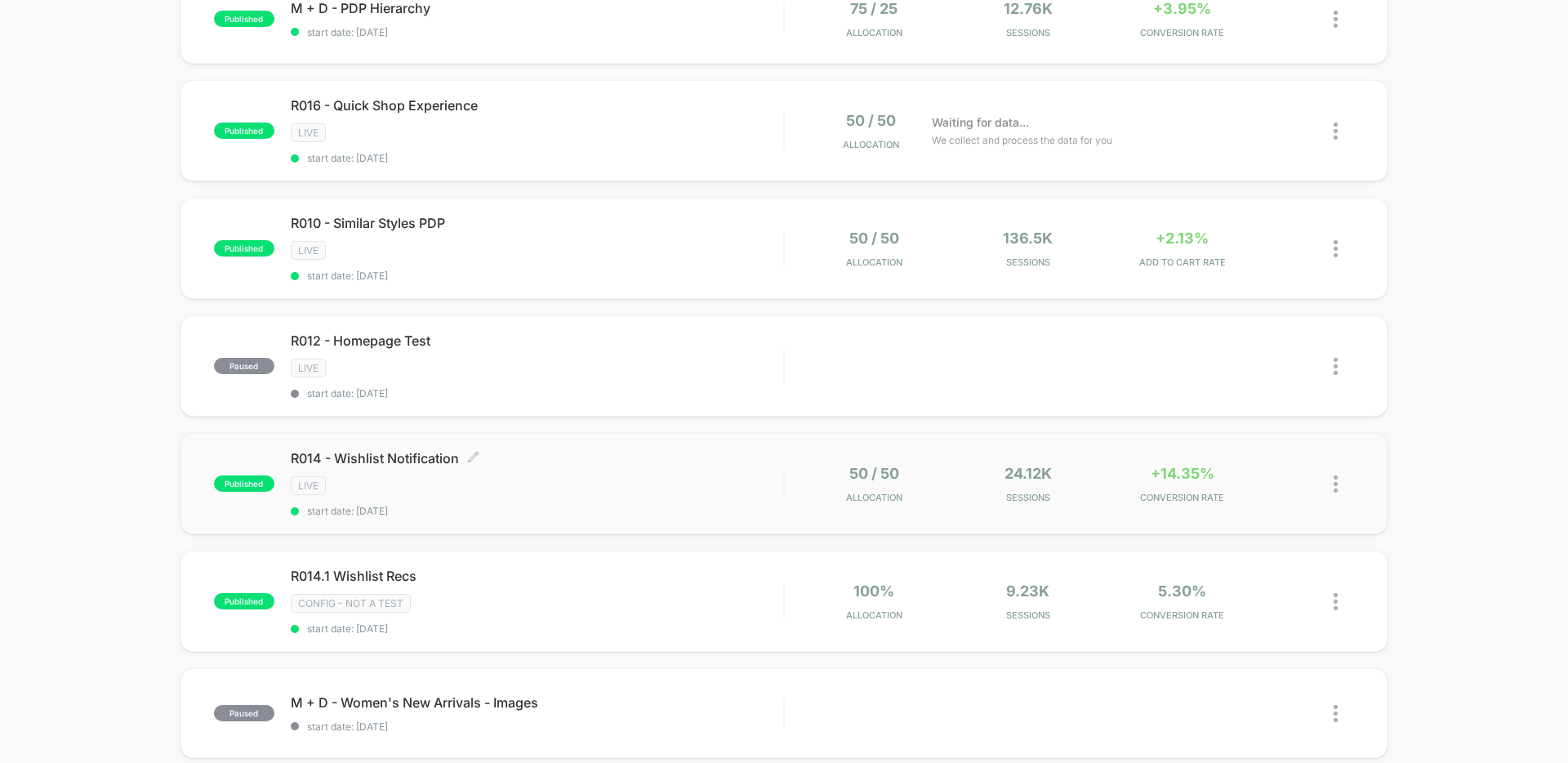
scroll to position [325, 0]
click at [560, 491] on div "LIVE" at bounding box center [537, 482] width 492 height 19
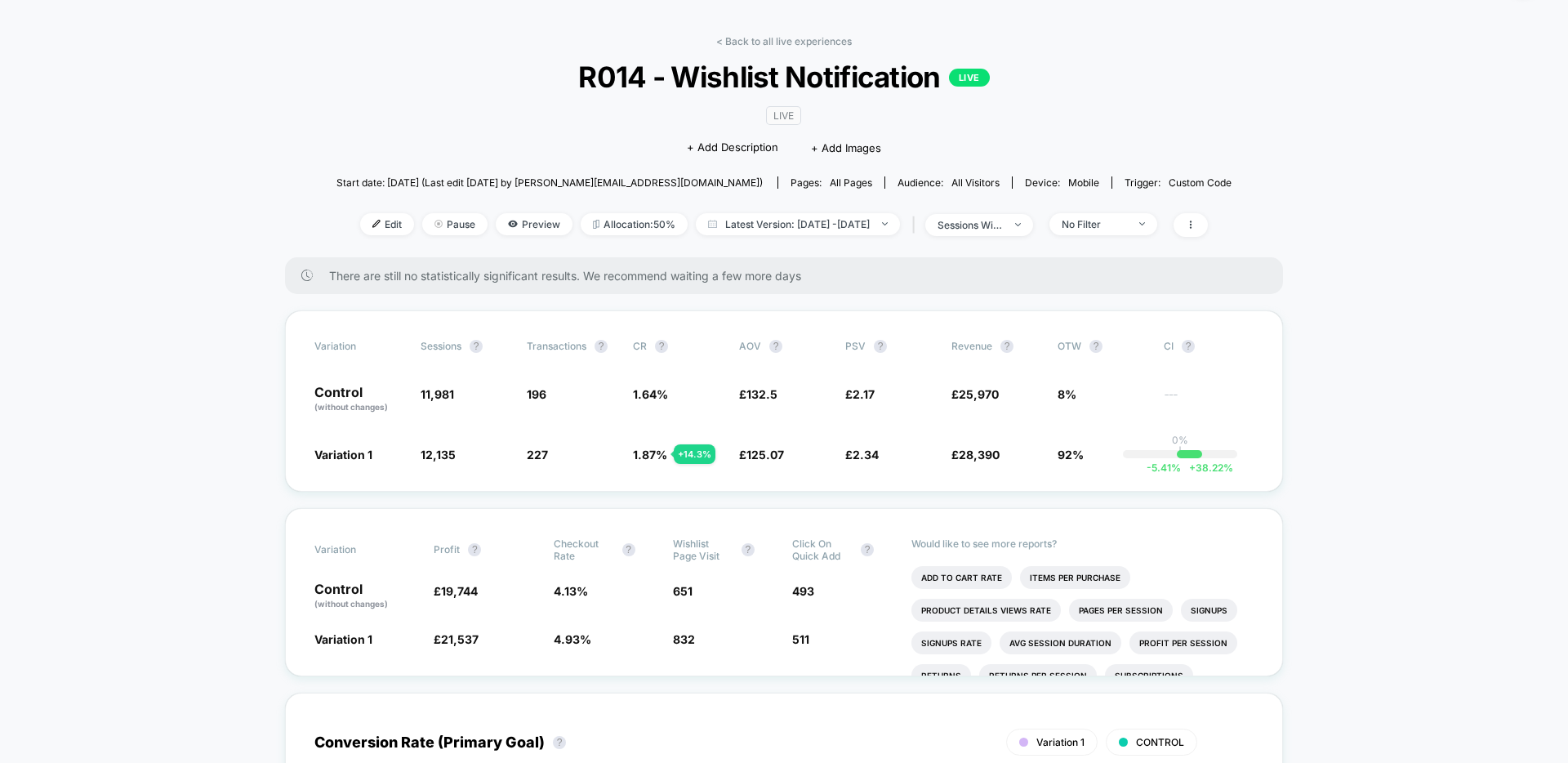
scroll to position [52, 0]
click at [784, 223] on span "Latest Version: Jul 31, 2025 - Sep 4, 2025" at bounding box center [798, 223] width 204 height 22
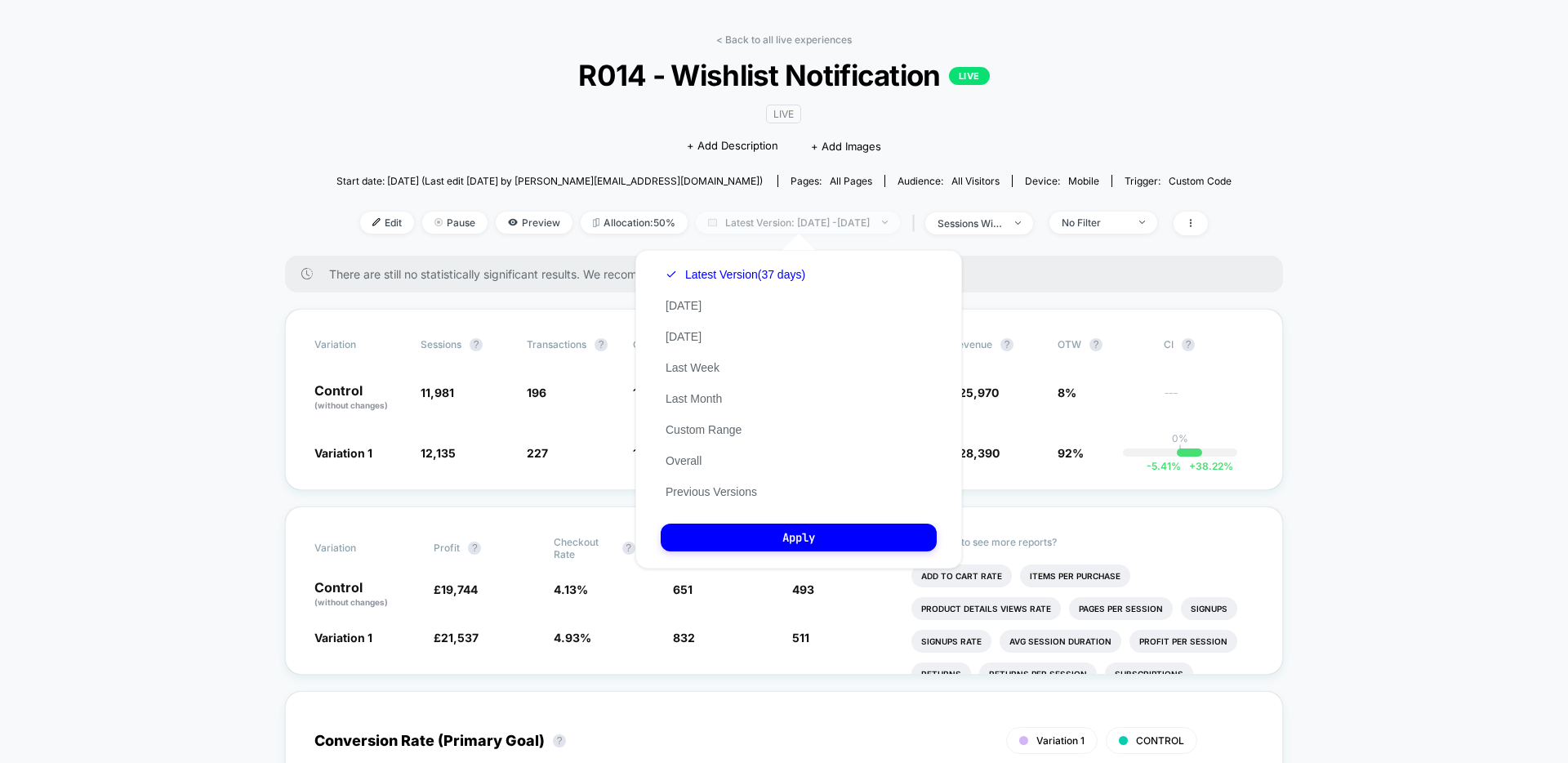
click at [807, 227] on span "Latest Version: Jul 31, 2025 - Sep 4, 2025" at bounding box center [798, 223] width 204 height 22
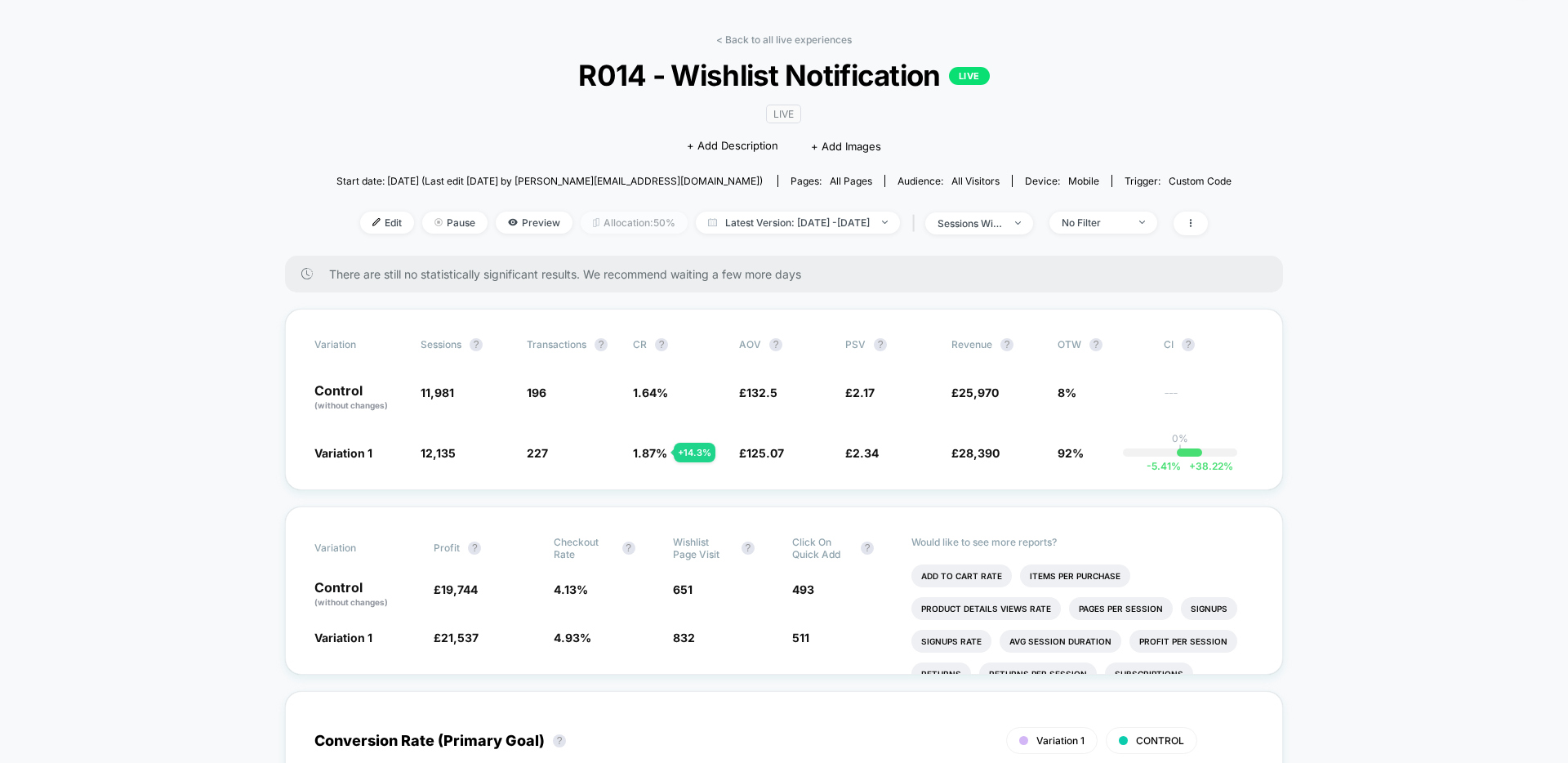
click at [598, 230] on span "Allocation: 50%" at bounding box center [635, 223] width 107 height 22
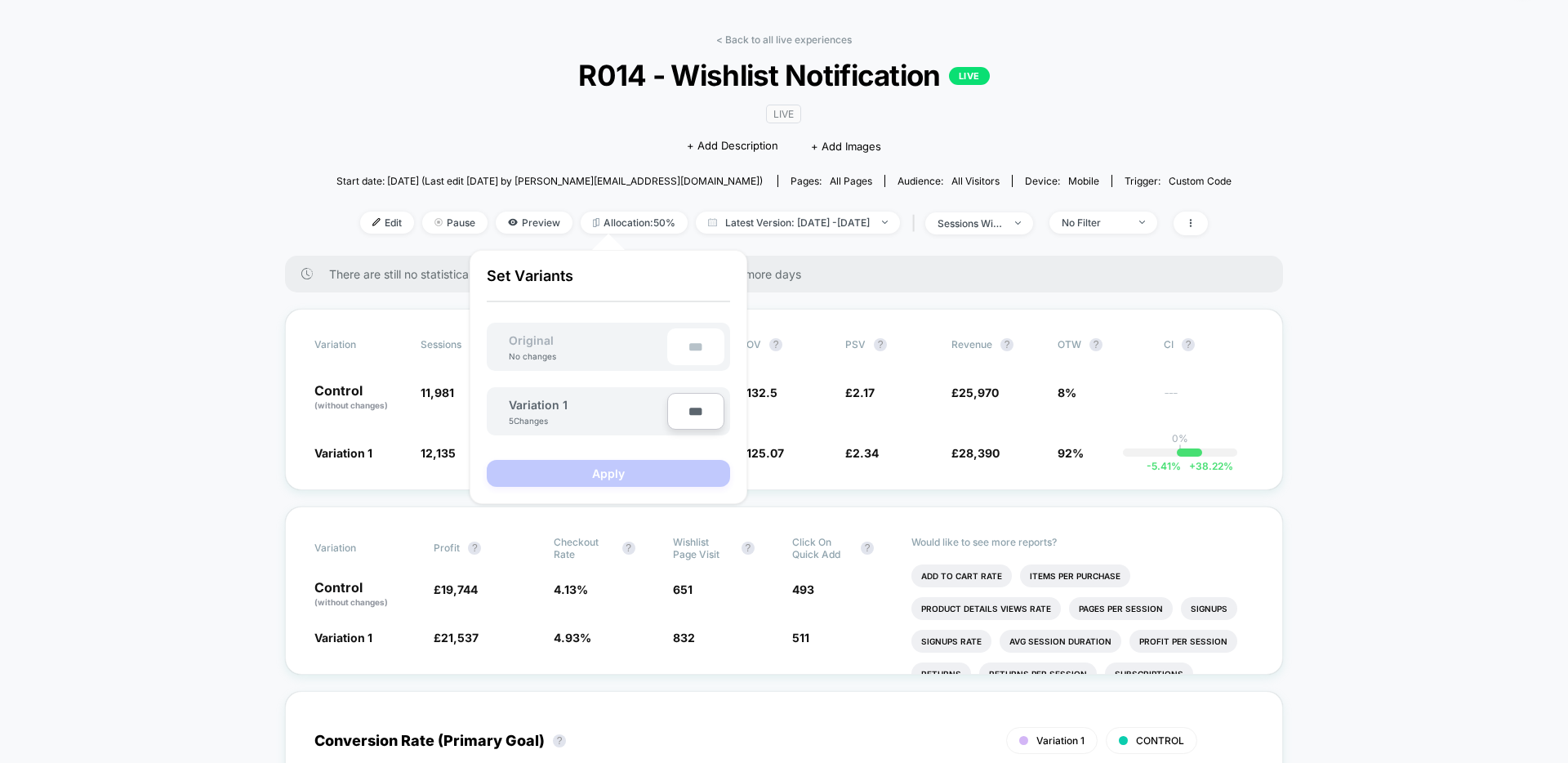
drag, startPoint x: 688, startPoint y: 411, endPoint x: 692, endPoint y: 431, distance: 20.4
click at [688, 411] on input "***" at bounding box center [696, 411] width 58 height 37
type input "***"
type input "**"
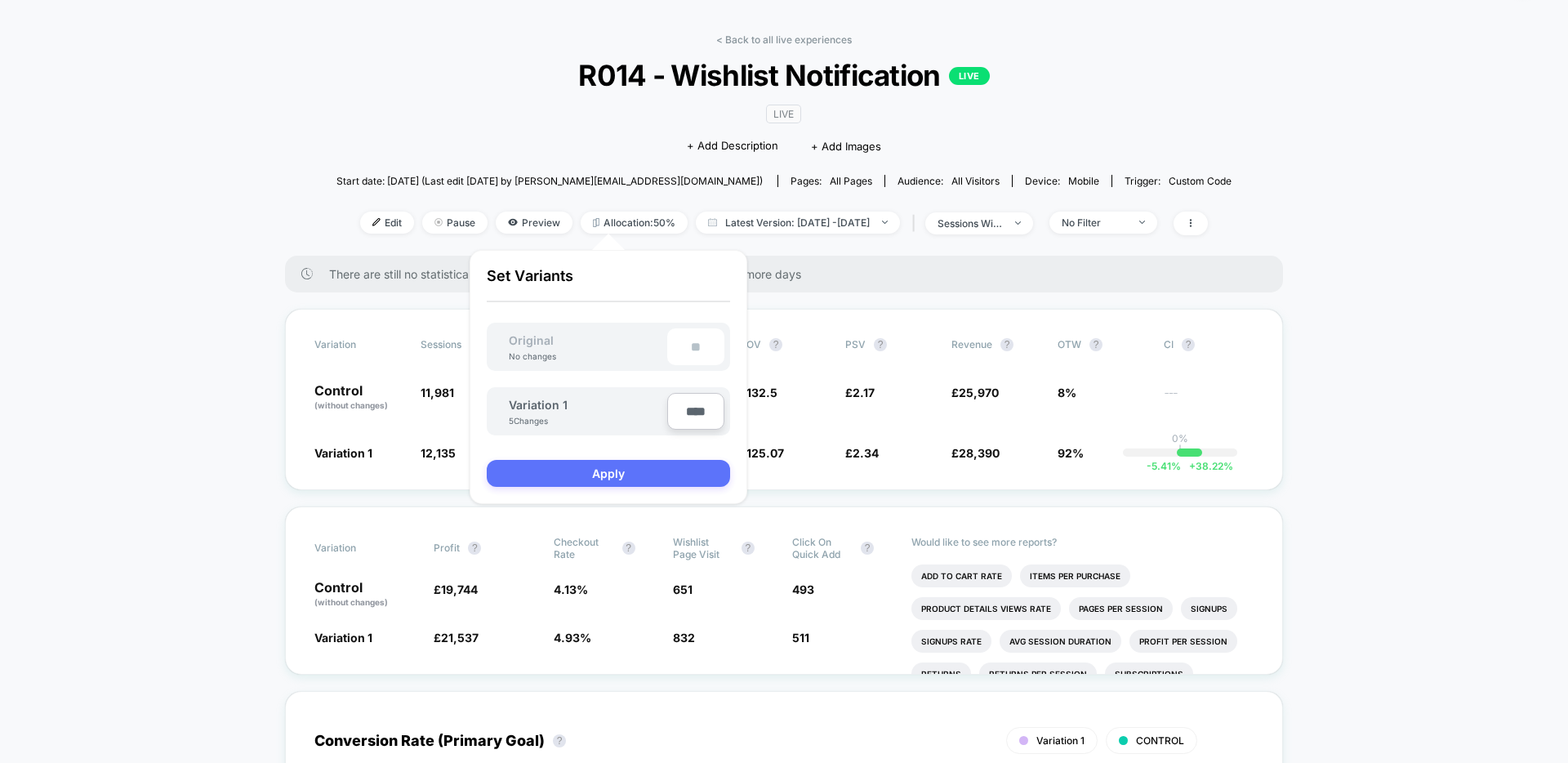
type input "****"
click at [662, 463] on button "Apply" at bounding box center [608, 474] width 243 height 27
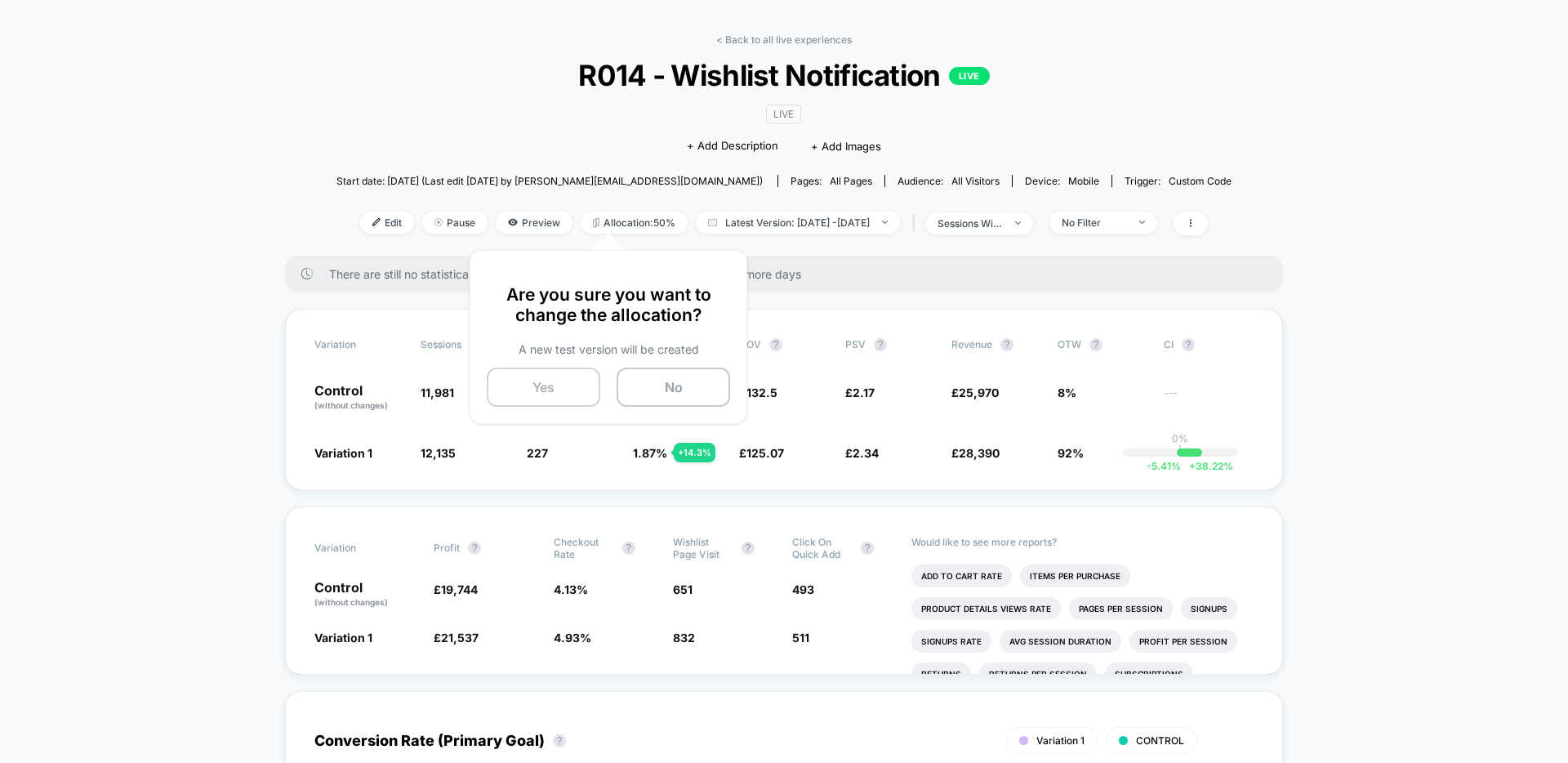
click at [554, 375] on button "Yes" at bounding box center [544, 387] width 113 height 39
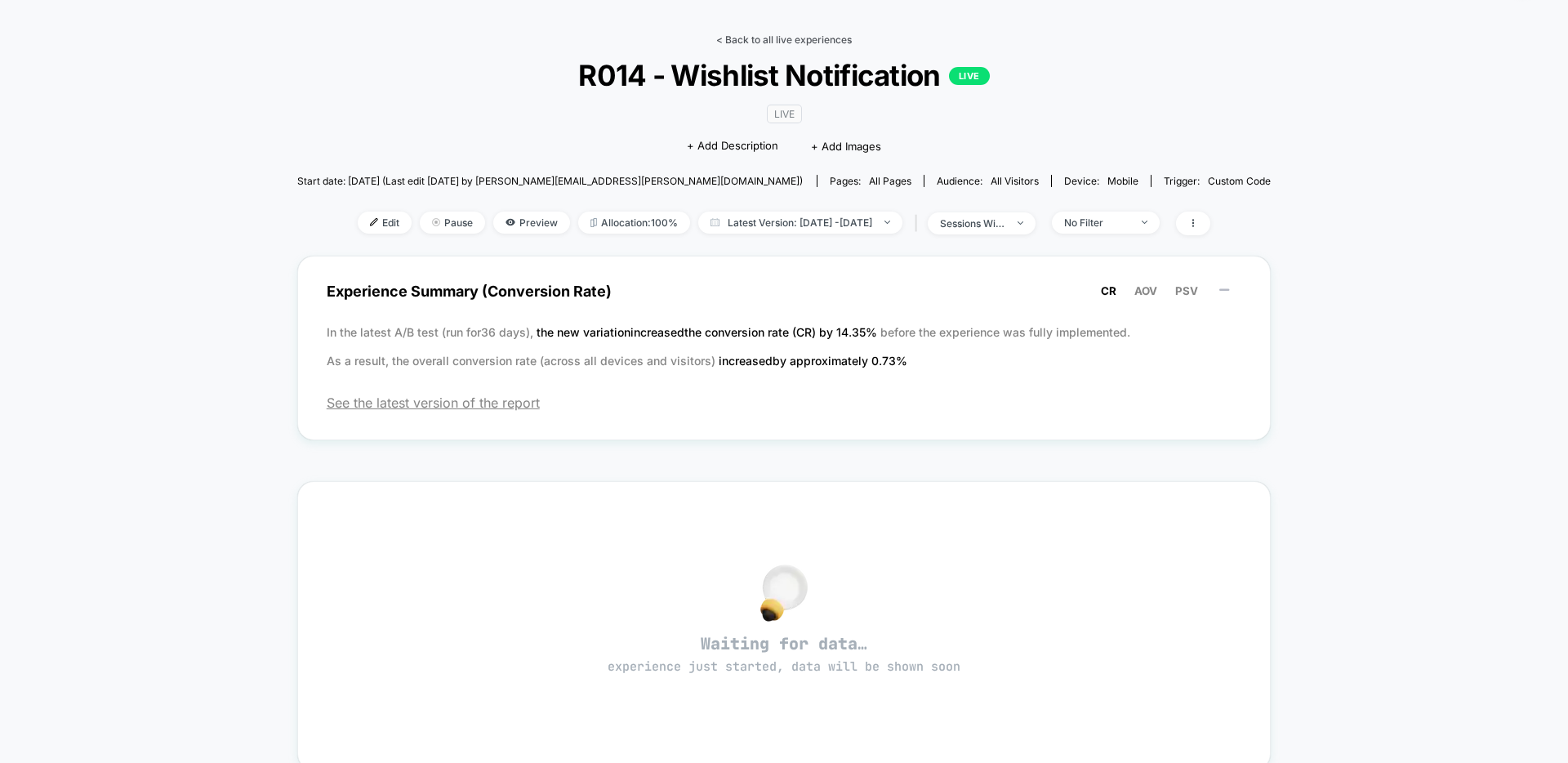
click at [783, 33] on link "< Back to all live experiences" at bounding box center [784, 39] width 136 height 13
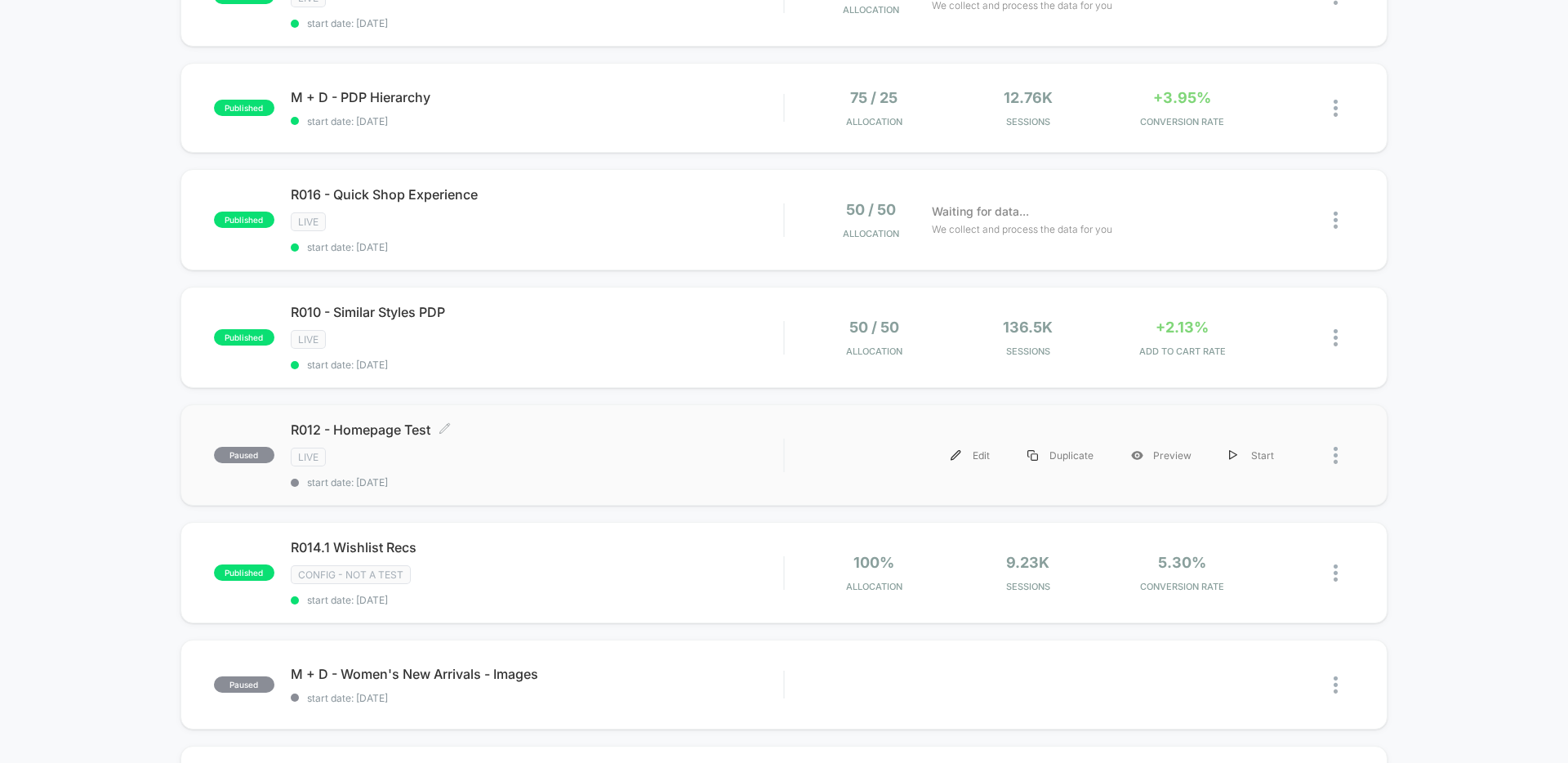
scroll to position [358, 0]
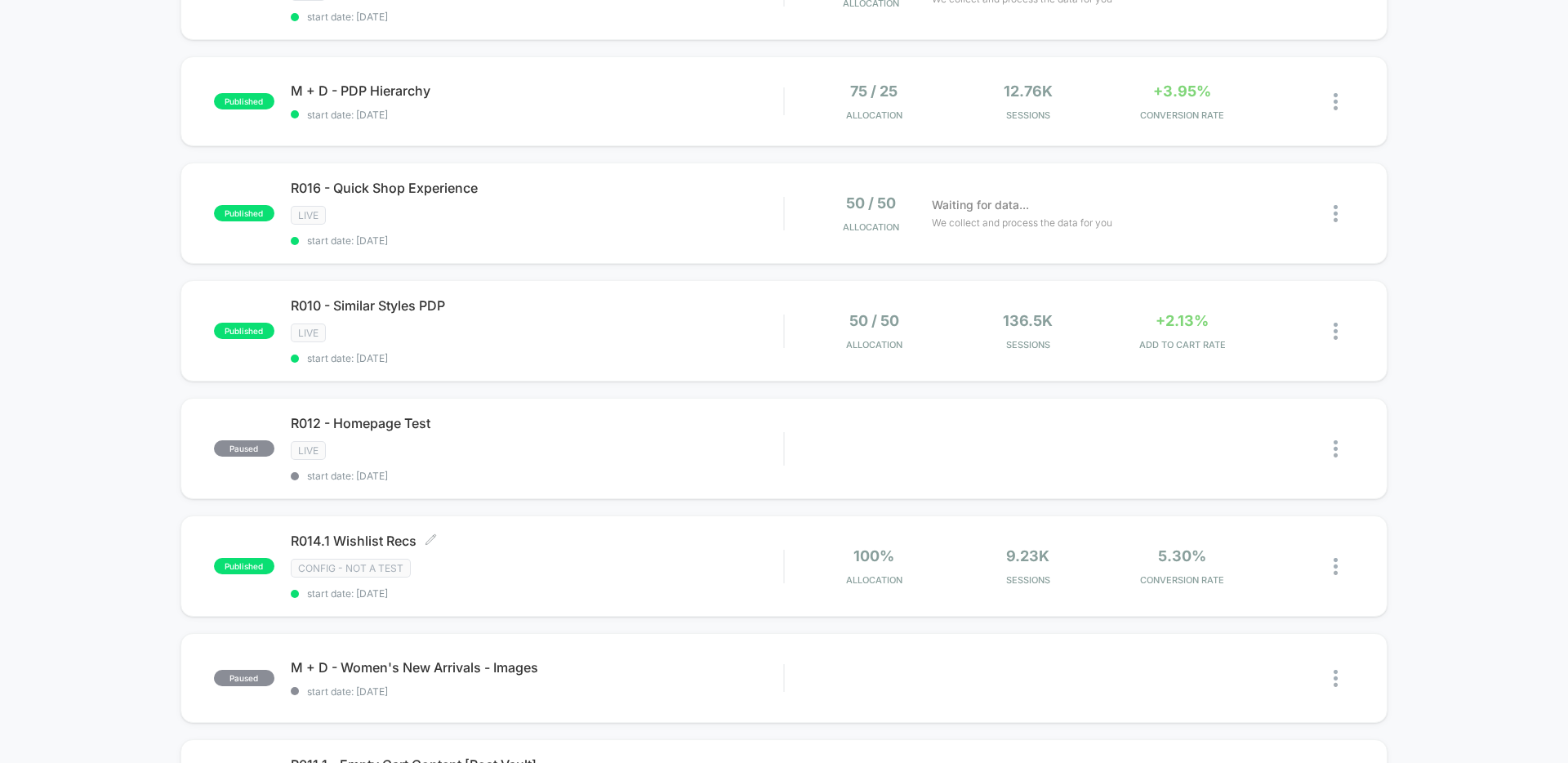
click at [615, 543] on span "R014.1 Wishlist Recs Click to edit experience details" at bounding box center [537, 540] width 492 height 17
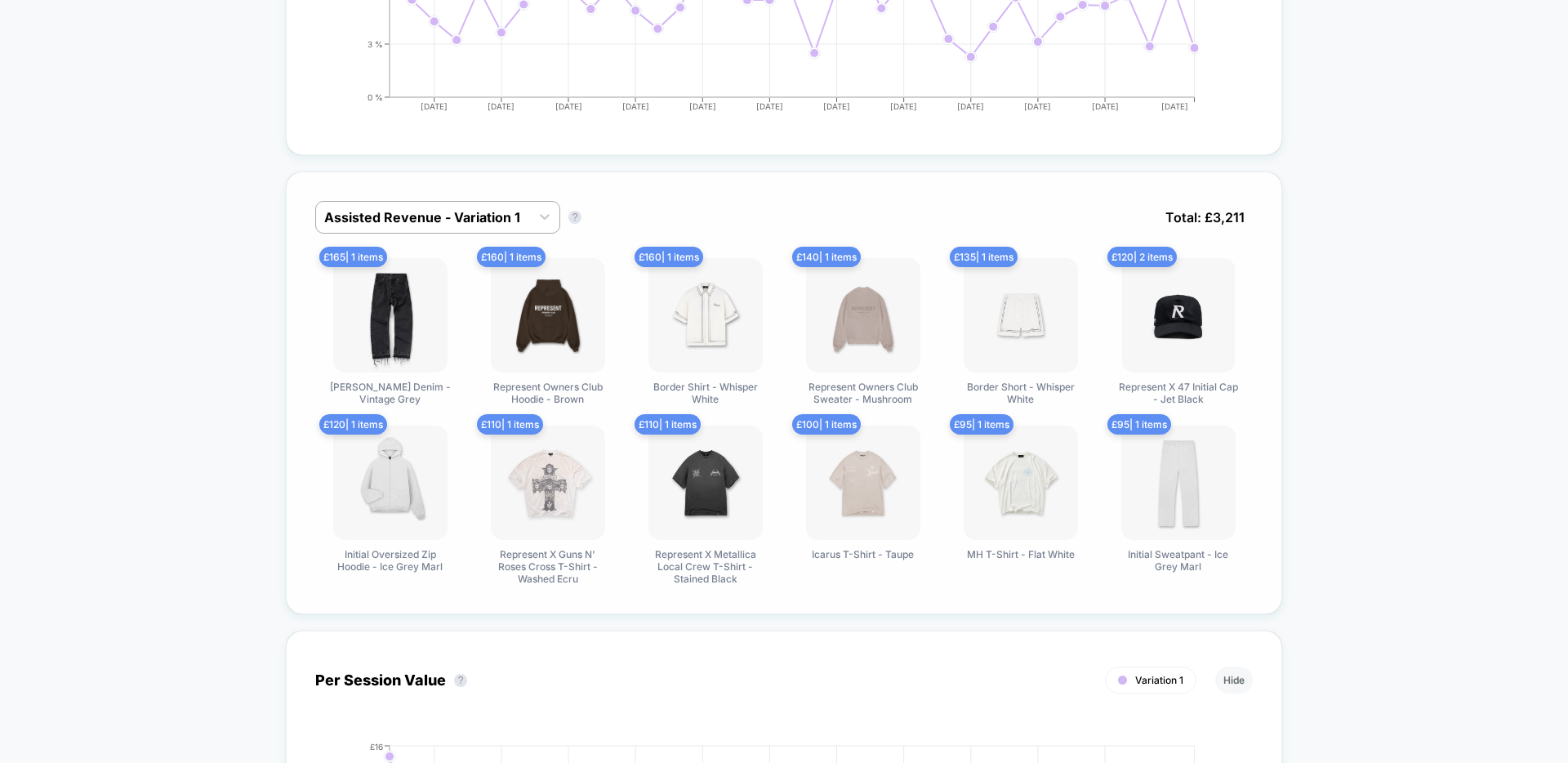
scroll to position [632, 0]
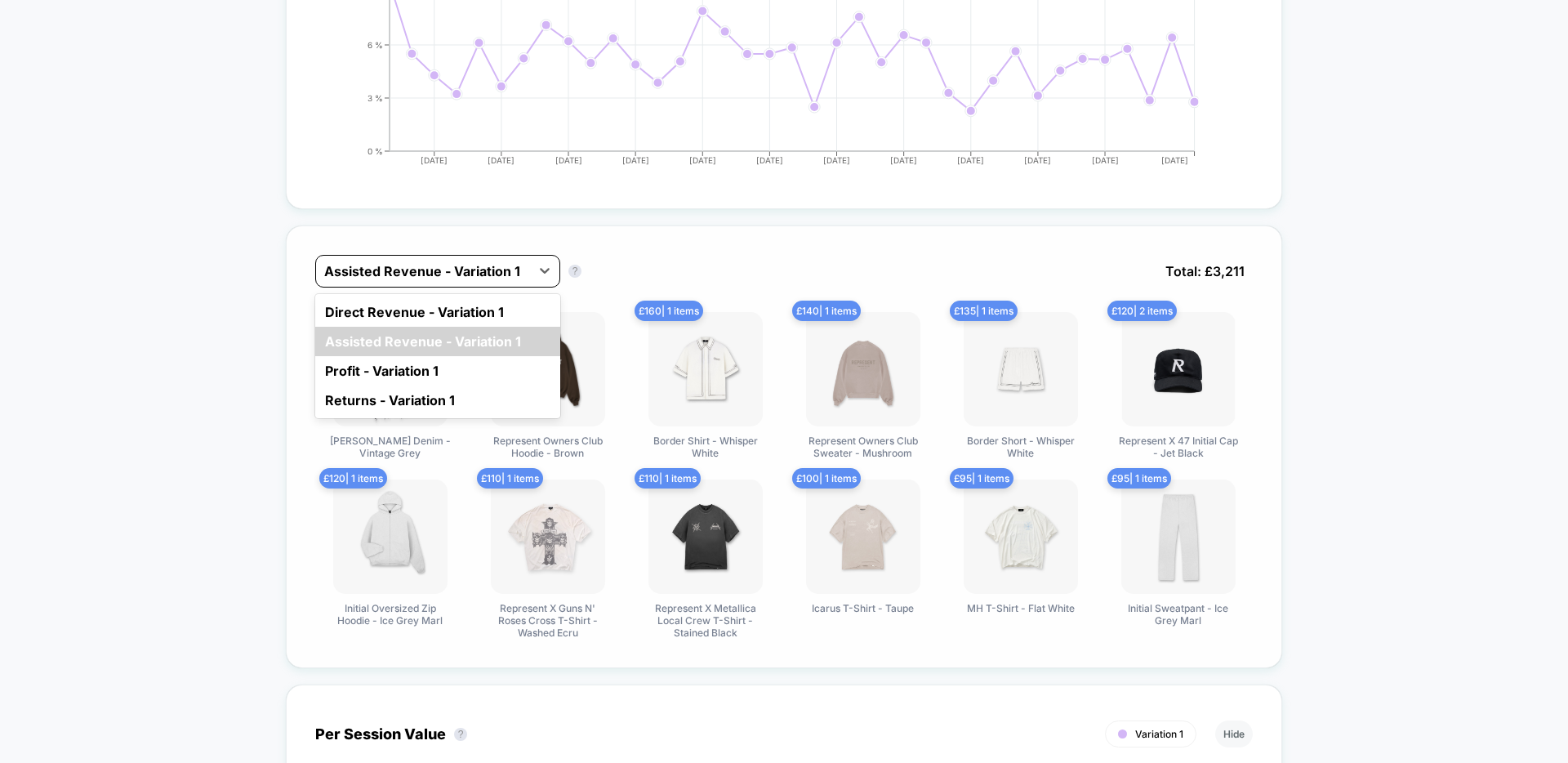
click at [501, 277] on div at bounding box center [423, 272] width 197 height 20
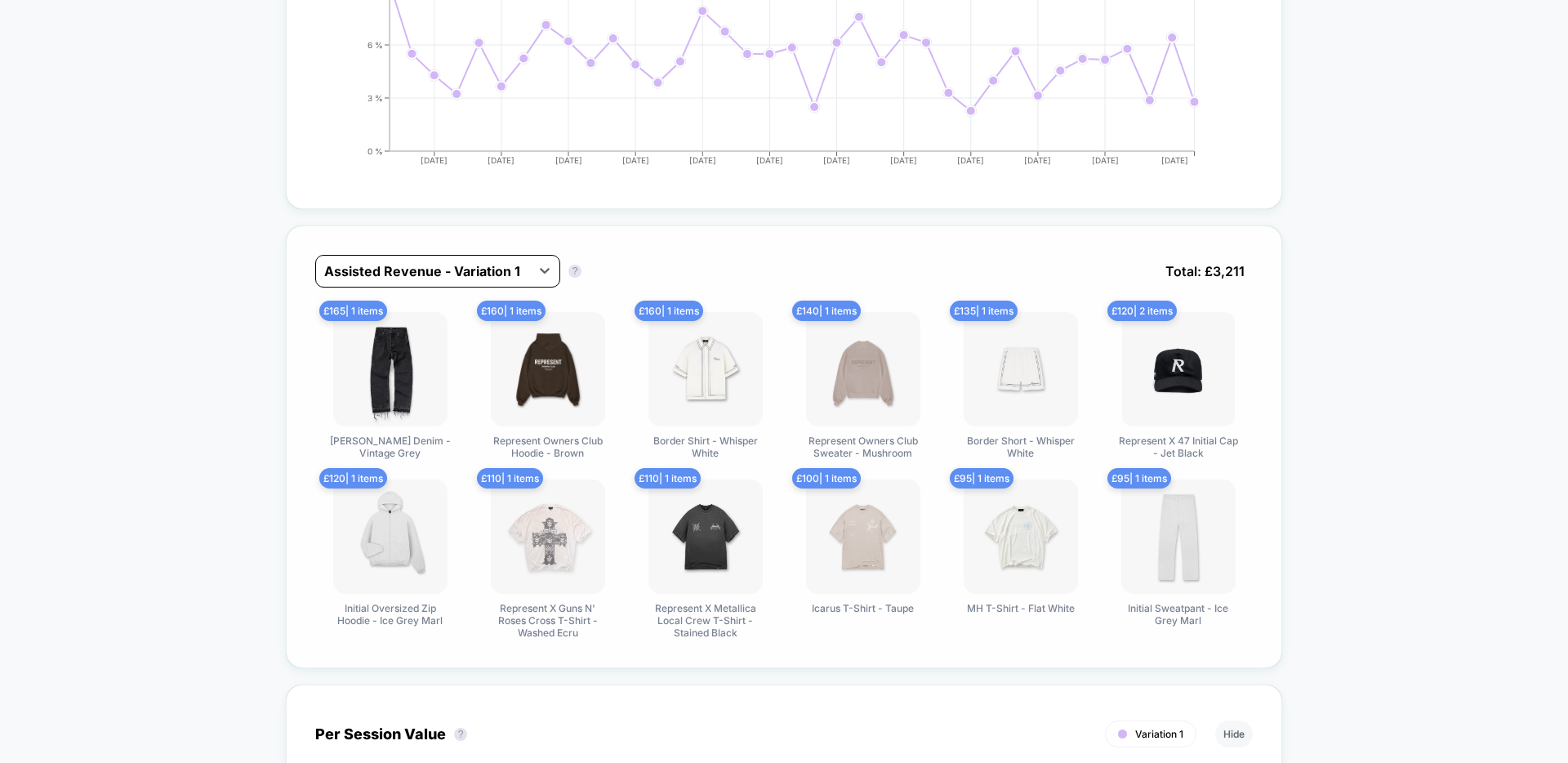
click at [503, 276] on div at bounding box center [423, 272] width 197 height 20
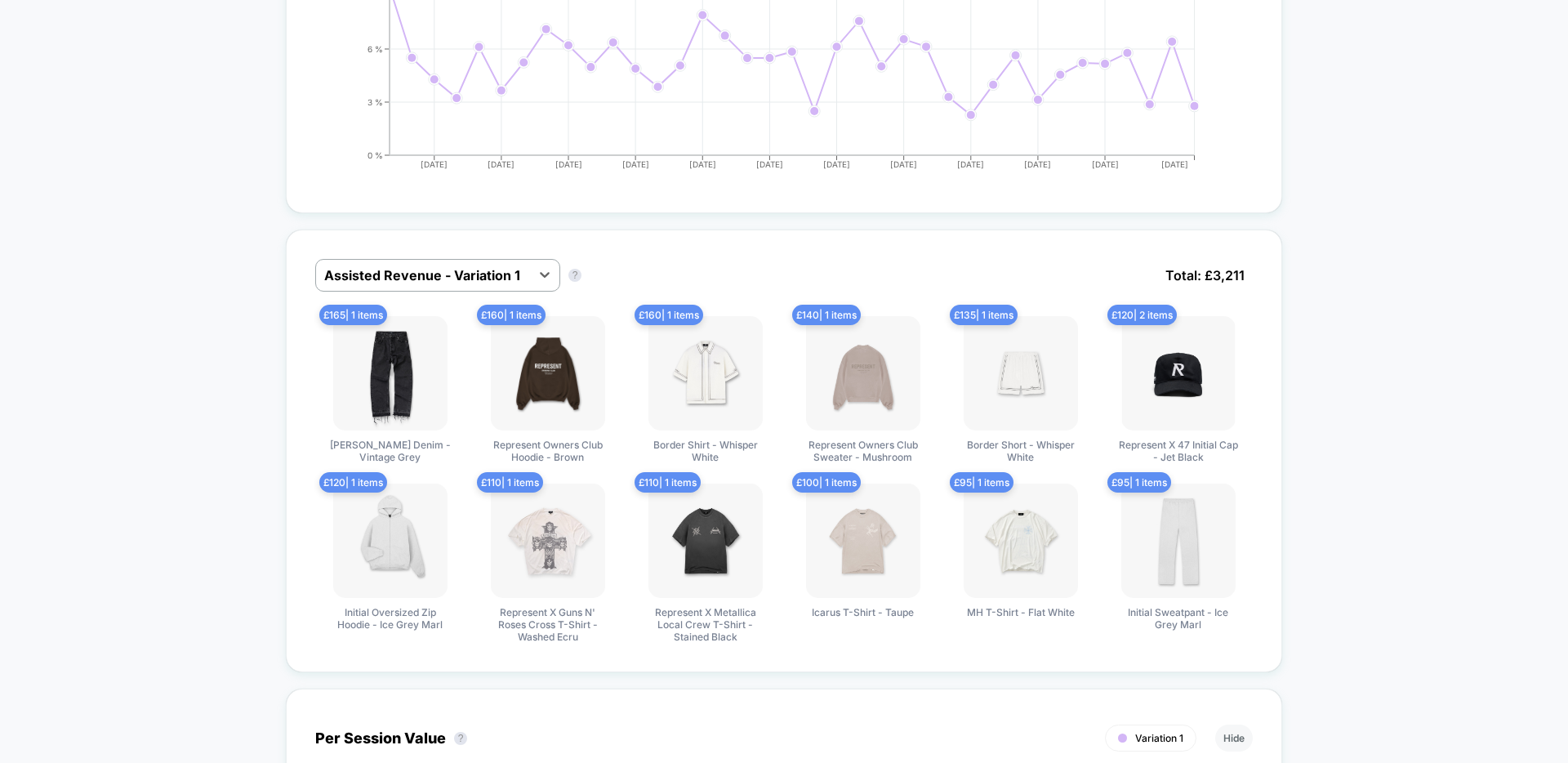
click at [453, 277] on div at bounding box center [423, 276] width 197 height 20
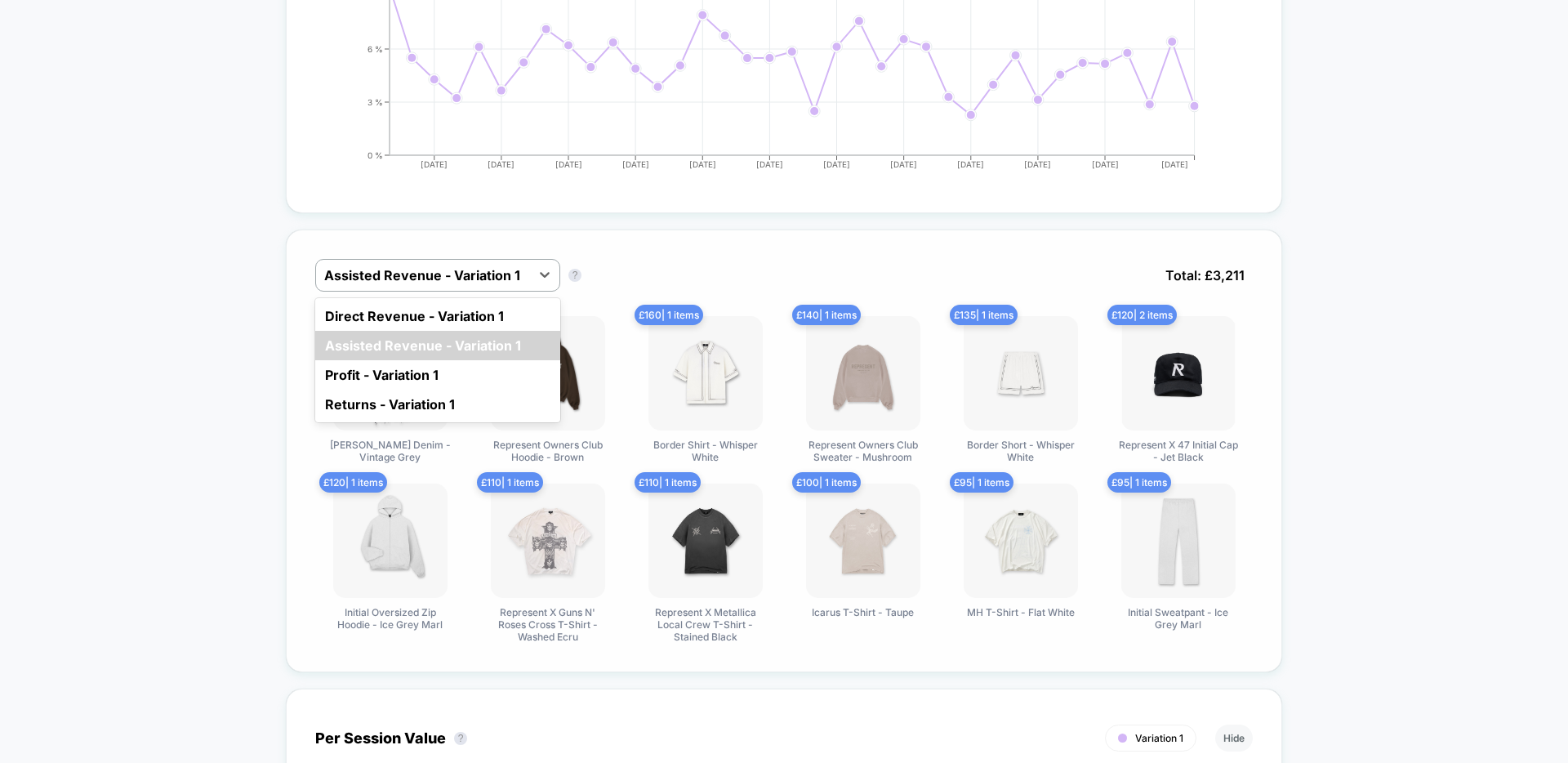
click at [466, 310] on div "Direct Revenue - Variation 1" at bounding box center [437, 317] width 245 height 29
